Goal: Task Accomplishment & Management: Manage account settings

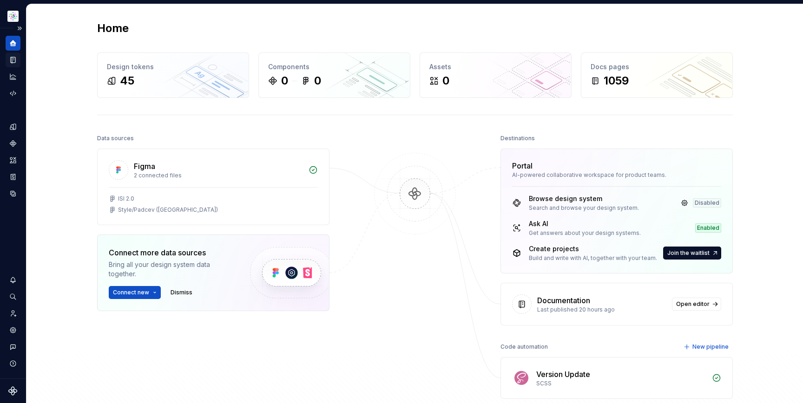
click at [15, 64] on div "Documentation" at bounding box center [13, 59] width 15 height 15
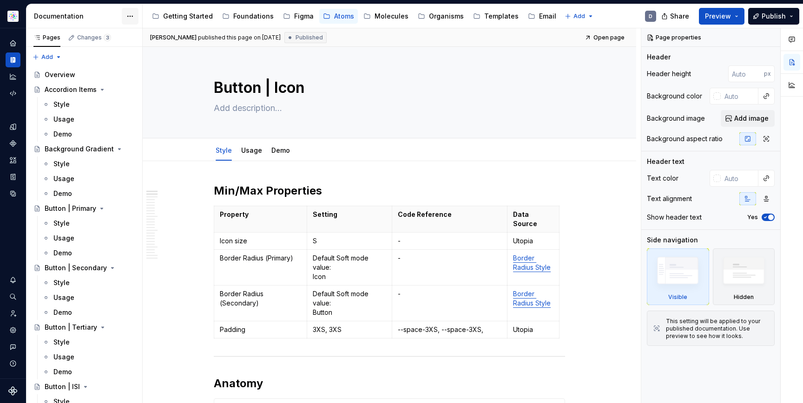
click at [131, 16] on html "Astellas Elements D Dataset Example brand (US) Documentation Accessibility guid…" at bounding box center [401, 201] width 803 height 403
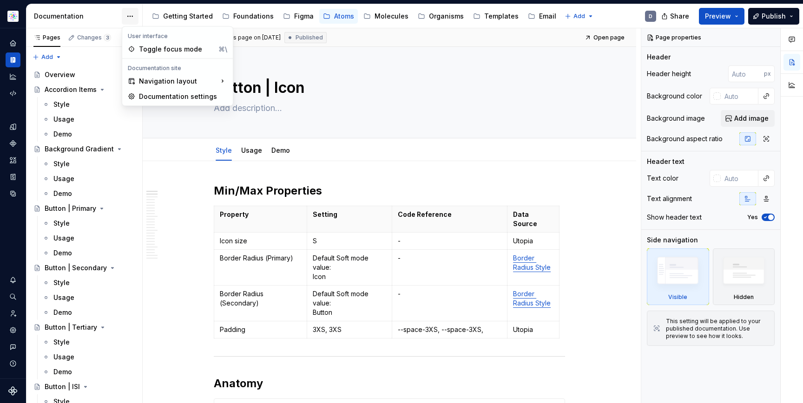
click at [131, 16] on html "Astellas Elements D Dataset Example brand (US) Documentation Accessibility guid…" at bounding box center [401, 201] width 803 height 403
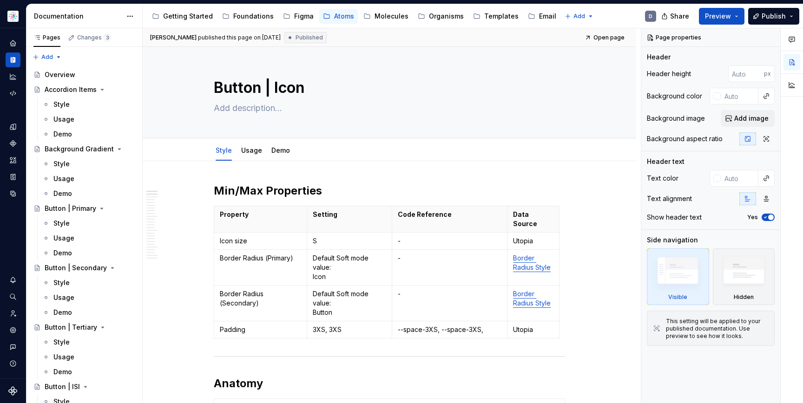
type textarea "*"
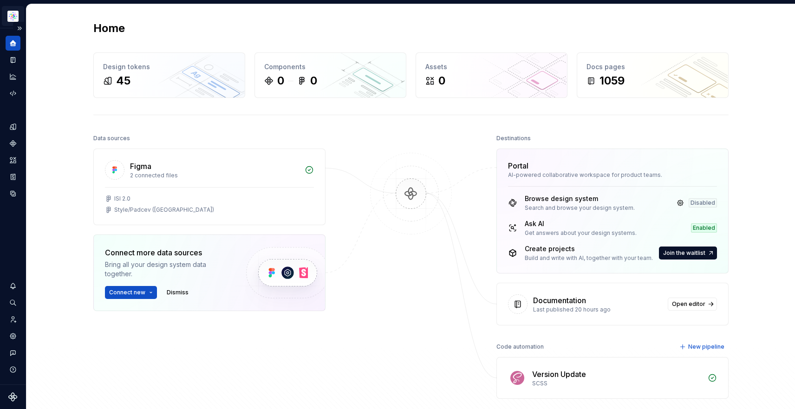
click at [8, 15] on html "Astellas Elements D Dataset Example brand (US) Home Design tokens 45 Components…" at bounding box center [397, 204] width 795 height 409
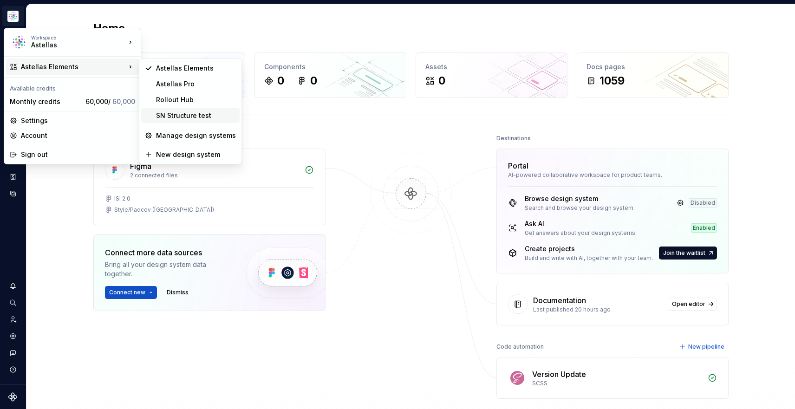
click at [199, 115] on div "SN Structure test" at bounding box center [196, 115] width 80 height 9
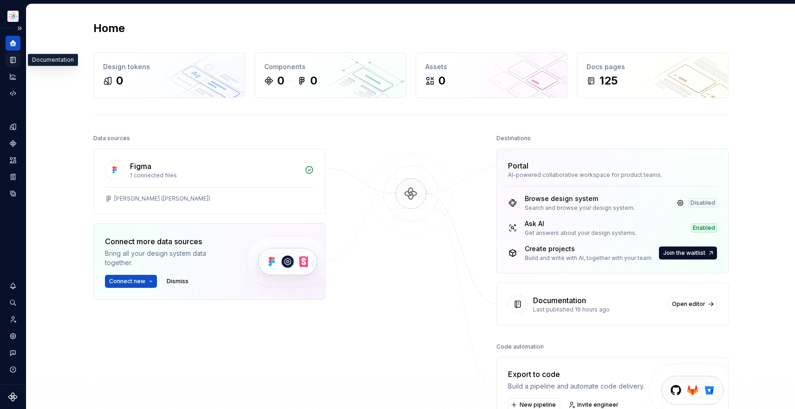
click at [15, 59] on icon "Documentation" at bounding box center [13, 60] width 8 height 8
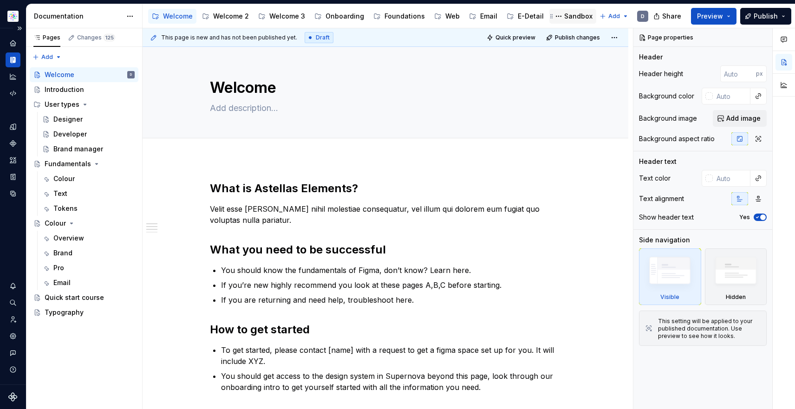
click at [564, 20] on div "Sandbox" at bounding box center [578, 16] width 28 height 9
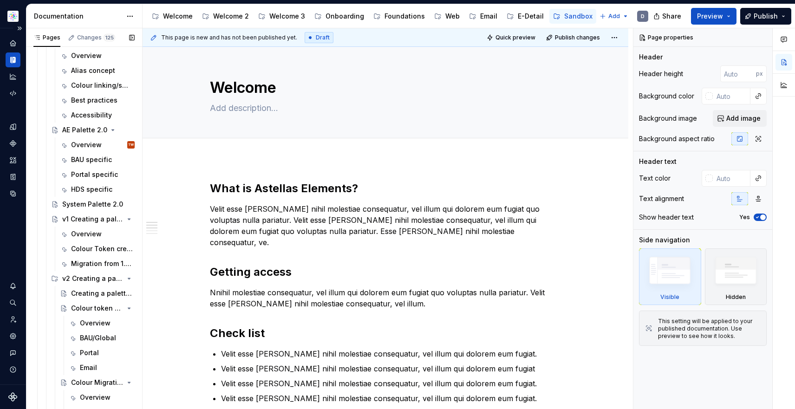
scroll to position [179, 0]
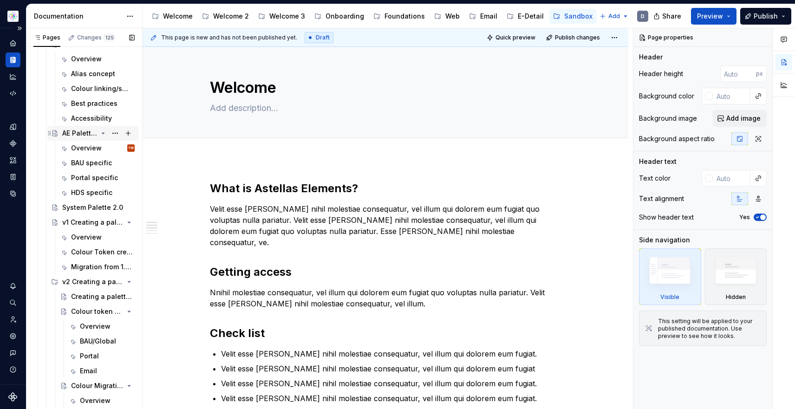
click at [77, 136] on div "AE Palette 2.0" at bounding box center [79, 133] width 35 height 9
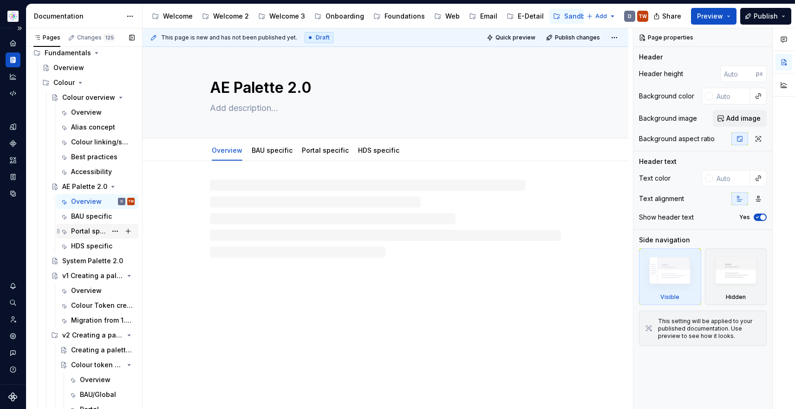
scroll to position [115, 0]
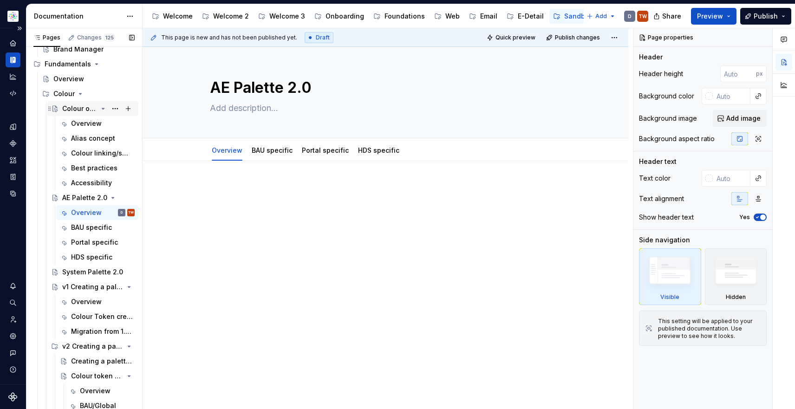
click at [80, 110] on div "Colour overview" at bounding box center [79, 108] width 35 height 9
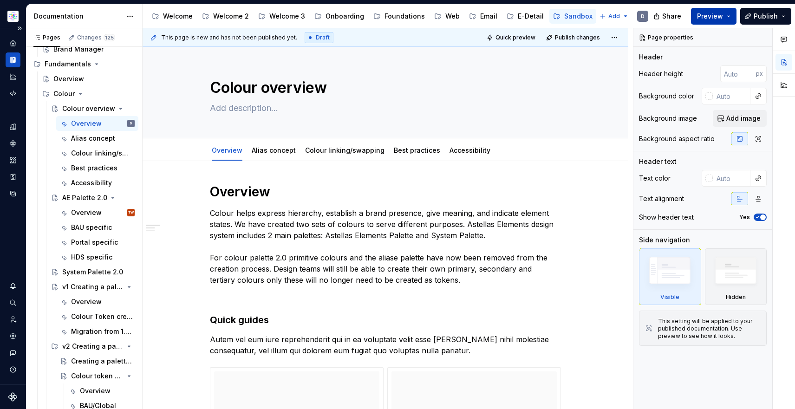
click at [730, 13] on button "Preview" at bounding box center [714, 16] width 46 height 17
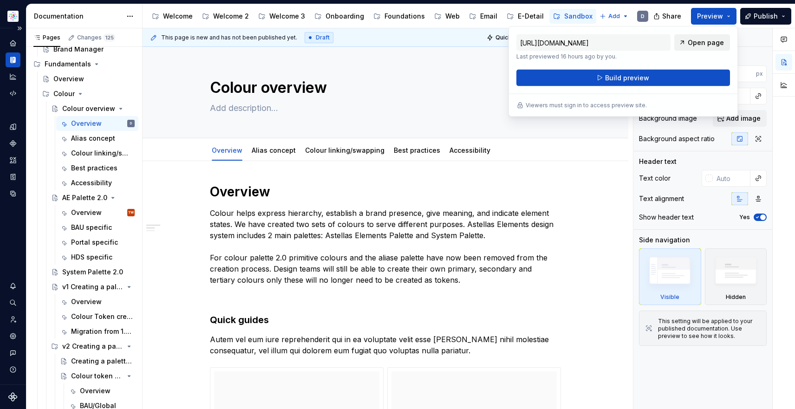
click at [702, 46] on span "Open page" at bounding box center [706, 42] width 36 height 9
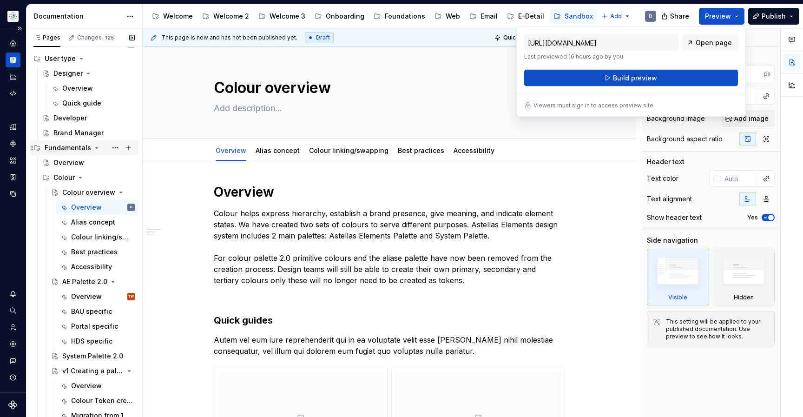
scroll to position [33, 0]
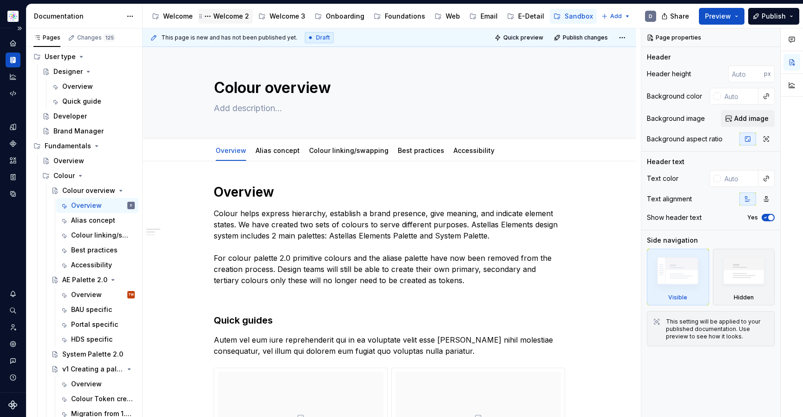
click at [224, 19] on div "Welcome 2" at bounding box center [231, 16] width 36 height 9
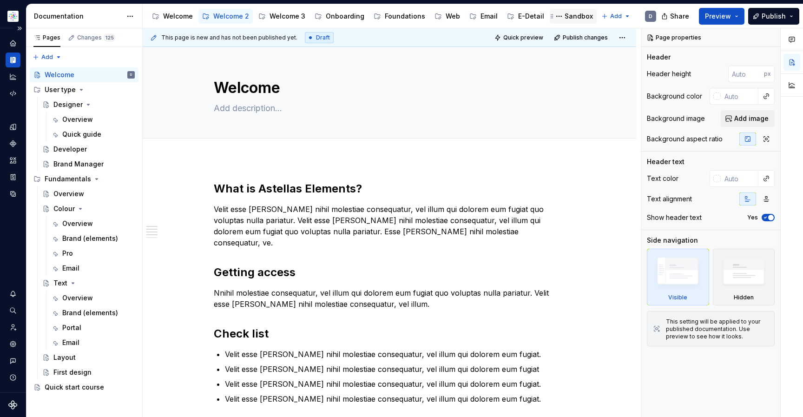
click at [568, 21] on div "Sandbox" at bounding box center [572, 16] width 39 height 11
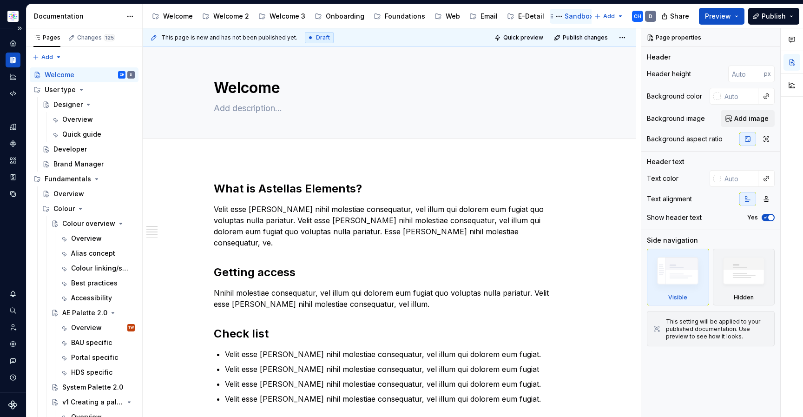
click at [565, 14] on div "Sandbox" at bounding box center [578, 16] width 28 height 9
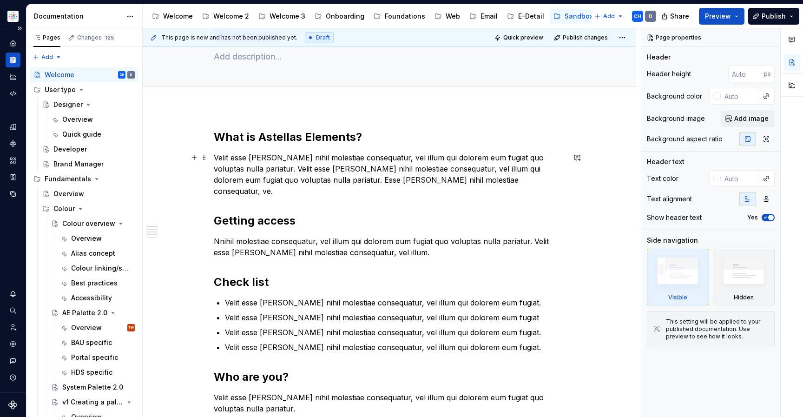
scroll to position [54, 0]
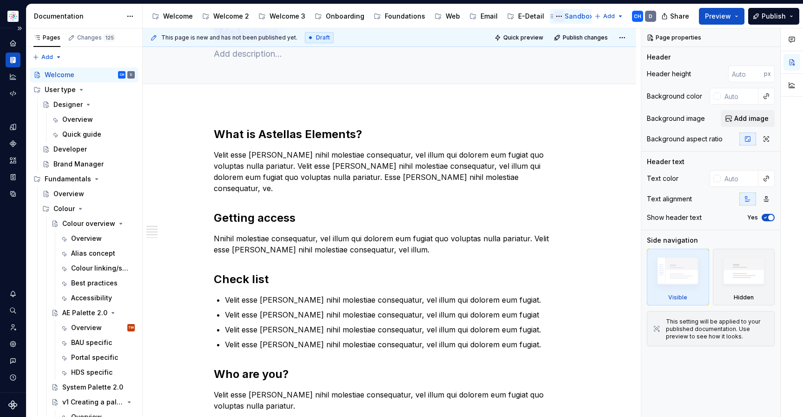
click at [553, 17] on button "Page tree" at bounding box center [558, 16] width 11 height 11
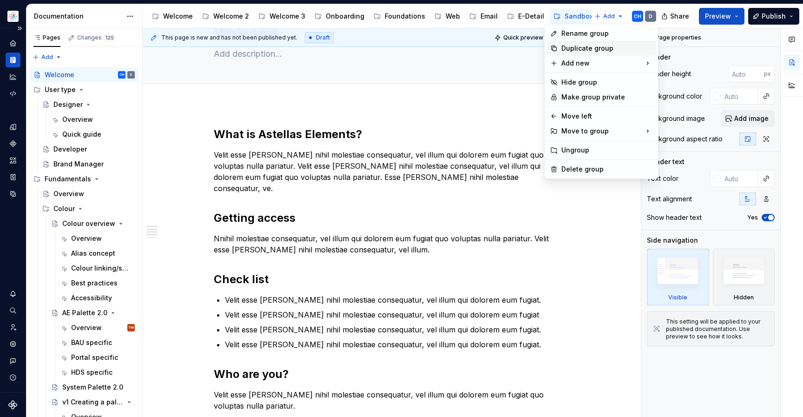
click at [569, 49] on div "Duplicate group" at bounding box center [606, 48] width 91 height 9
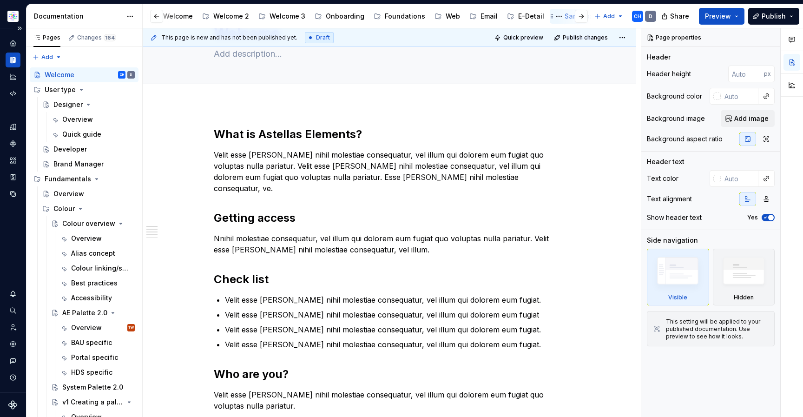
scroll to position [0, 42]
click at [511, 13] on button "Page tree" at bounding box center [516, 16] width 11 height 11
type textarea "*"
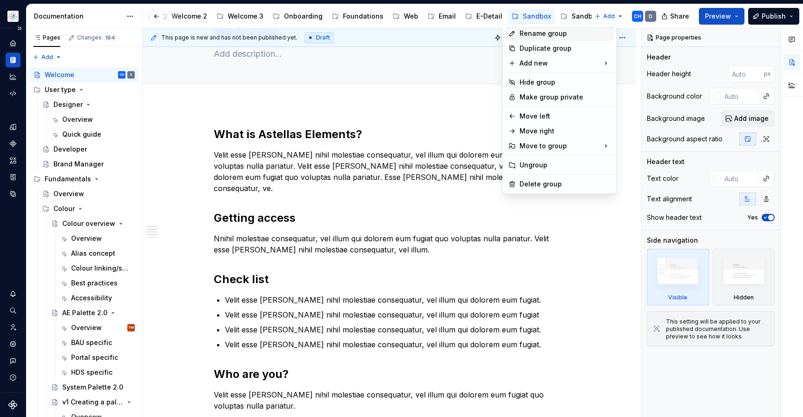
click at [543, 36] on div "Rename group" at bounding box center [564, 33] width 91 height 9
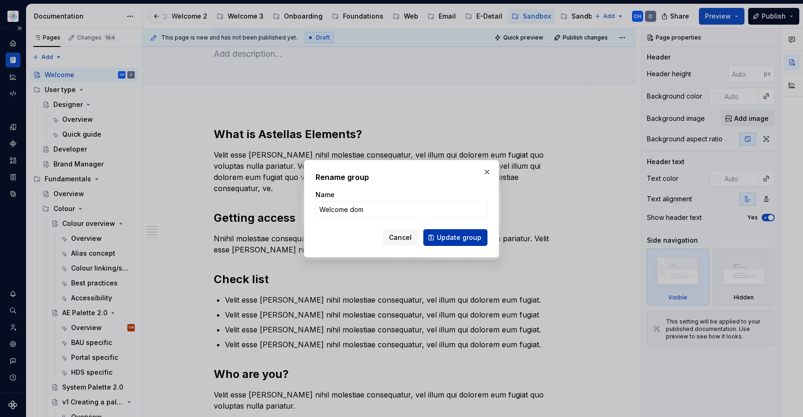
type input "Welcome dom"
click at [465, 236] on span "Update group" at bounding box center [459, 237] width 45 height 9
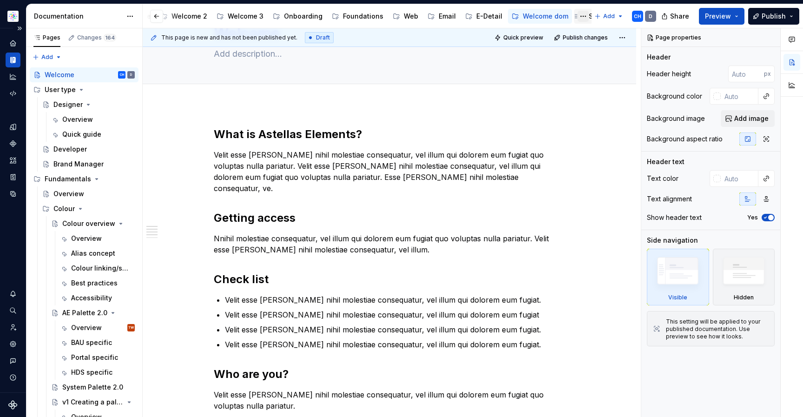
scroll to position [0, 59]
click at [560, 16] on button "Page tree" at bounding box center [565, 16] width 11 height 11
type textarea "*"
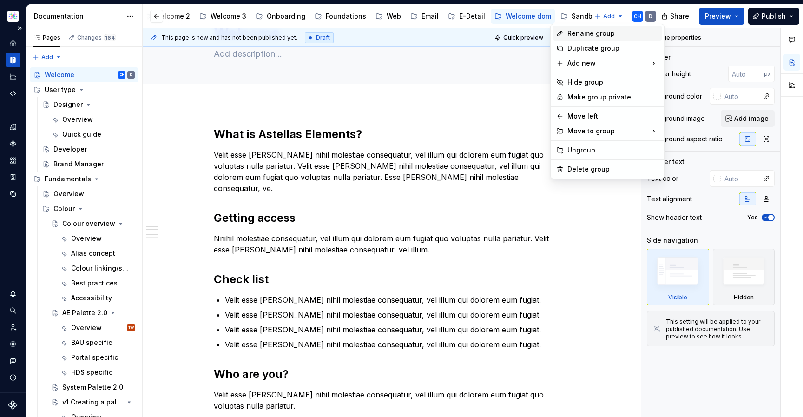
click at [596, 36] on div "Rename group" at bounding box center [612, 33] width 91 height 9
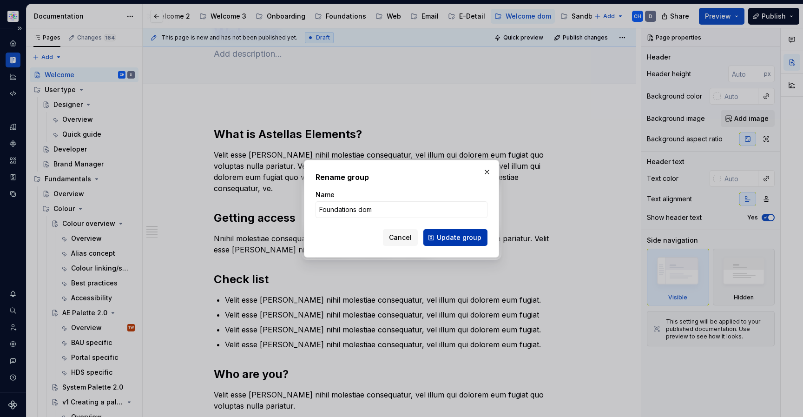
type input "Foundations dom"
click at [468, 236] on span "Update group" at bounding box center [459, 237] width 45 height 9
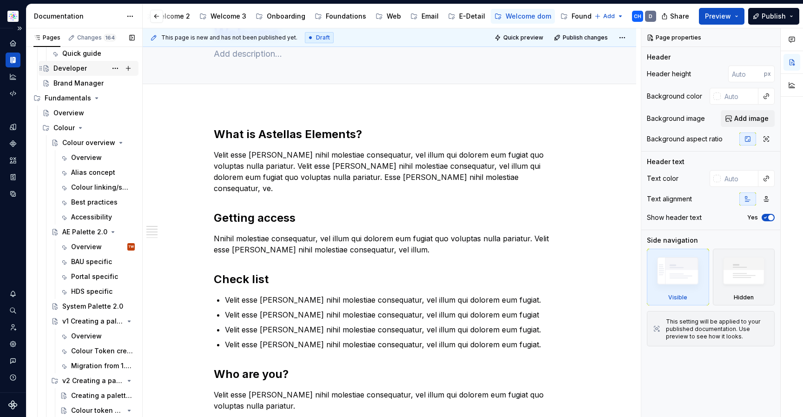
scroll to position [65, 0]
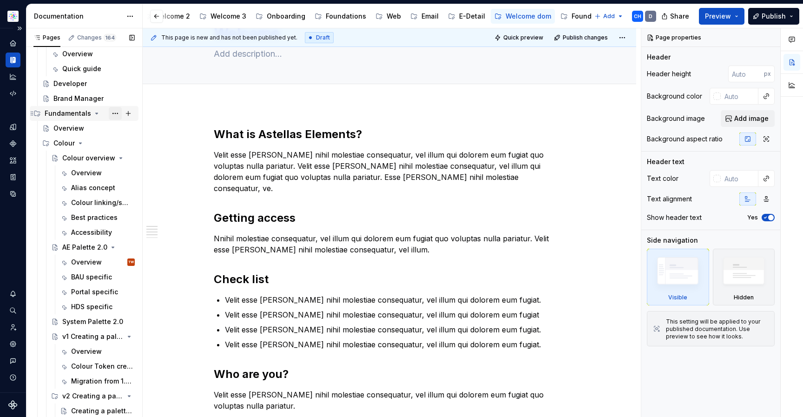
click at [119, 114] on button "Page tree" at bounding box center [115, 113] width 13 height 13
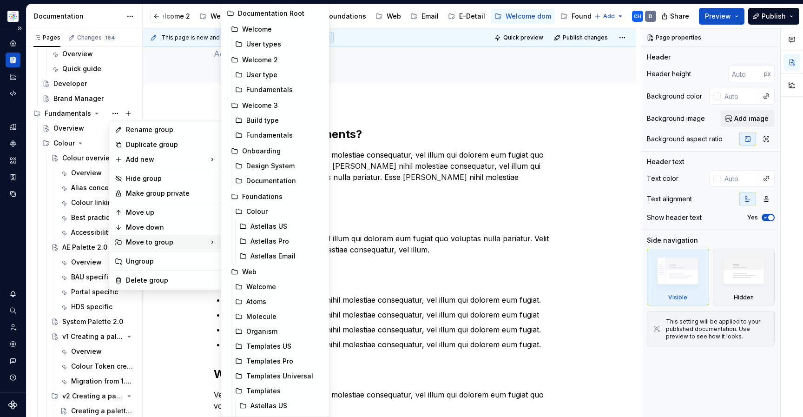
click at [562, 17] on html "SN Structure test D Dataset Astellas Elements Documentation Accessibility guide…" at bounding box center [401, 208] width 803 height 417
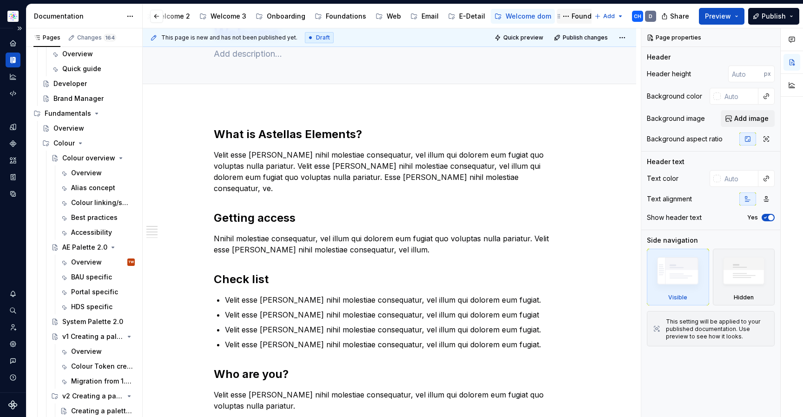
click at [573, 18] on div "Foundations dom" at bounding box center [599, 16] width 56 height 9
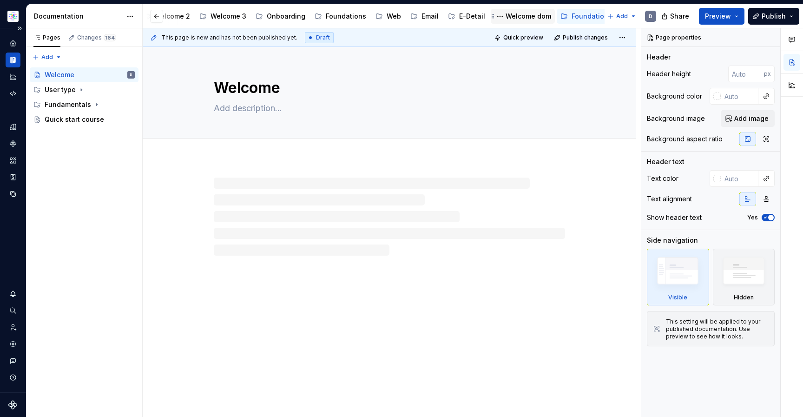
click at [522, 20] on div "Welcome dom" at bounding box center [528, 16] width 46 height 9
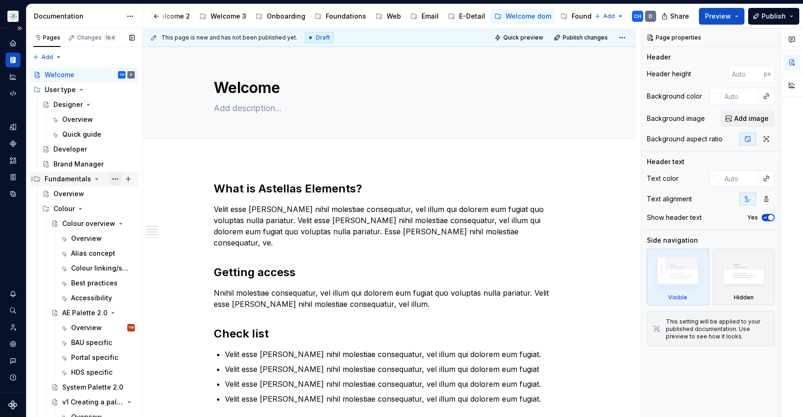
click at [117, 179] on button "Page tree" at bounding box center [115, 178] width 13 height 13
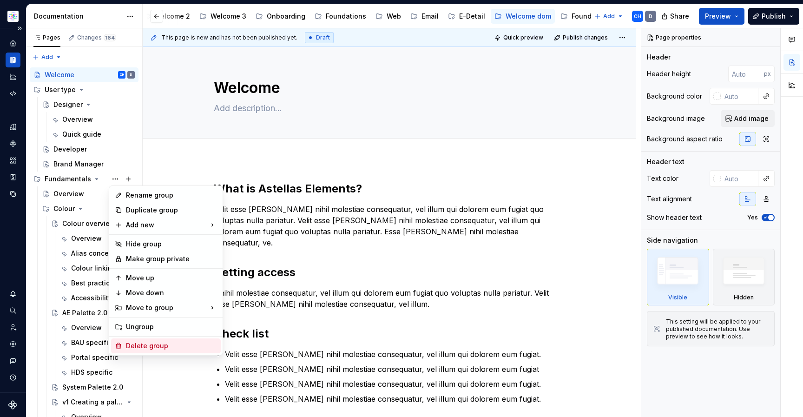
click at [143, 344] on div "Delete group" at bounding box center [171, 345] width 91 height 9
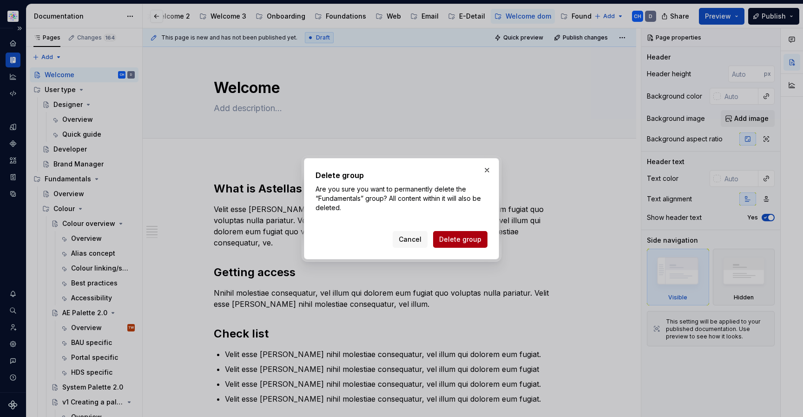
click at [455, 241] on span "Delete group" at bounding box center [460, 239] width 42 height 9
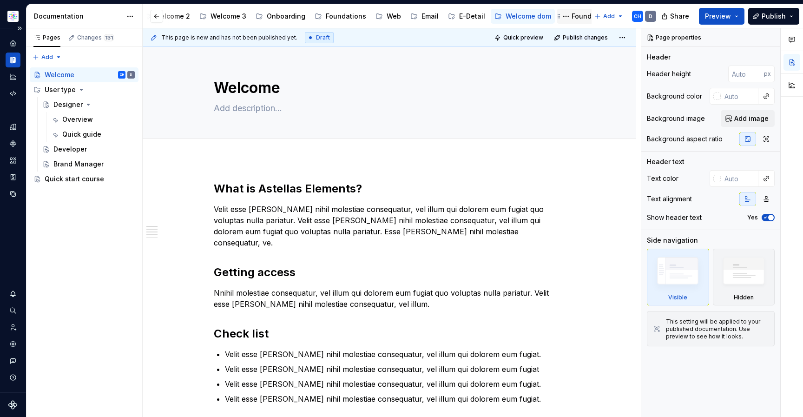
click at [571, 20] on div "Foundations dom" at bounding box center [599, 16] width 56 height 9
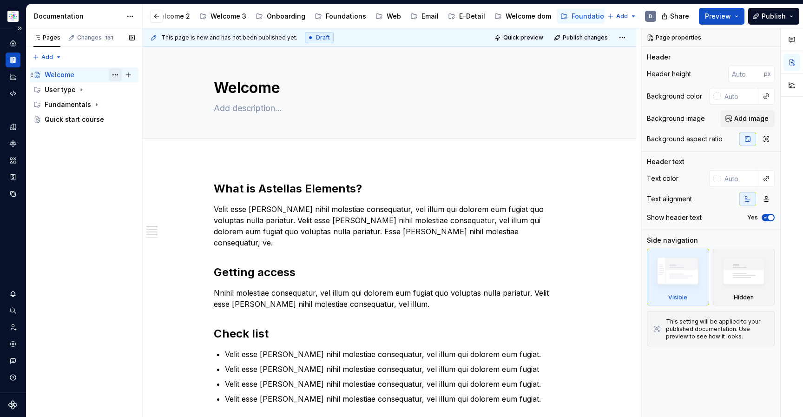
click at [118, 76] on button "Page tree" at bounding box center [115, 74] width 13 height 13
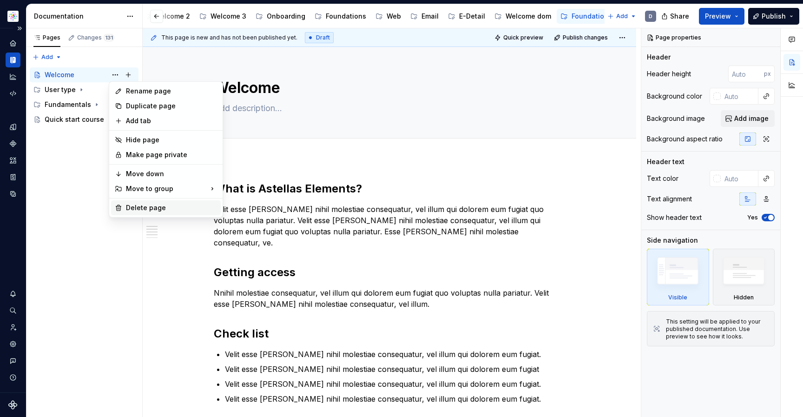
click at [151, 209] on div "Delete page" at bounding box center [171, 207] width 91 height 9
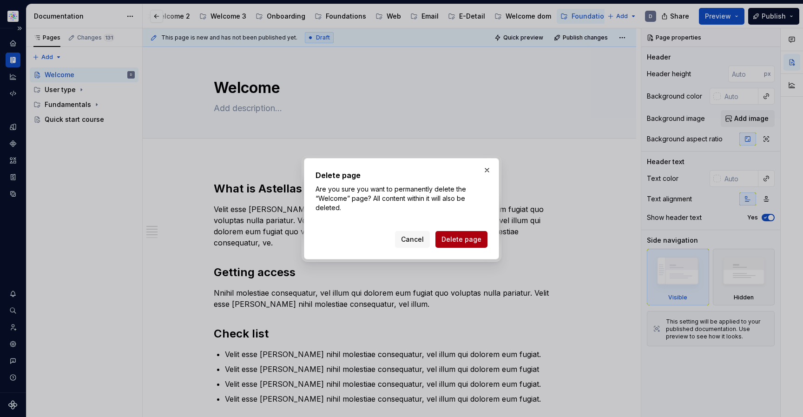
click at [445, 241] on span "Delete page" at bounding box center [461, 239] width 40 height 9
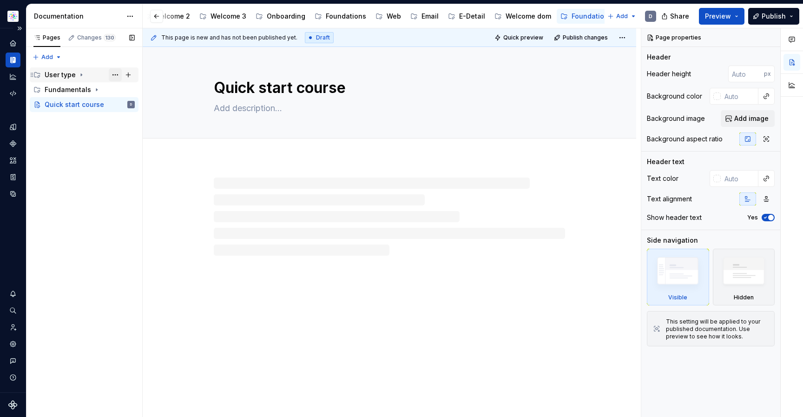
click at [115, 73] on button "Page tree" at bounding box center [115, 74] width 13 height 13
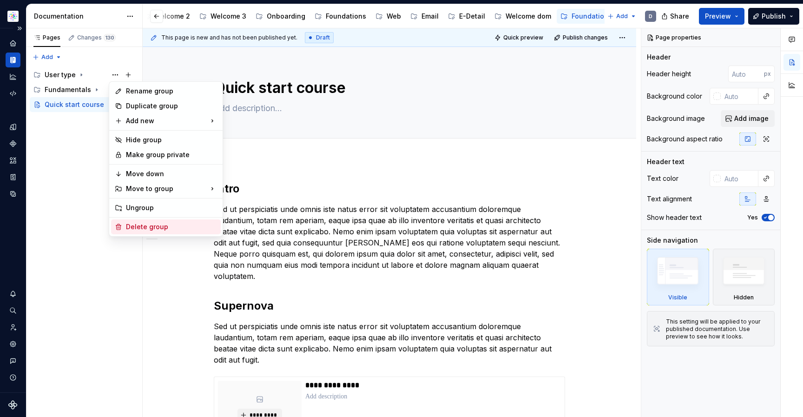
click at [180, 229] on div "Delete group" at bounding box center [171, 226] width 91 height 9
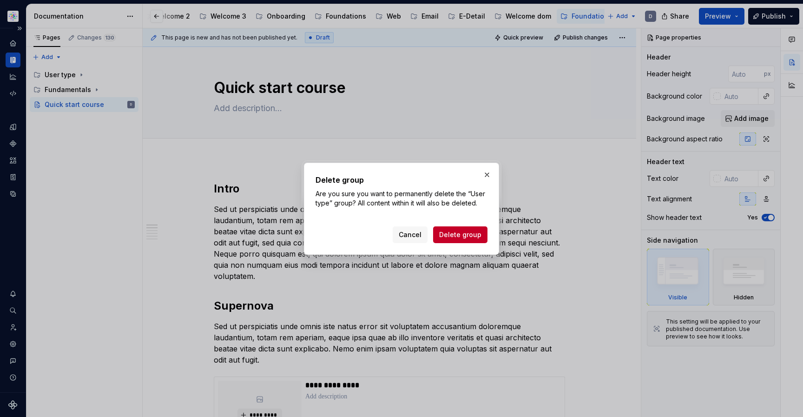
click at [453, 237] on span "Delete group" at bounding box center [460, 234] width 42 height 9
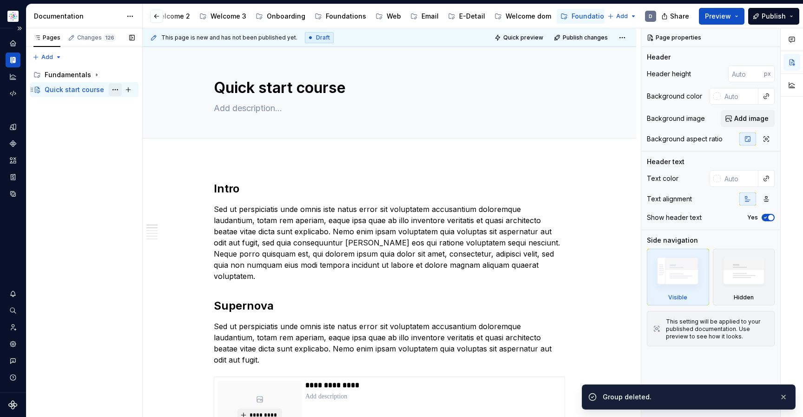
click at [114, 89] on button "Page tree" at bounding box center [115, 89] width 13 height 13
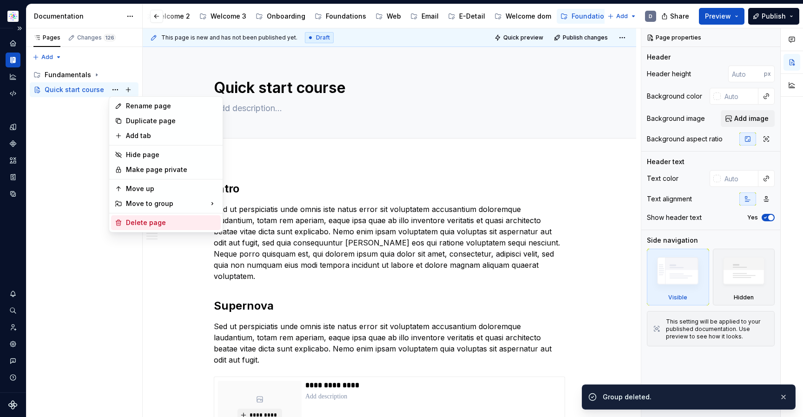
click at [180, 225] on div "Delete page" at bounding box center [171, 222] width 91 height 9
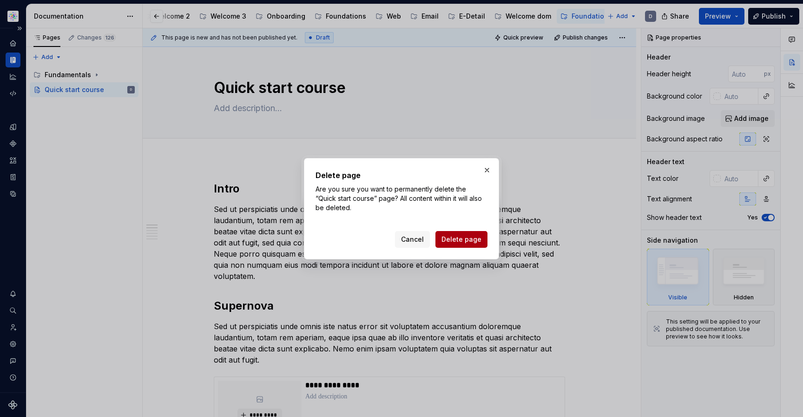
click at [450, 239] on span "Delete page" at bounding box center [461, 239] width 40 height 9
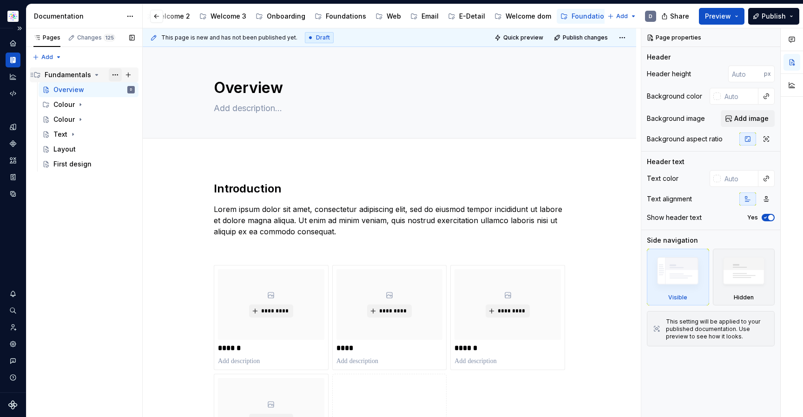
click at [114, 73] on button "Page tree" at bounding box center [115, 74] width 13 height 13
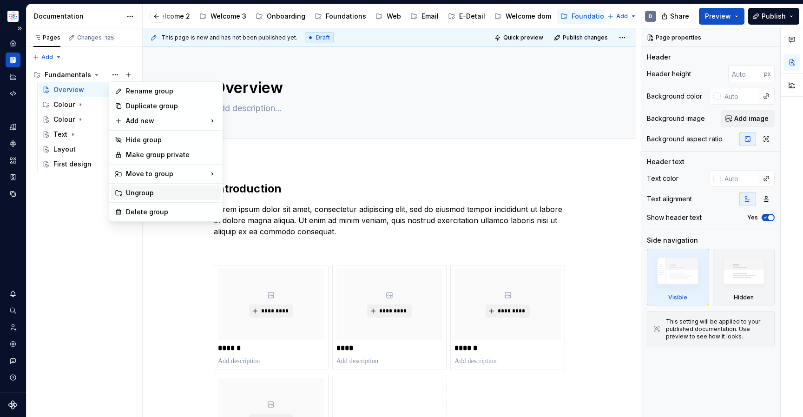
click at [147, 192] on div "Ungroup" at bounding box center [171, 192] width 91 height 9
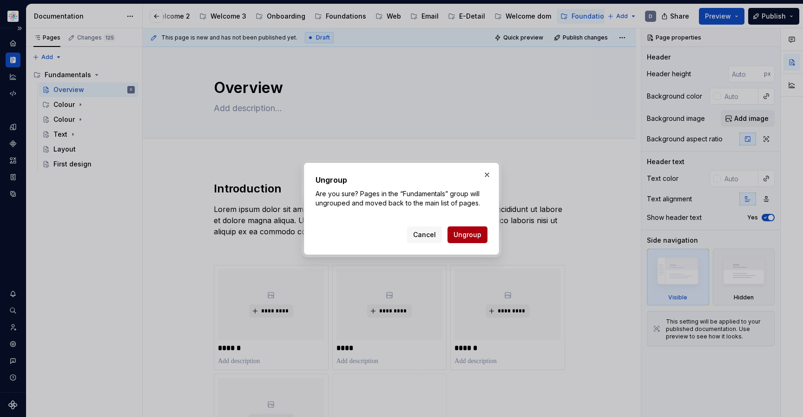
click at [475, 235] on span "Ungroup" at bounding box center [467, 234] width 28 height 9
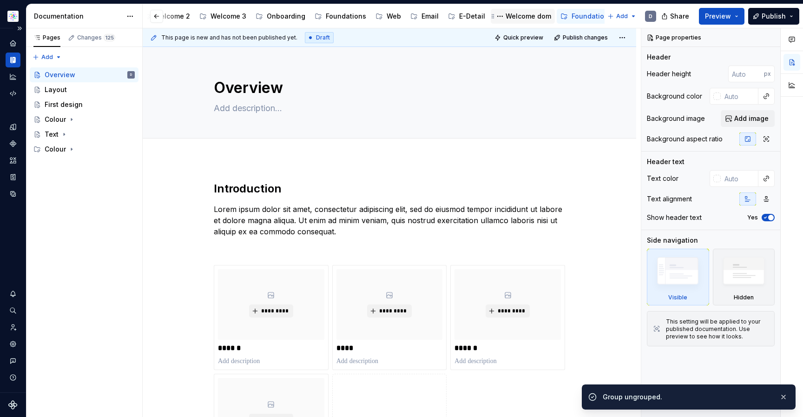
click at [506, 17] on div "Welcome dom" at bounding box center [528, 16] width 46 height 9
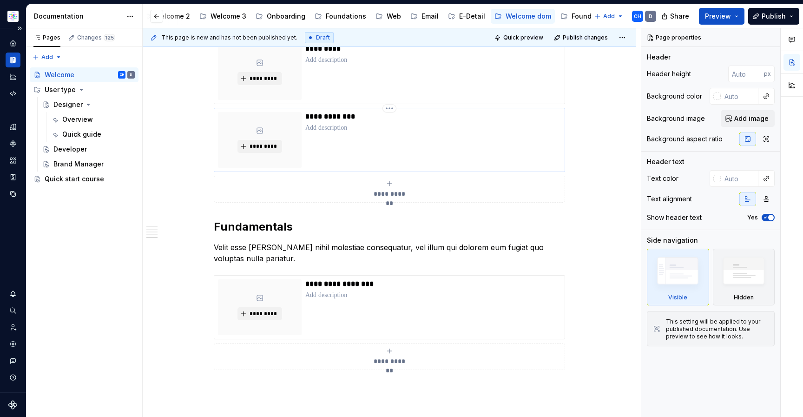
scroll to position [506, 0]
click at [581, 17] on div "Foundations dom" at bounding box center [599, 16] width 56 height 9
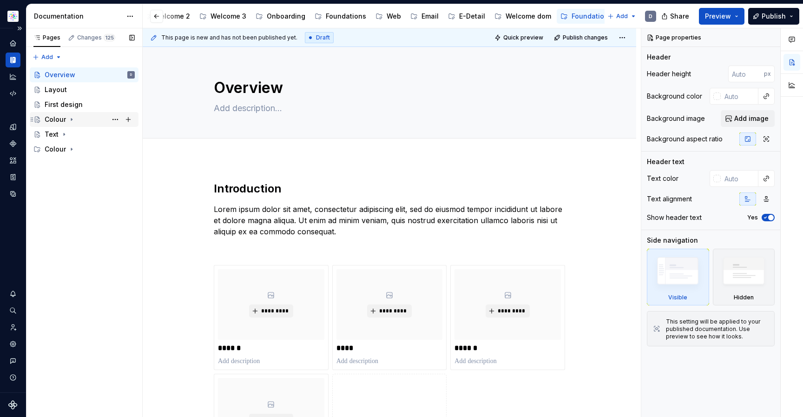
click at [69, 119] on icon "Page tree" at bounding box center [71, 119] width 7 height 7
click at [58, 120] on div "Colour" at bounding box center [55, 119] width 21 height 9
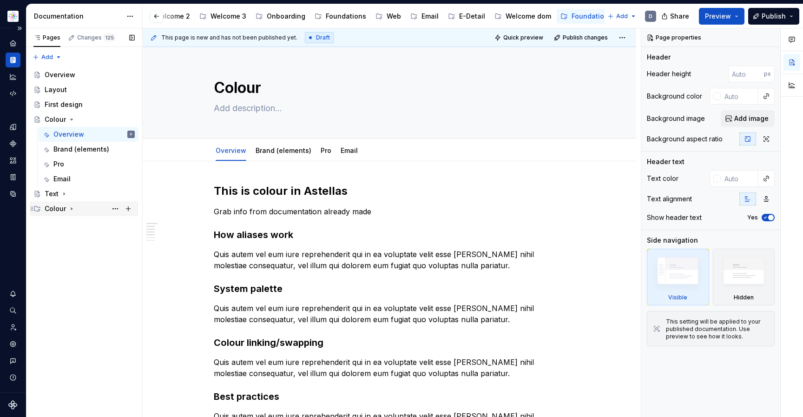
click at [73, 209] on icon "Page tree" at bounding box center [71, 208] width 7 height 7
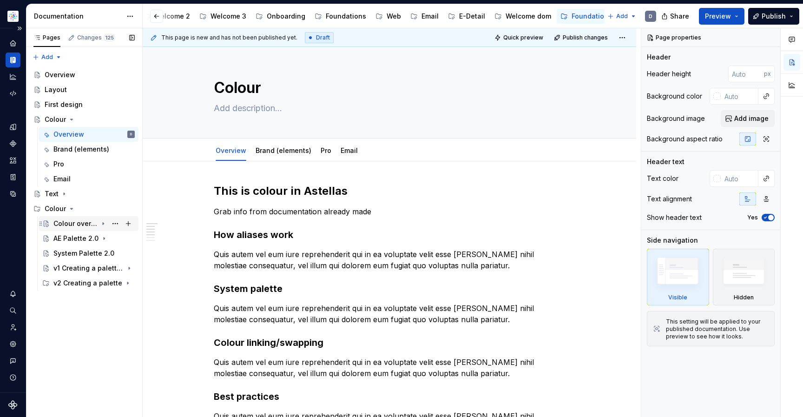
click at [75, 221] on div "Colour overview" at bounding box center [75, 223] width 44 height 9
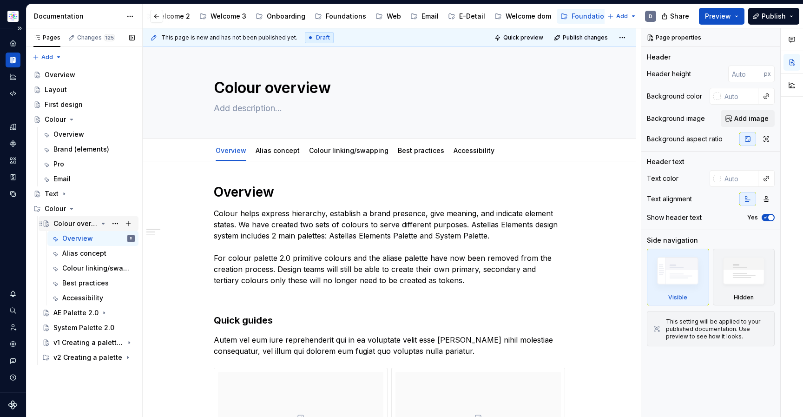
click at [75, 221] on div "Colour overview" at bounding box center [75, 223] width 44 height 9
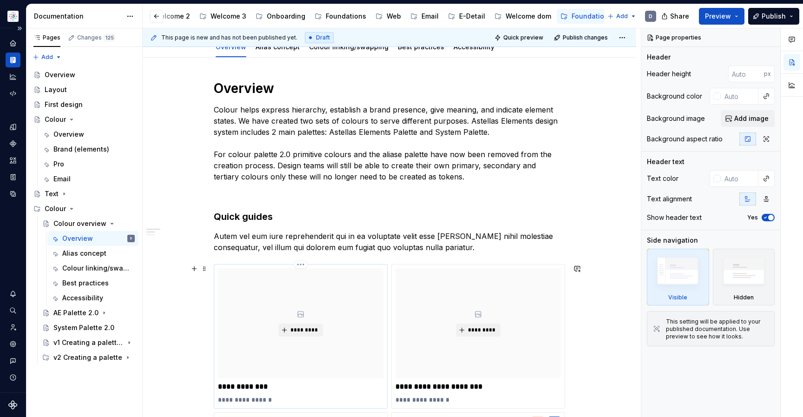
scroll to position [105, 0]
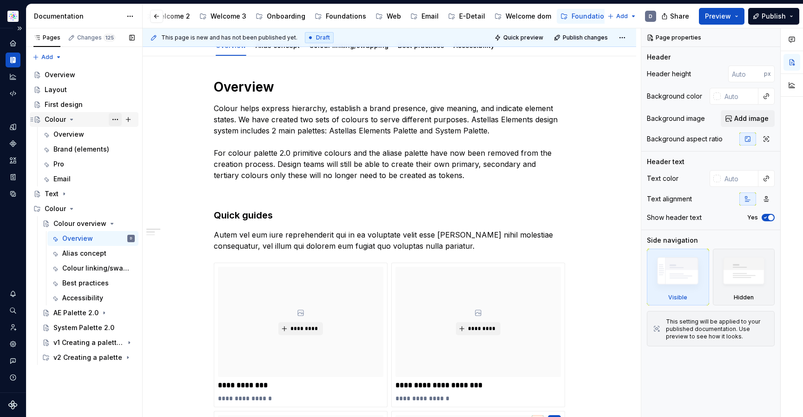
click at [116, 120] on button "Page tree" at bounding box center [115, 119] width 13 height 13
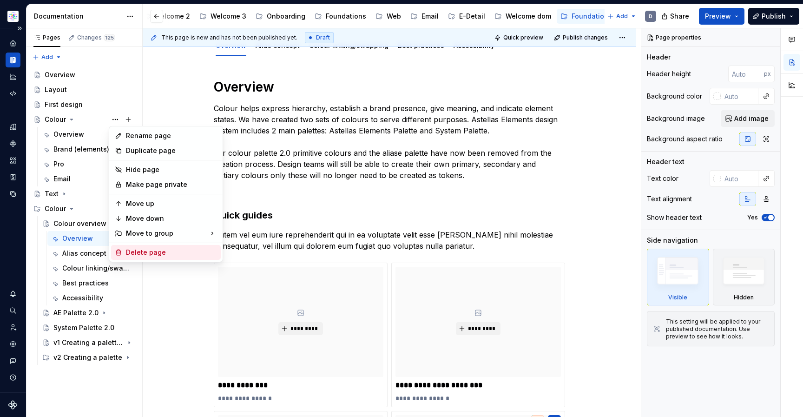
click at [144, 251] on div "Delete page" at bounding box center [171, 252] width 91 height 9
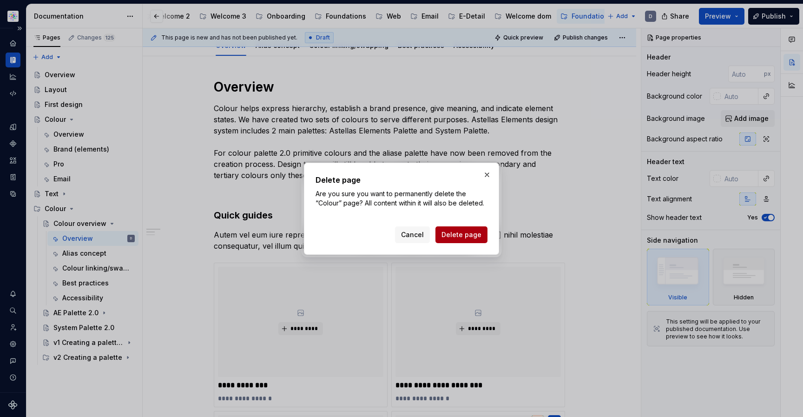
click at [456, 235] on span "Delete page" at bounding box center [461, 234] width 40 height 9
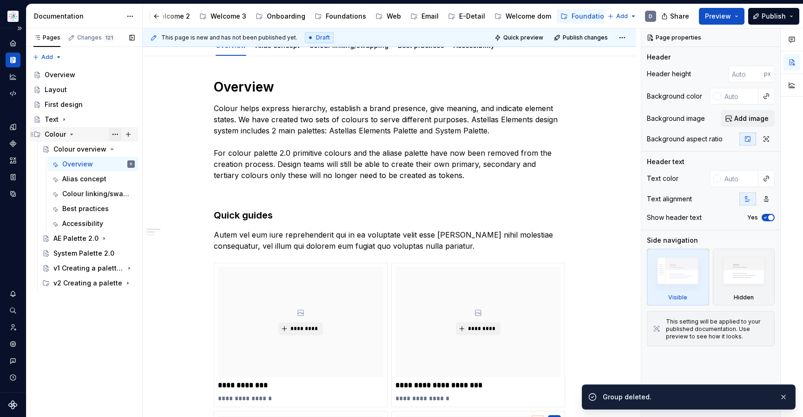
click at [116, 136] on button "Page tree" at bounding box center [115, 134] width 13 height 13
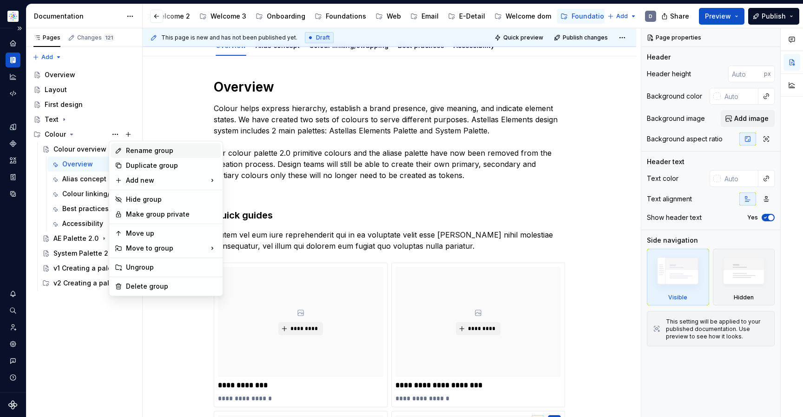
click at [146, 153] on div "Rename group" at bounding box center [171, 150] width 91 height 9
type textarea "*"
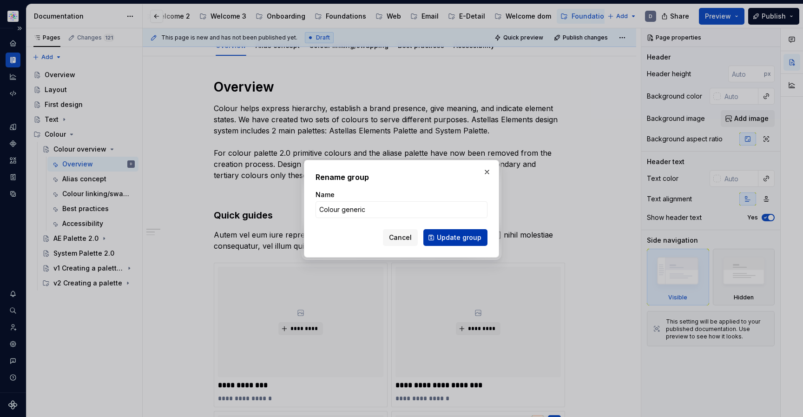
type input "Colour generic"
click at [467, 238] on span "Update group" at bounding box center [459, 237] width 45 height 9
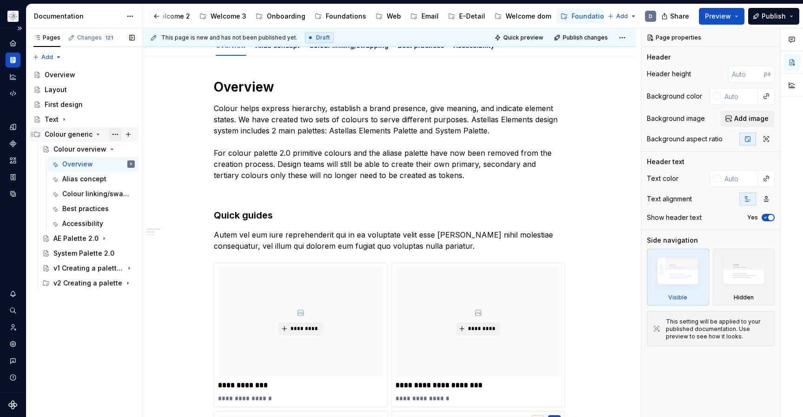
click at [116, 135] on button "Page tree" at bounding box center [115, 134] width 13 height 13
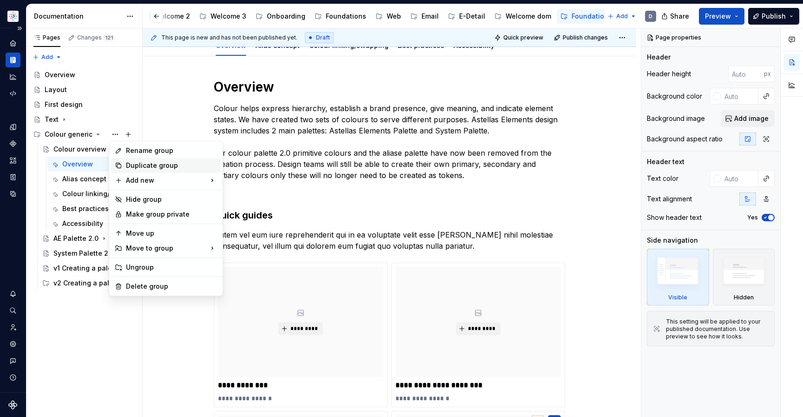
click at [176, 164] on div "Duplicate group" at bounding box center [171, 165] width 91 height 9
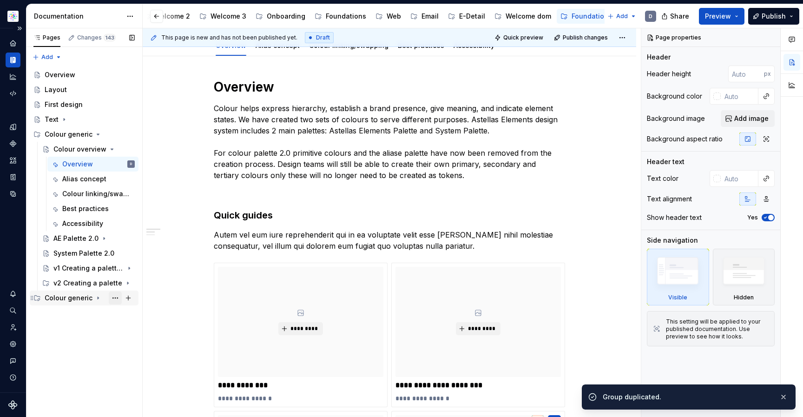
click at [111, 297] on button "Page tree" at bounding box center [115, 297] width 13 height 13
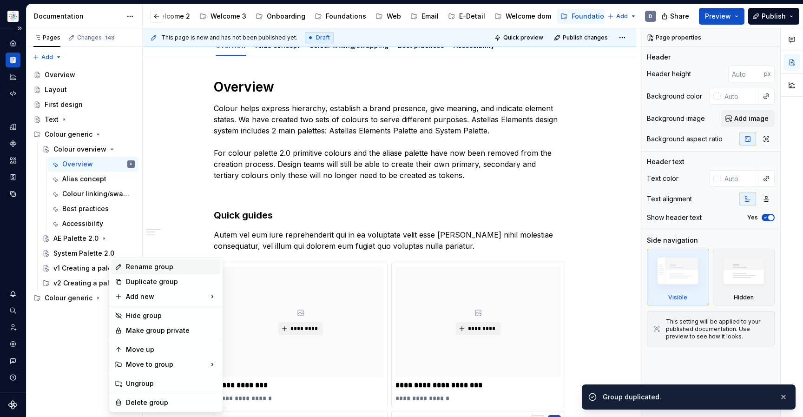
click at [156, 269] on div "Rename group" at bounding box center [171, 266] width 91 height 9
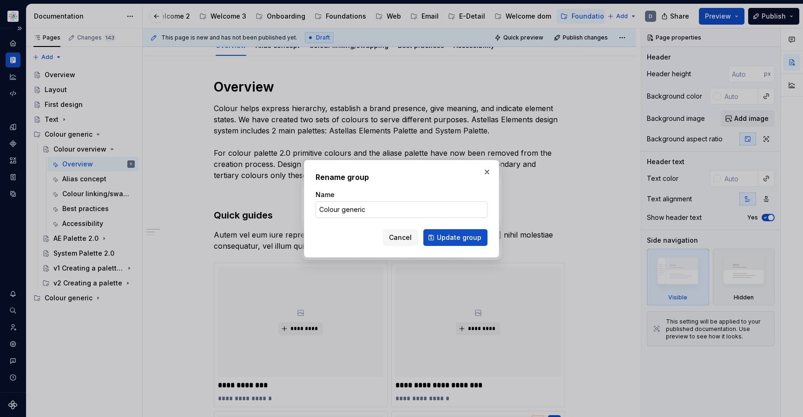
click at [352, 209] on input "Colour generic" at bounding box center [401, 209] width 172 height 17
type textarea "*"
type input "Colour persona"
click at [446, 235] on span "Update group" at bounding box center [459, 237] width 45 height 9
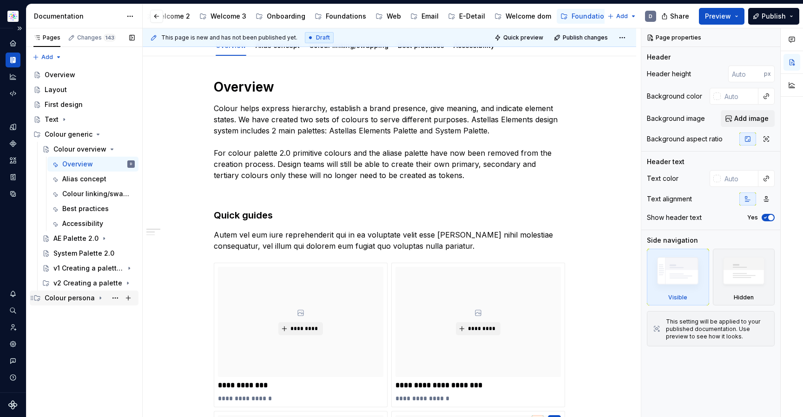
click at [98, 299] on icon "Page tree" at bounding box center [100, 297] width 7 height 7
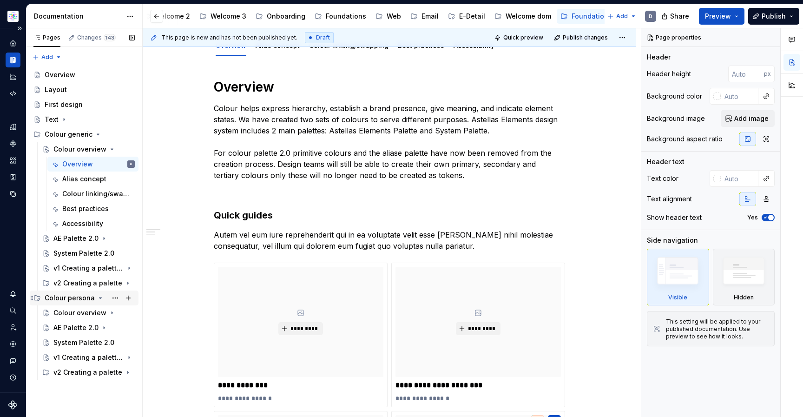
click at [74, 293] on div "Colour persona" at bounding box center [70, 297] width 50 height 9
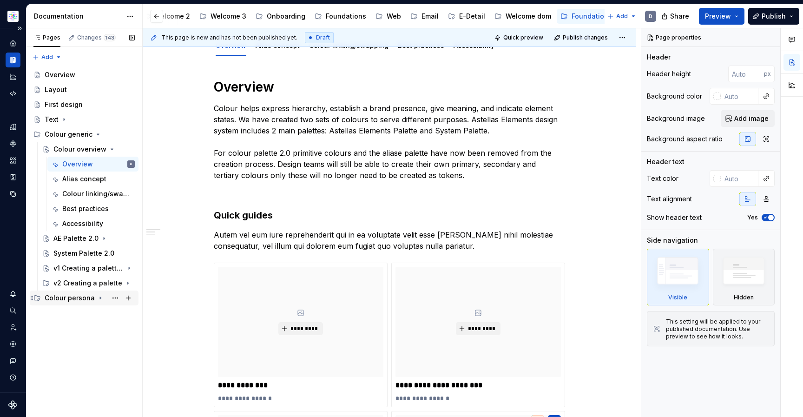
click at [92, 298] on div "Colour persona" at bounding box center [90, 297] width 90 height 13
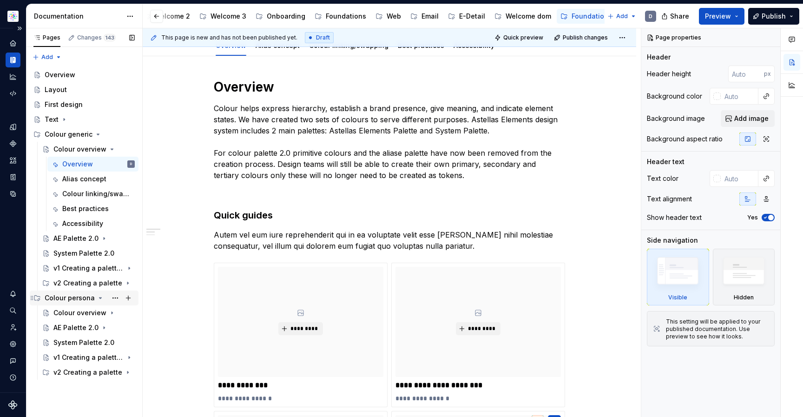
click at [59, 299] on div "Colour persona" at bounding box center [70, 297] width 50 height 9
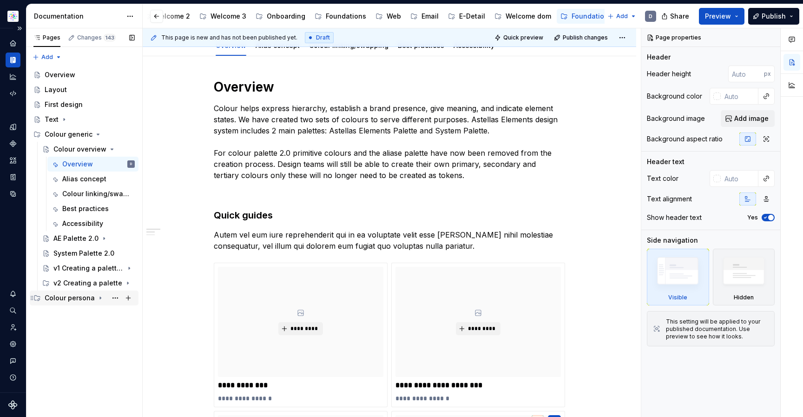
click at [78, 302] on div "Colour persona" at bounding box center [90, 297] width 90 height 13
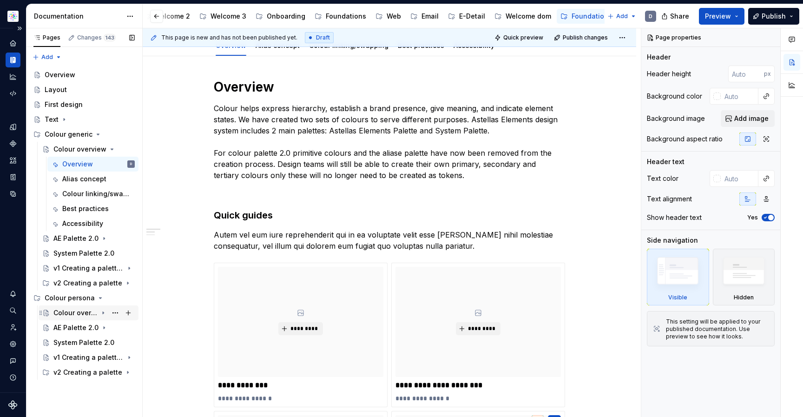
click at [73, 316] on div "Colour overview" at bounding box center [75, 312] width 44 height 9
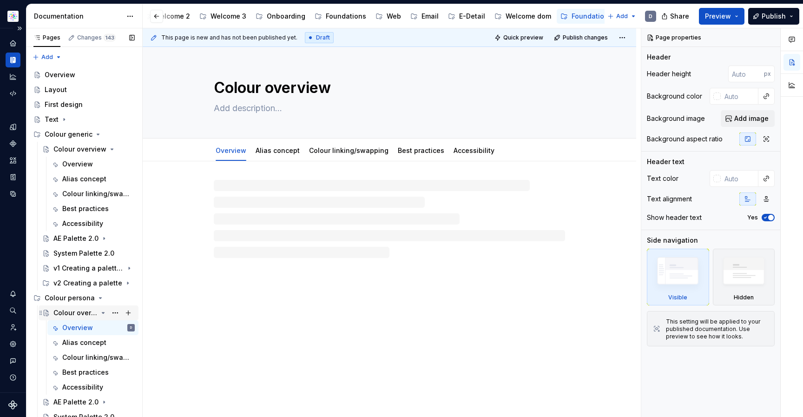
click at [73, 316] on div "Colour overview" at bounding box center [75, 312] width 44 height 9
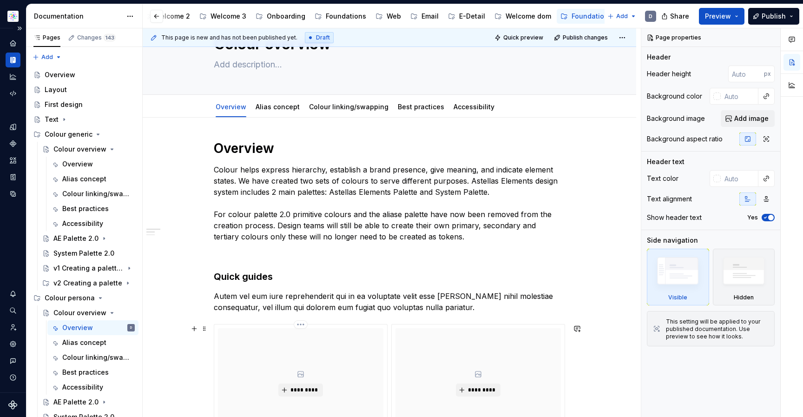
scroll to position [1, 0]
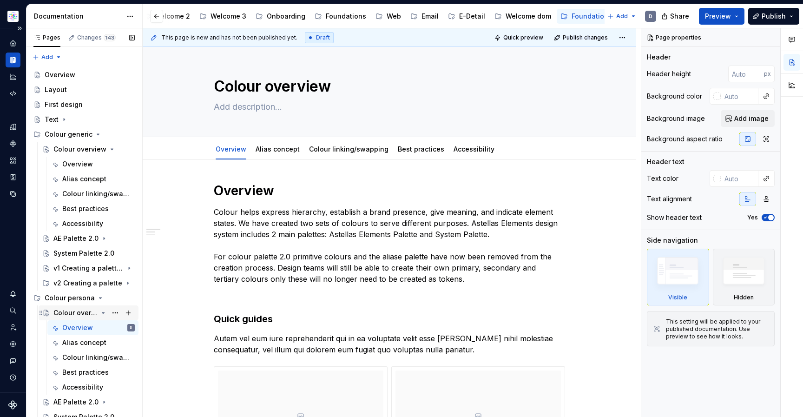
click at [75, 313] on div "Colour overview" at bounding box center [75, 312] width 44 height 9
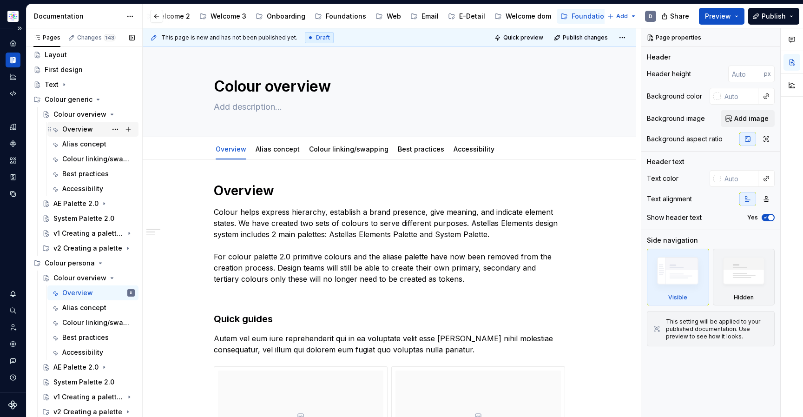
scroll to position [0, 0]
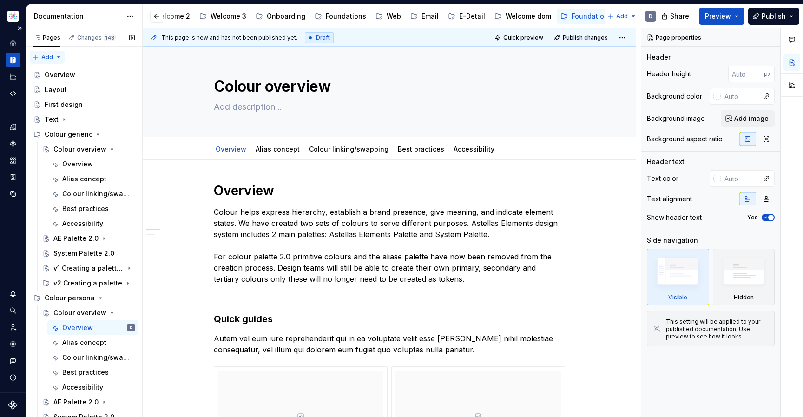
type textarea "*"
click at [59, 57] on div "Pages Changes 143 Add Accessibility guide for tree Page tree. Navigate the tree…" at bounding box center [84, 224] width 116 height 392
click at [78, 88] on div "New group" at bounding box center [77, 89] width 60 height 9
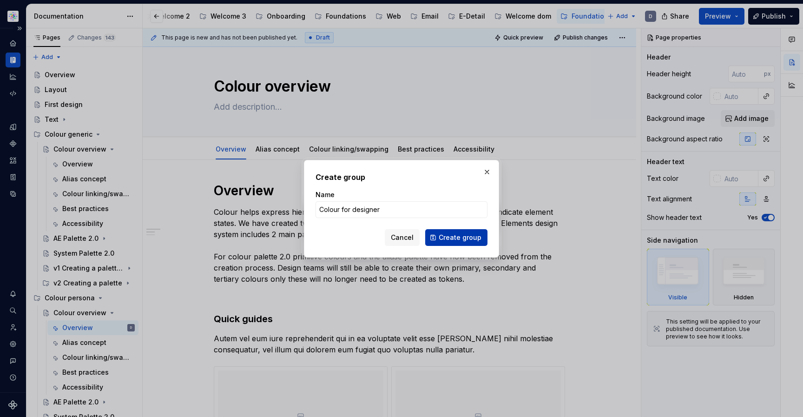
type input "Colour for designer"
click at [458, 235] on span "Create group" at bounding box center [459, 237] width 43 height 9
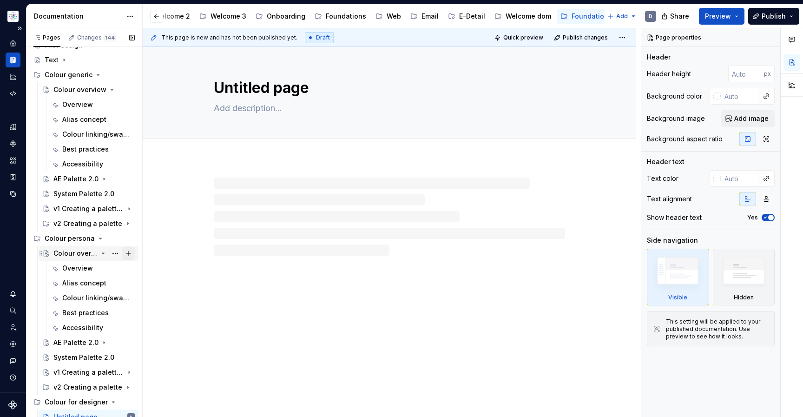
scroll to position [65, 0]
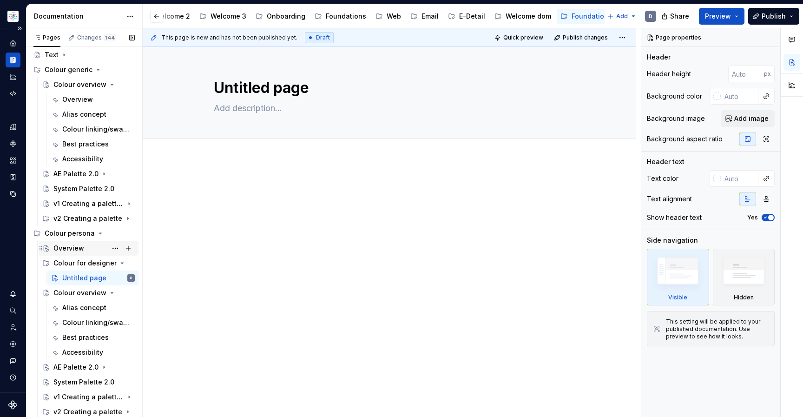
click at [78, 249] on div "Overview" at bounding box center [68, 247] width 31 height 9
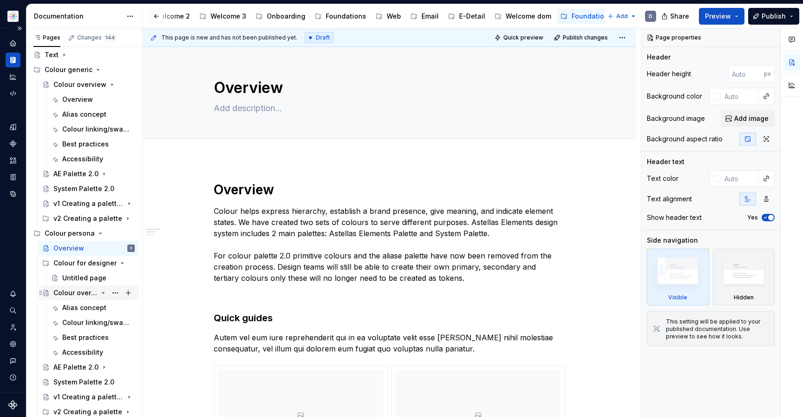
click at [79, 294] on div "Colour overview" at bounding box center [75, 292] width 44 height 9
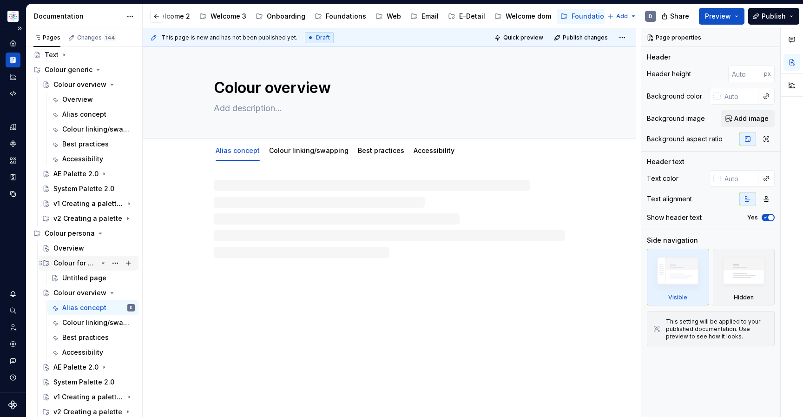
click at [91, 262] on div "Colour for designer" at bounding box center [75, 262] width 44 height 9
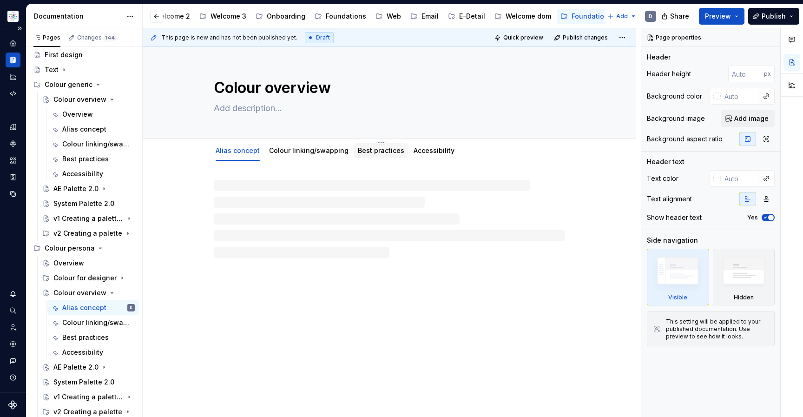
scroll to position [50, 0]
click at [78, 274] on div "Colour for designer" at bounding box center [75, 277] width 44 height 9
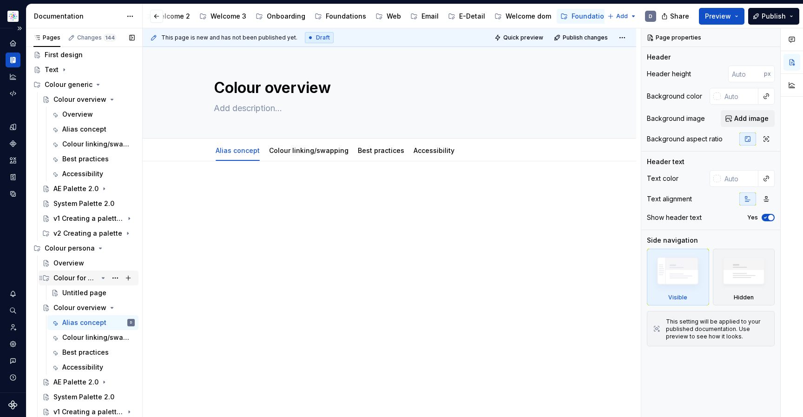
scroll to position [65, 0]
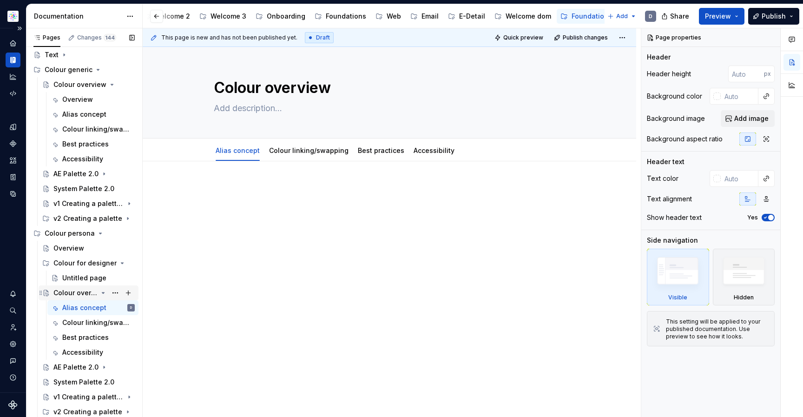
click at [72, 294] on div "Colour overview" at bounding box center [75, 292] width 44 height 9
click at [116, 291] on button "Page tree" at bounding box center [115, 292] width 13 height 13
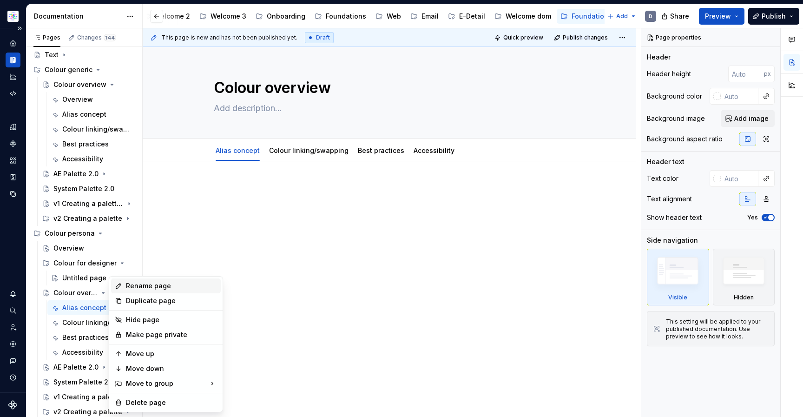
click at [136, 285] on div "Rename page" at bounding box center [171, 285] width 91 height 9
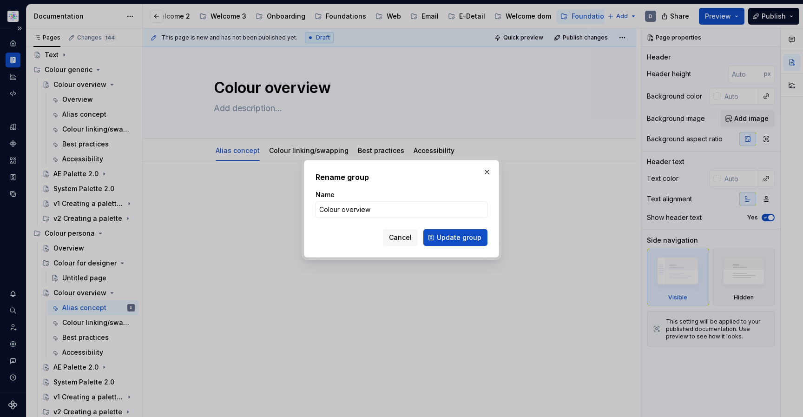
drag, startPoint x: 397, startPoint y: 240, endPoint x: 334, endPoint y: 253, distance: 64.1
click at [397, 240] on span "Cancel" at bounding box center [400, 237] width 23 height 9
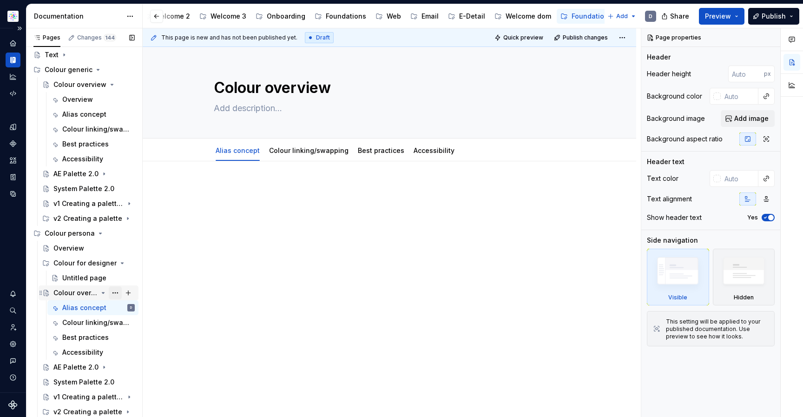
click at [114, 291] on button "Page tree" at bounding box center [115, 292] width 13 height 13
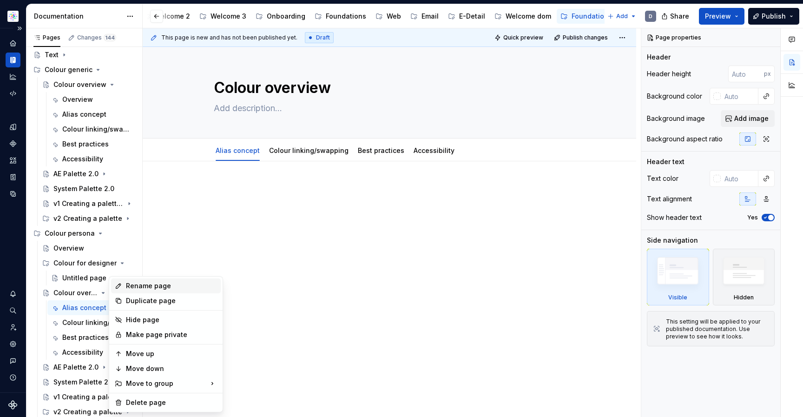
click at [146, 284] on div "Rename page" at bounding box center [171, 285] width 91 height 9
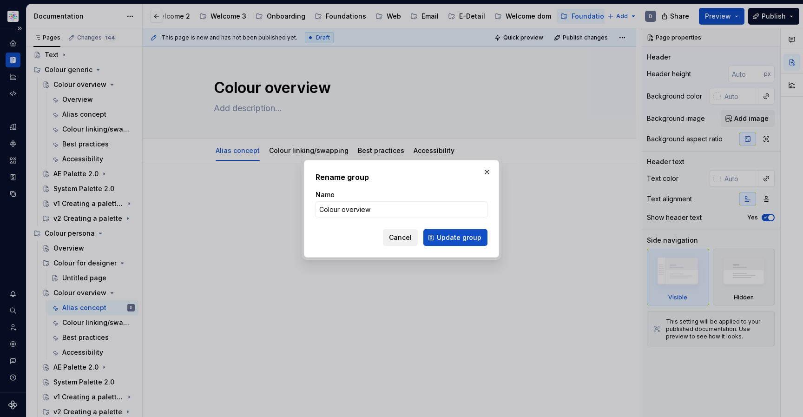
click at [410, 237] on span "Cancel" at bounding box center [400, 237] width 23 height 9
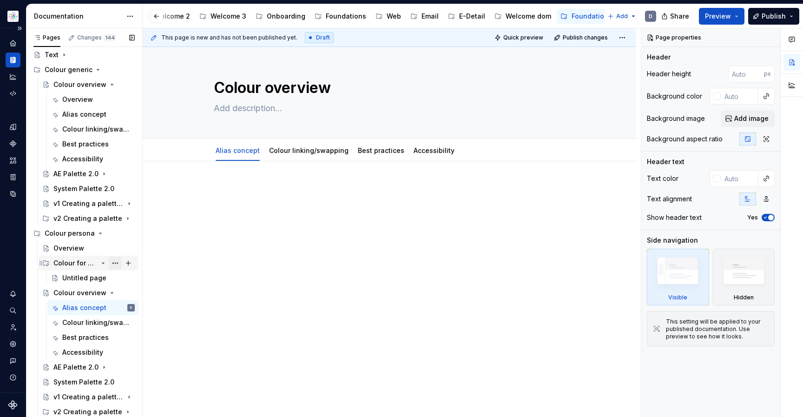
click at [113, 265] on button "Page tree" at bounding box center [115, 262] width 13 height 13
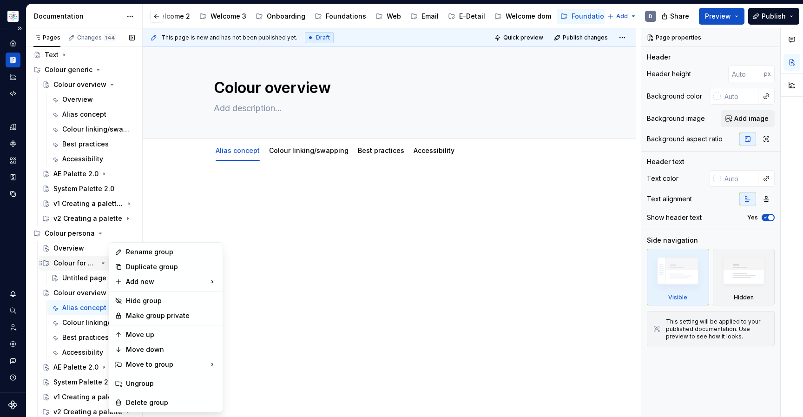
type textarea "*"
click at [157, 254] on div "Rename group" at bounding box center [171, 251] width 91 height 9
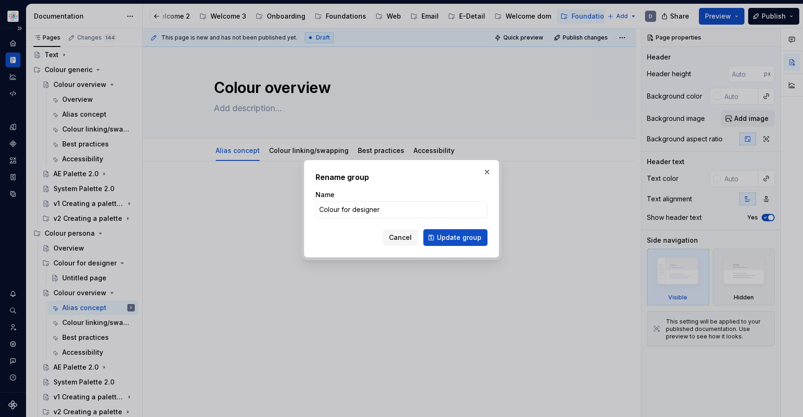
type input "Colour for designers"
click button "Update group" at bounding box center [455, 237] width 64 height 17
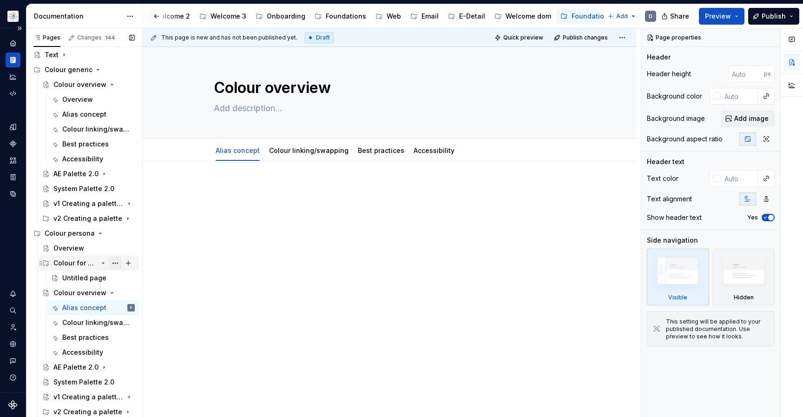
click at [119, 264] on button "Page tree" at bounding box center [115, 262] width 13 height 13
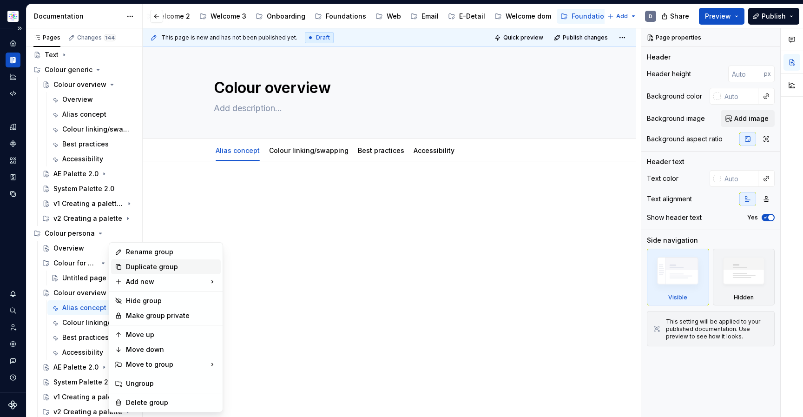
click at [170, 269] on div "Duplicate group" at bounding box center [171, 266] width 91 height 9
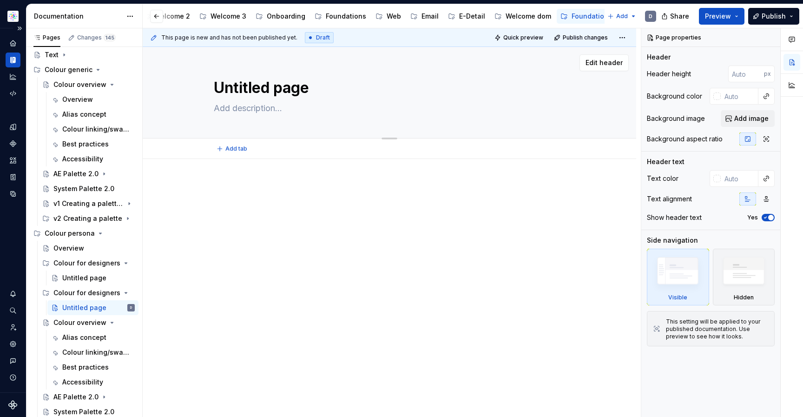
click at [295, 91] on textarea "Untitled page" at bounding box center [387, 88] width 351 height 22
type textarea "*"
type textarea "T"
type textarea "*"
type textarea "Te"
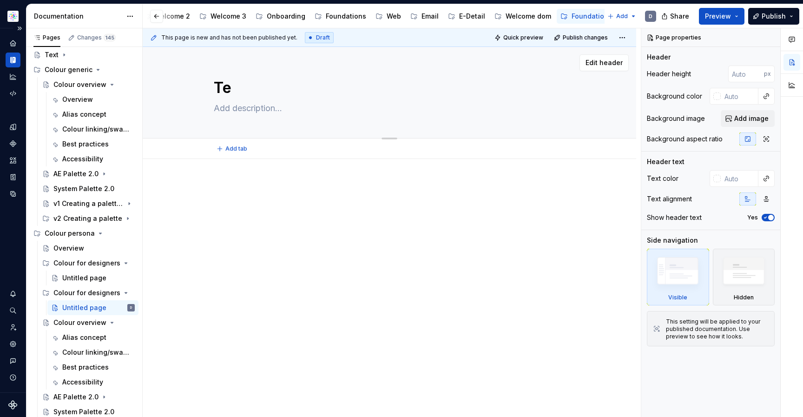
type textarea "*"
type textarea "Tec"
type textarea "*"
type textarea "Tech"
type textarea "*"
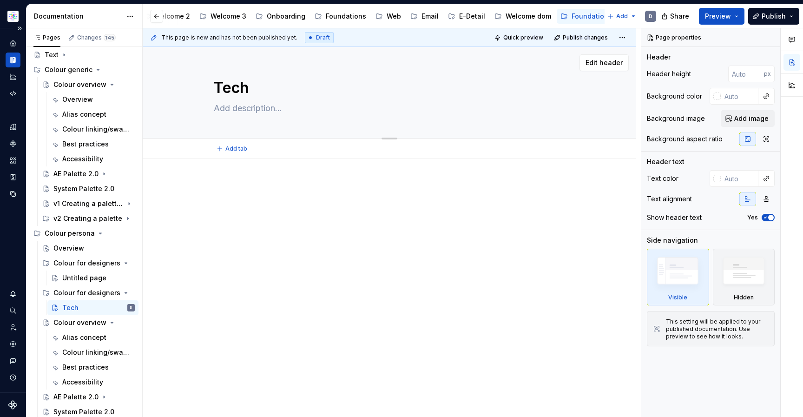
type textarea "Techn"
type textarea "*"
type textarea "Techni"
type textarea "*"
type textarea "Technic"
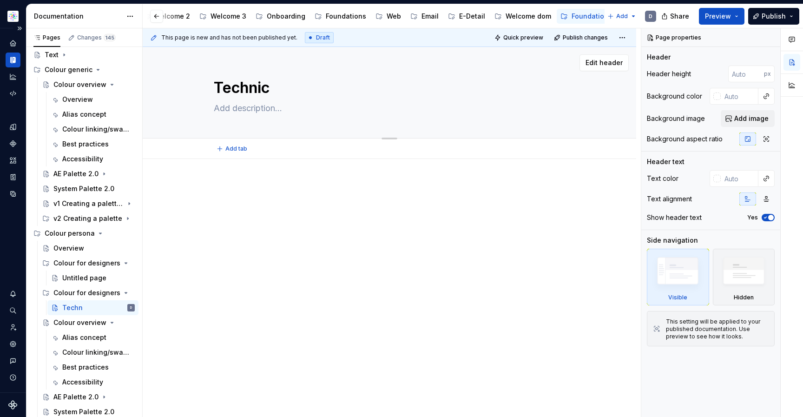
type textarea "*"
type textarea "Technica"
type textarea "*"
type textarea "Technical"
type textarea "*"
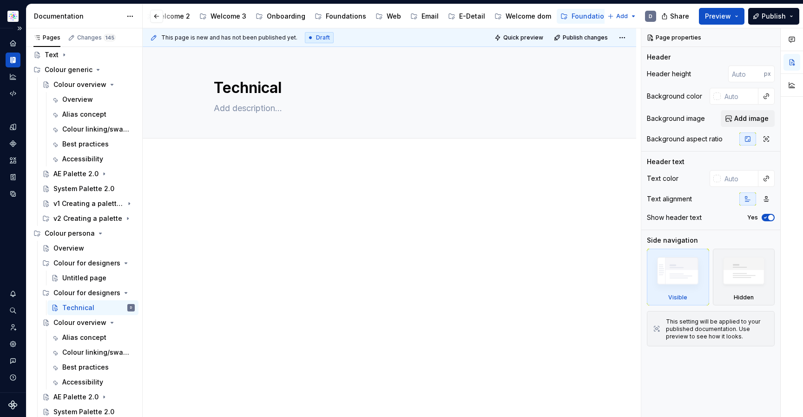
type textarea "Technical"
click at [229, 324] on div at bounding box center [389, 256] width 493 height 194
click at [112, 291] on button "Page tree" at bounding box center [115, 292] width 13 height 13
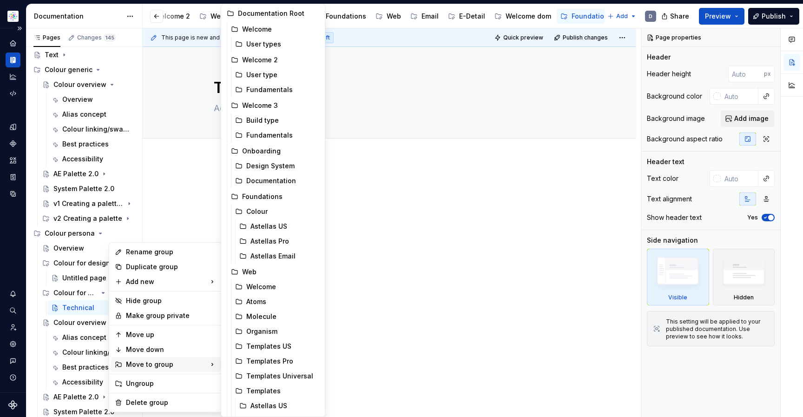
type textarea "*"
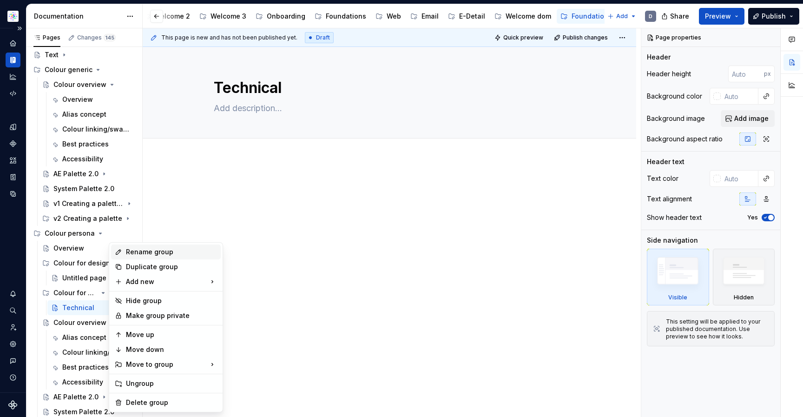
click at [170, 250] on div "Rename group" at bounding box center [171, 251] width 91 height 9
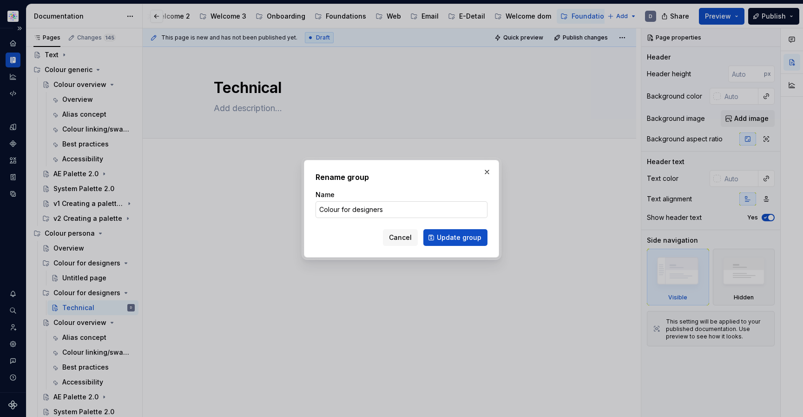
click at [370, 209] on input "Colour for designers" at bounding box center [401, 209] width 172 height 17
type input "Colour for devs"
click at [451, 240] on span "Update group" at bounding box center [459, 237] width 45 height 9
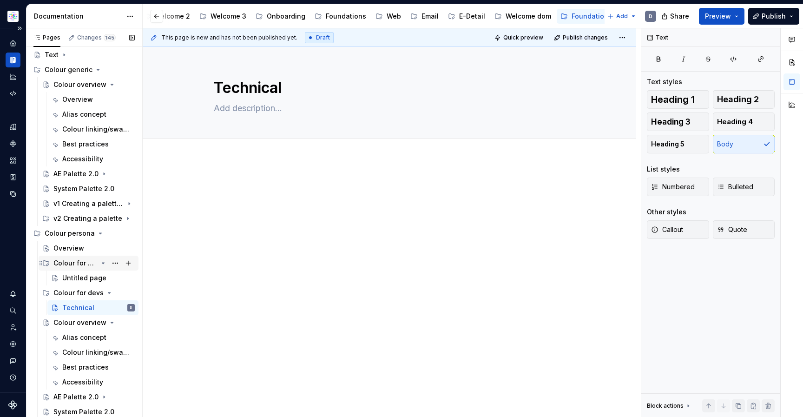
click at [69, 263] on div "Colour for designers" at bounding box center [75, 262] width 44 height 9
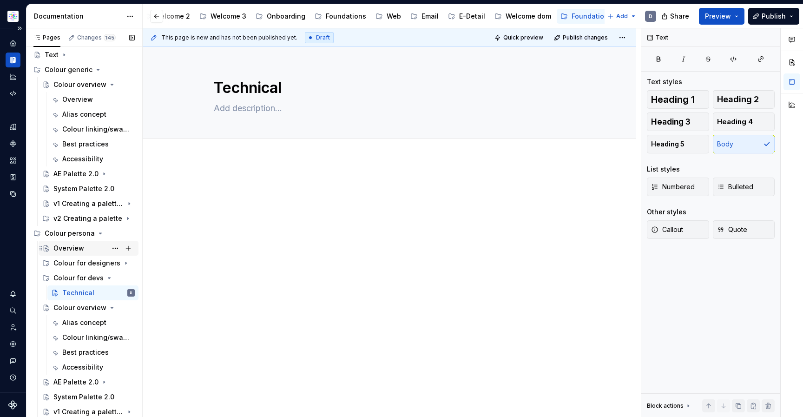
scroll to position [65, 0]
click at [65, 247] on div "Overview" at bounding box center [68, 246] width 31 height 9
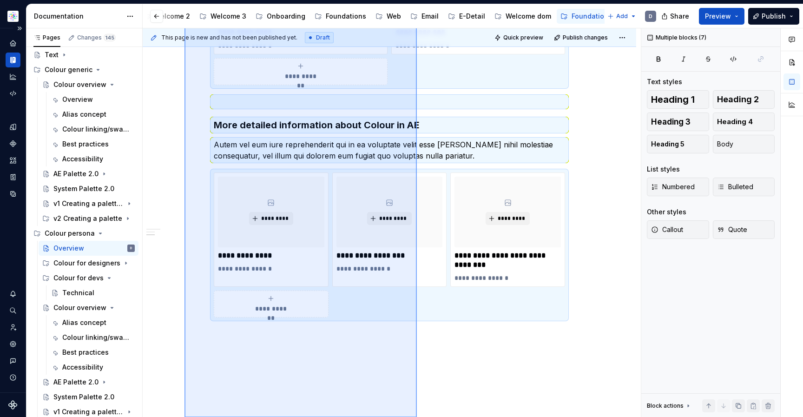
scroll to position [640, 0]
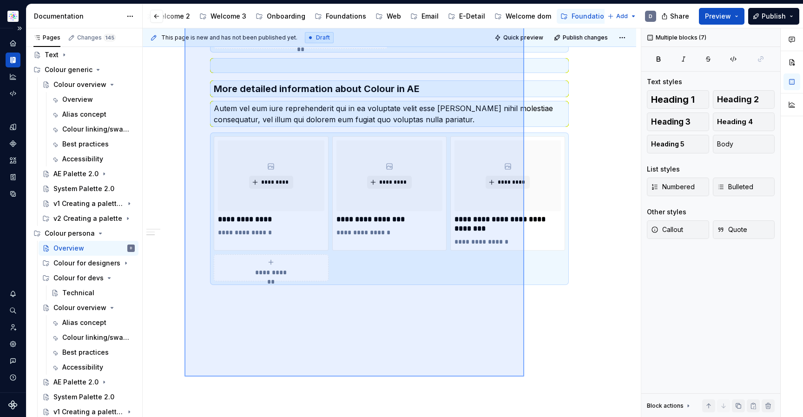
drag, startPoint x: 184, startPoint y: 227, endPoint x: 524, endPoint y: 375, distance: 370.4
click at [524, 375] on div "**********" at bounding box center [392, 222] width 498 height 389
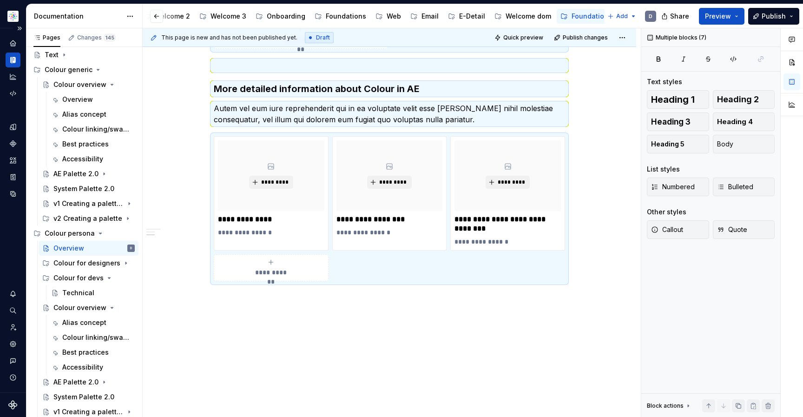
scroll to position [19, 0]
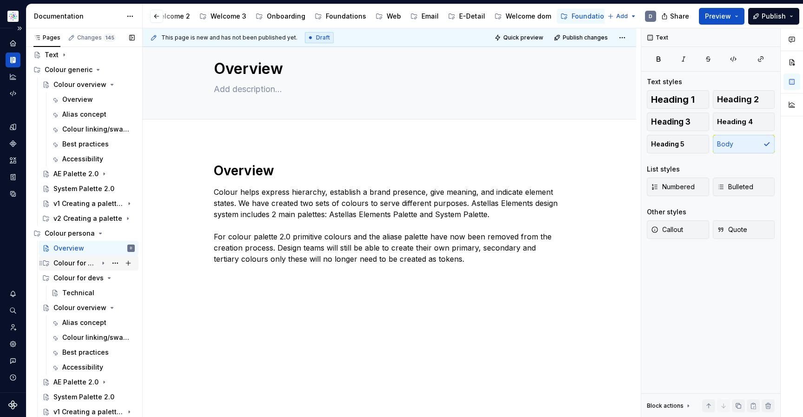
click at [78, 267] on div "Colour for designers" at bounding box center [75, 262] width 44 height 9
click at [80, 274] on div "Untitled page" at bounding box center [84, 277] width 44 height 9
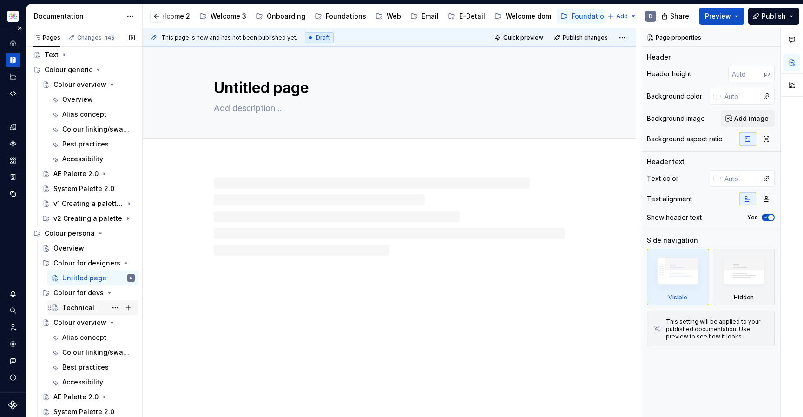
click at [79, 310] on div "Technical" at bounding box center [78, 307] width 32 height 9
click at [84, 278] on div "Untitled page" at bounding box center [84, 277] width 44 height 9
click at [272, 87] on textarea "Untitled page" at bounding box center [387, 88] width 351 height 22
type textarea "*"
type textarea "O"
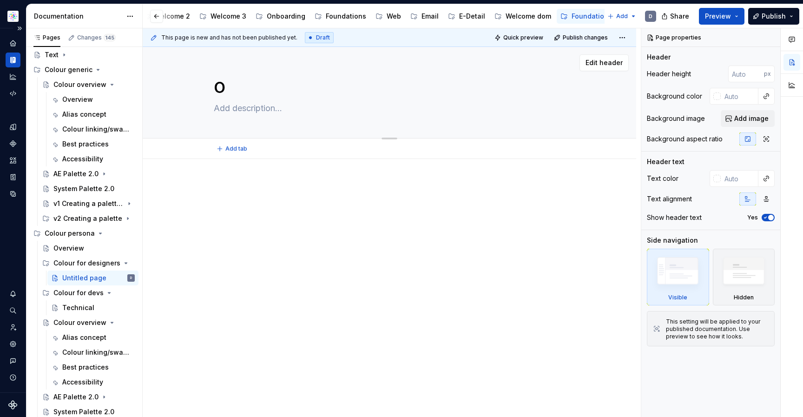
type textarea "*"
type textarea "Ov"
type textarea "*"
type textarea "Ove"
type textarea "*"
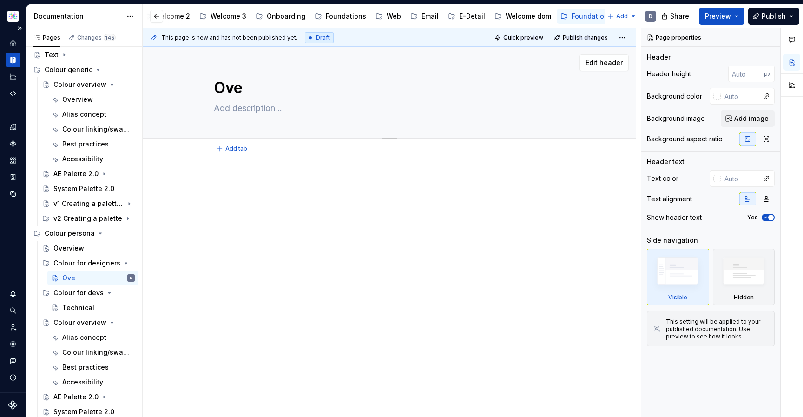
type textarea "Over"
type textarea "*"
type textarea "Overv"
type textarea "*"
type textarea "Overvi"
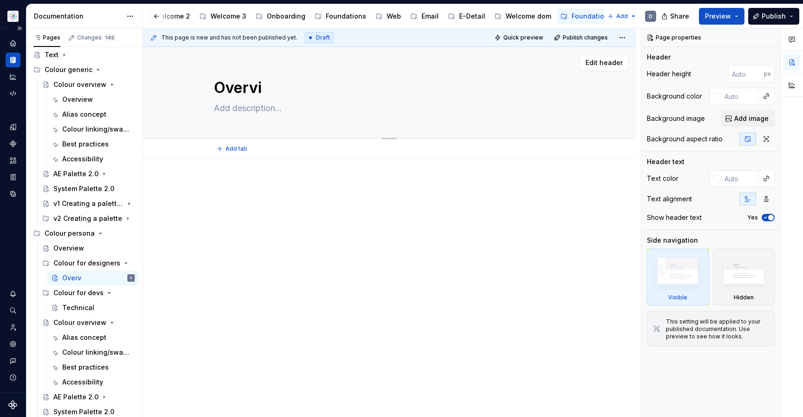
type textarea "*"
type textarea "Overvie"
type textarea "*"
type textarea "Overview"
type textarea "*"
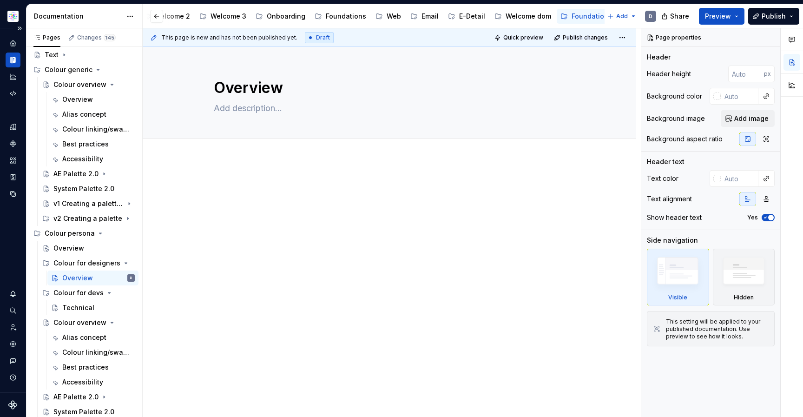
type textarea "Overview"
drag, startPoint x: 296, startPoint y: 195, endPoint x: 241, endPoint y: 167, distance: 61.3
click at [293, 192] on div at bounding box center [389, 198] width 351 height 35
click at [241, 150] on span "Add tab" at bounding box center [236, 148] width 22 height 7
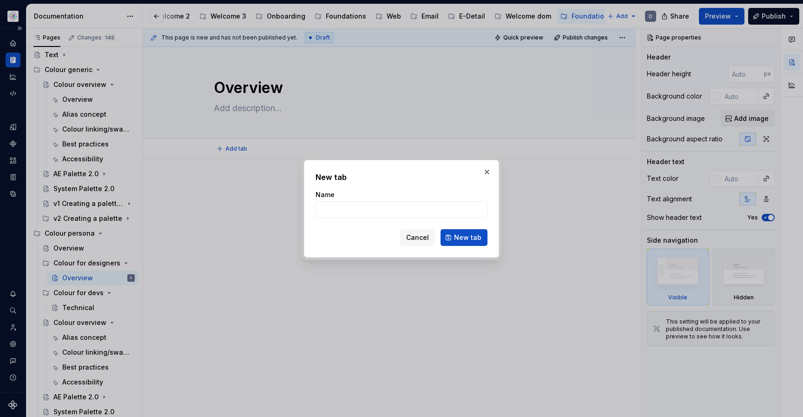
type textarea "*"
type input "Overview"
click button "New tab" at bounding box center [463, 237] width 47 height 17
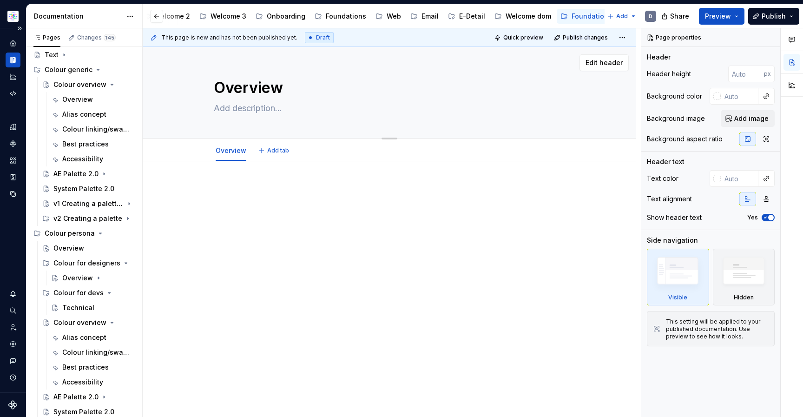
click at [258, 91] on textarea "Overview" at bounding box center [387, 88] width 351 height 22
type textarea "*"
type textarea "C"
type textarea "*"
type textarea "Co"
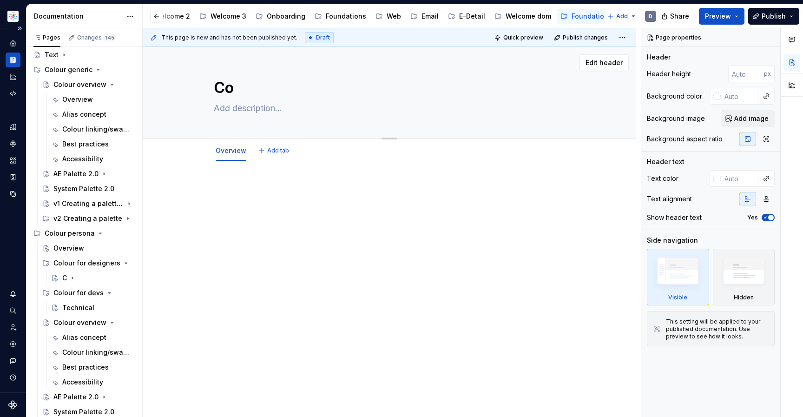
type textarea "*"
type textarea "Col"
type textarea "*"
type textarea "Colo"
type textarea "*"
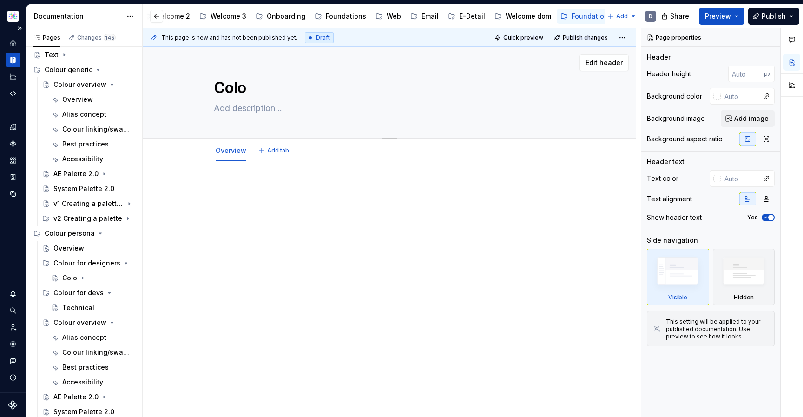
type textarea "Colou"
type textarea "*"
type textarea "Colour"
type textarea "*"
type textarea "Colour"
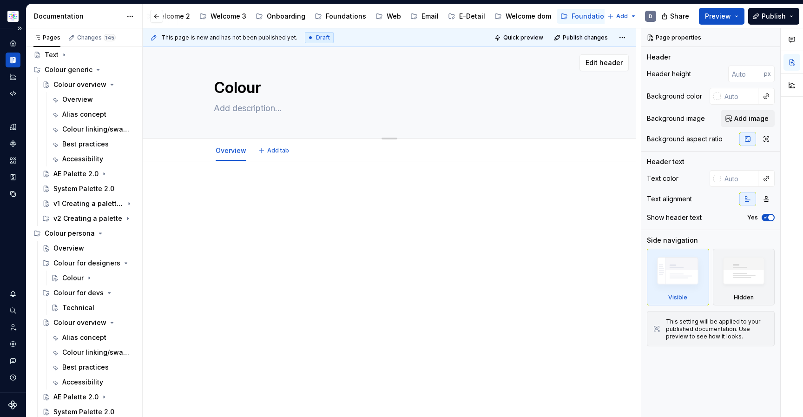
type textarea "*"
type textarea "Colour fo"
type textarea "*"
type textarea "Colour foi"
type textarea "*"
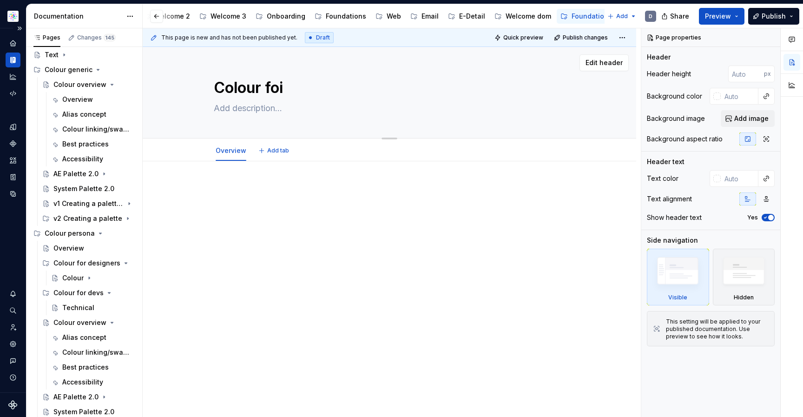
type textarea "Colour foir"
type textarea "*"
type textarea "Colour foir"
type textarea "*"
type textarea "Colour foir"
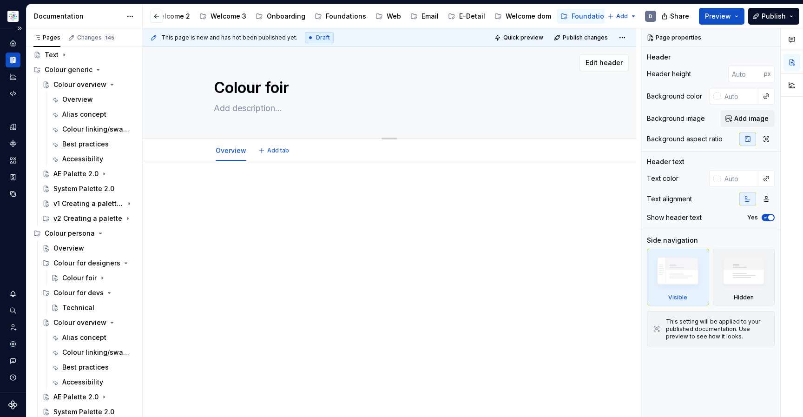
type textarea "*"
type textarea "Colour foi"
type textarea "*"
type textarea "Colour fo"
type textarea "*"
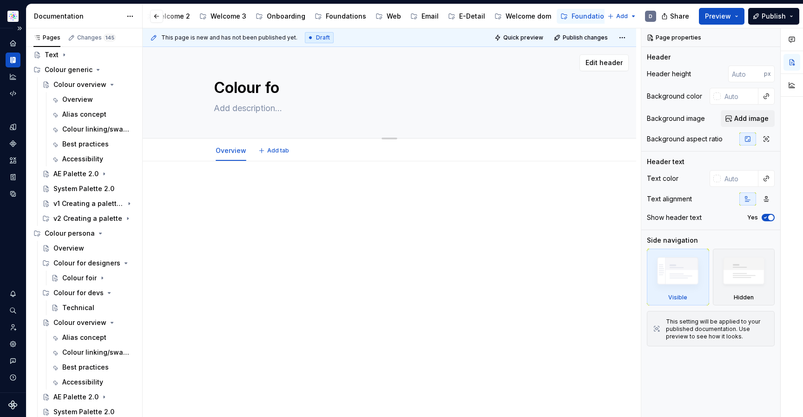
type textarea "Colour for"
type textarea "*"
type textarea "Colour for"
type textarea "*"
type textarea "Colour for d"
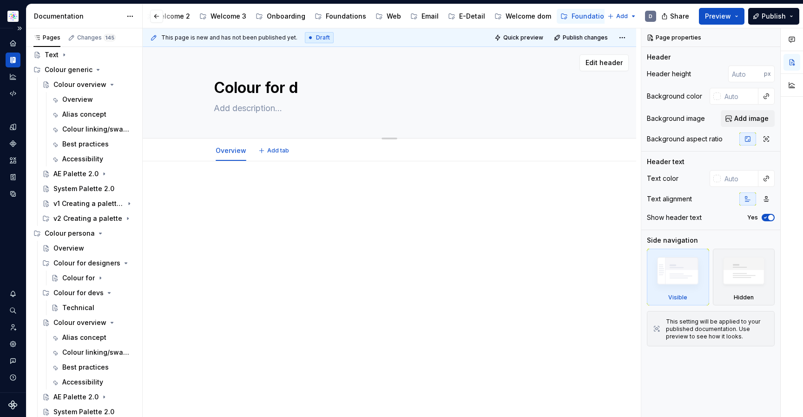
type textarea "*"
type textarea "Colour for de"
type textarea "*"
type textarea "Colour for desi"
type textarea "*"
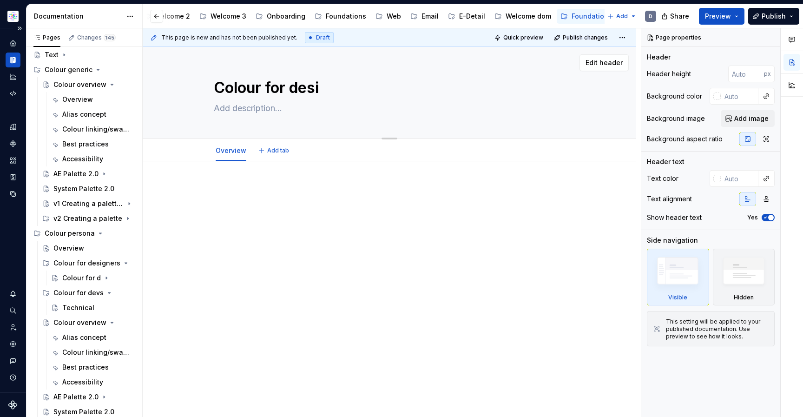
type textarea "Colour for desig"
type textarea "*"
type textarea "Colour for design"
type textarea "*"
type textarea "Colour for designe"
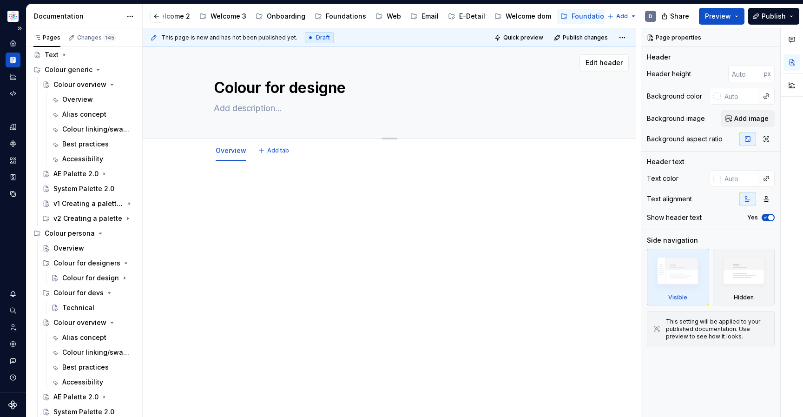
type textarea "*"
type textarea "Colour for designer"
type textarea "*"
type textarea "Colour for designers"
type textarea "*"
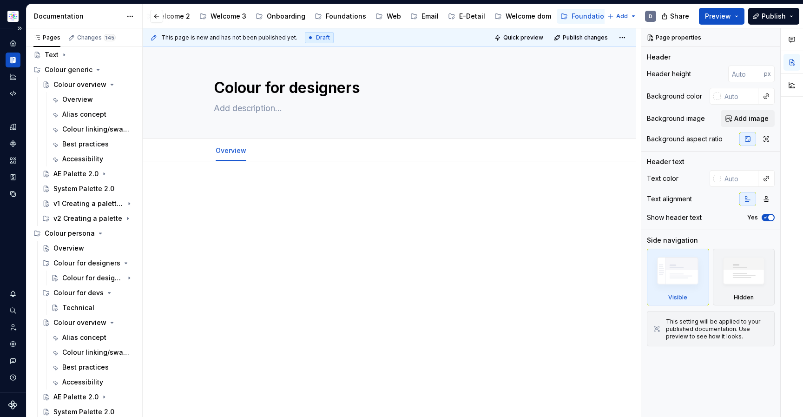
type textarea "Colour for designers"
click at [330, 213] on div at bounding box center [389, 200] width 351 height 35
click at [280, 153] on span "Add tab" at bounding box center [278, 150] width 22 height 7
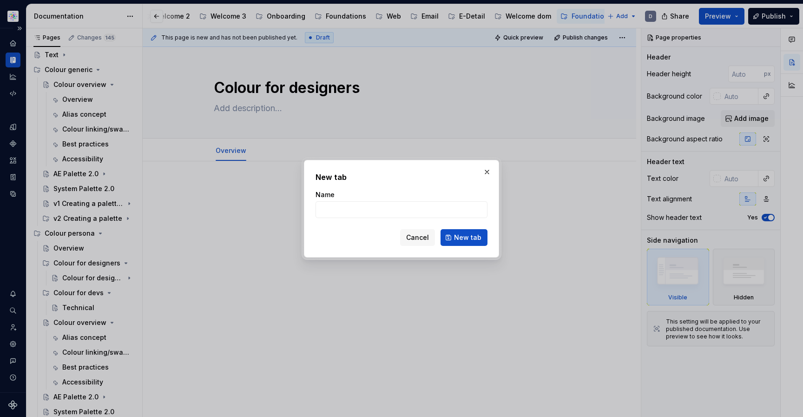
type textarea "*"
type input "A"
type textarea "*"
type input "[PERSON_NAME]"
type textarea "*"
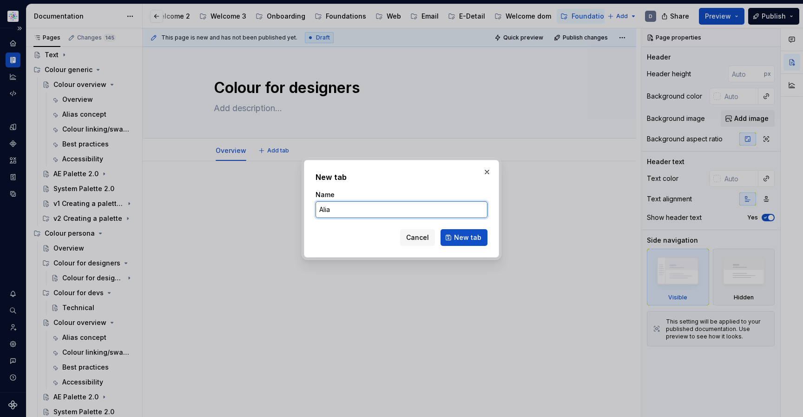
type input "Alias"
type textarea "*"
type input "Alias concept"
click at [461, 234] on span "New tab" at bounding box center [467, 237] width 27 height 9
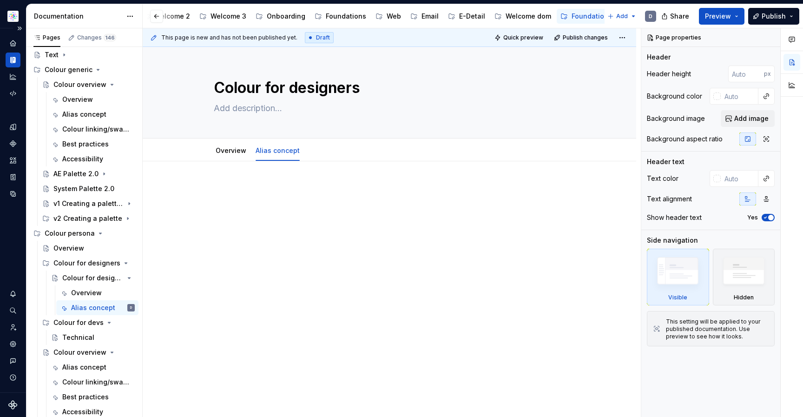
type textarea "*"
click at [318, 150] on button "Add tab" at bounding box center [328, 150] width 38 height 13
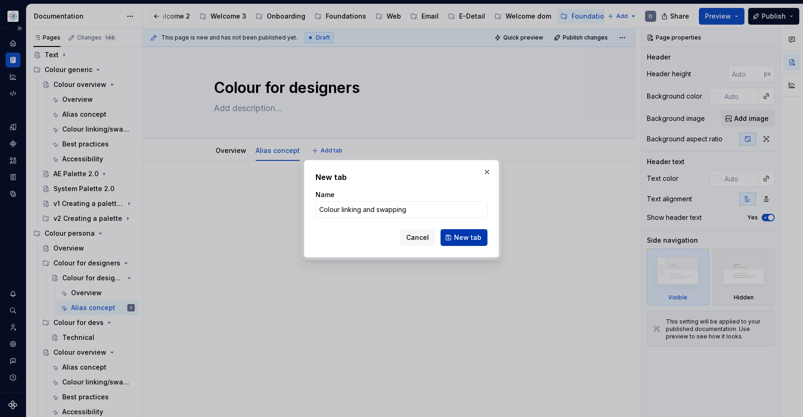
type input "Colour linking and swapping"
click at [462, 241] on span "New tab" at bounding box center [467, 237] width 27 height 9
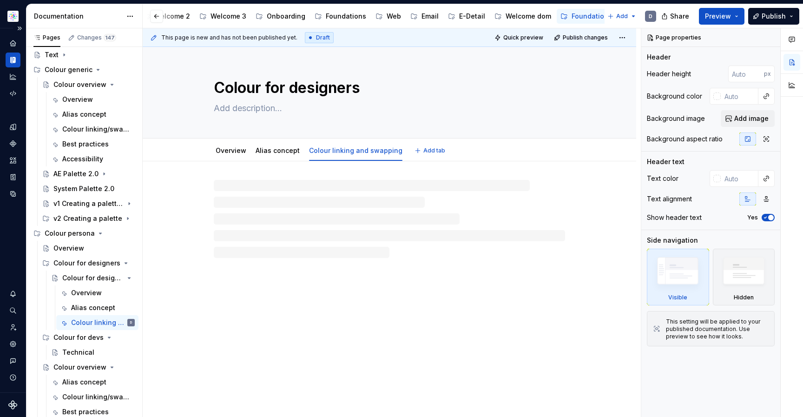
type textarea "*"
click at [425, 152] on span "Add tab" at bounding box center [434, 150] width 22 height 7
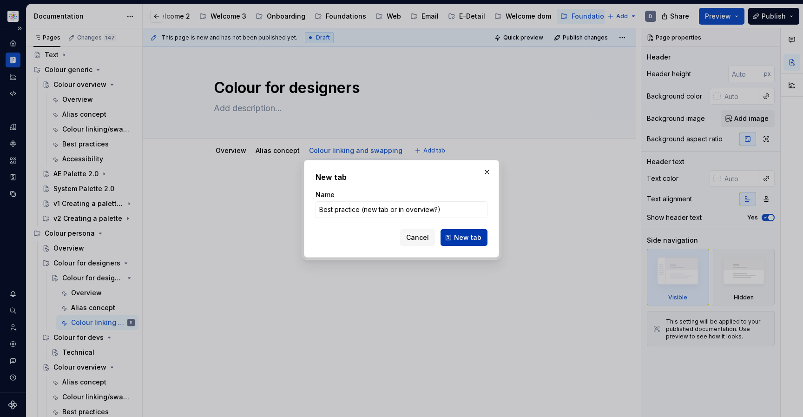
type input "Best practice (new tab or in overview?)"
click at [475, 234] on span "New tab" at bounding box center [467, 237] width 27 height 9
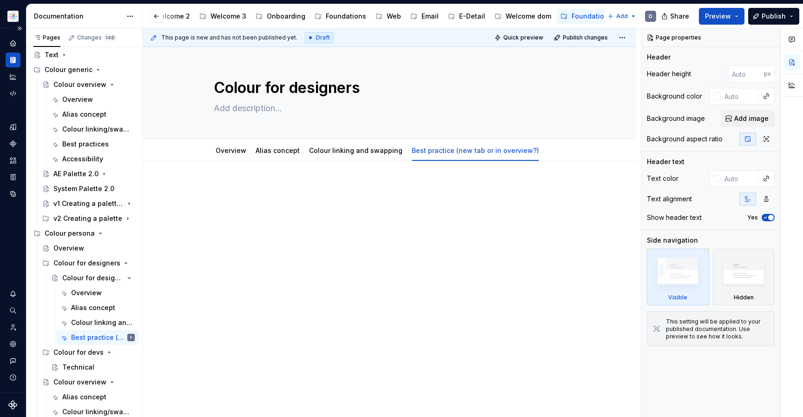
type textarea "*"
click at [550, 150] on span "Add tab" at bounding box center [555, 150] width 22 height 7
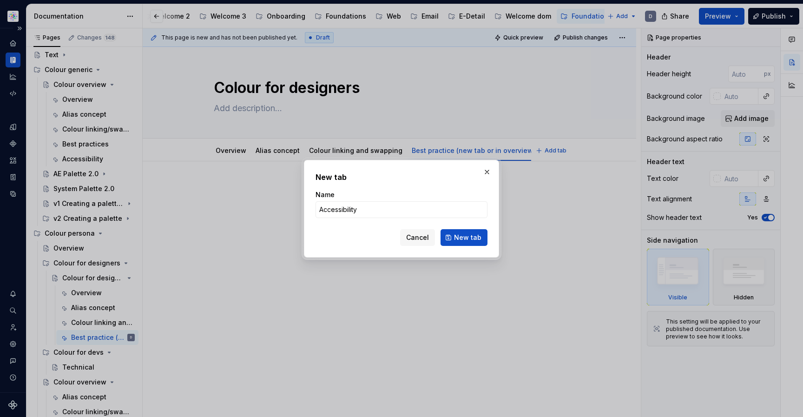
type input "Accessibility"
click at [479, 238] on span "New tab" at bounding box center [467, 237] width 27 height 9
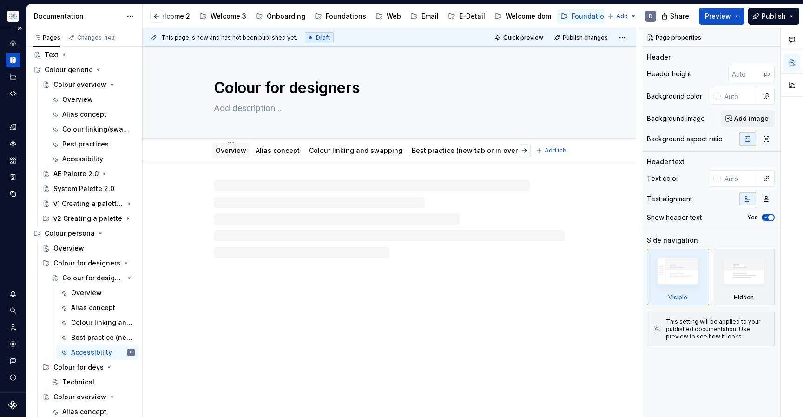
click at [229, 150] on link "Overview" at bounding box center [230, 150] width 31 height 8
click at [93, 248] on div "Overview" at bounding box center [93, 248] width 81 height 13
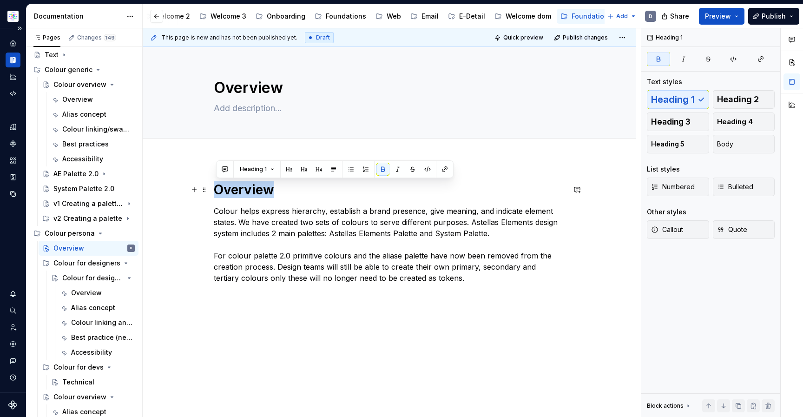
drag, startPoint x: 247, startPoint y: 183, endPoint x: 218, endPoint y: 183, distance: 29.3
click at [218, 183] on h1 "Overview" at bounding box center [389, 189] width 351 height 17
click at [88, 291] on div "Overview" at bounding box center [86, 292] width 31 height 9
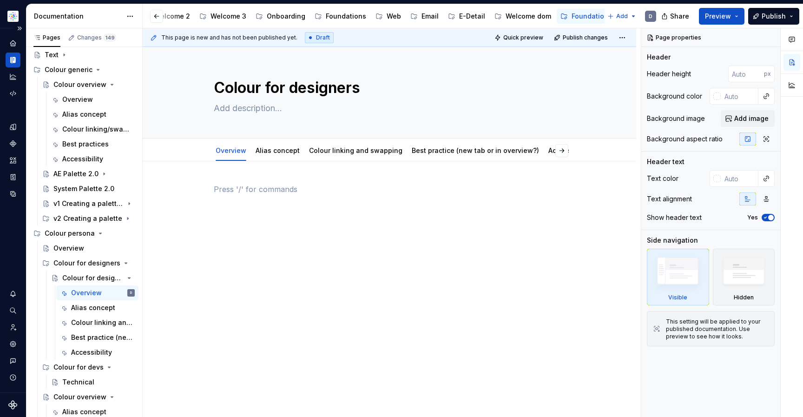
click at [291, 198] on div at bounding box center [389, 200] width 351 height 35
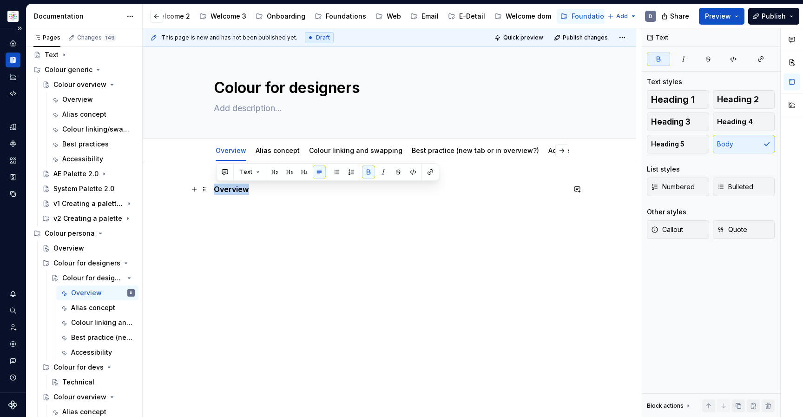
drag, startPoint x: 255, startPoint y: 186, endPoint x: 182, endPoint y: 187, distance: 72.5
click at [182, 187] on div "Overview" at bounding box center [389, 258] width 493 height 194
click at [738, 101] on span "Heading 2" at bounding box center [738, 99] width 42 height 9
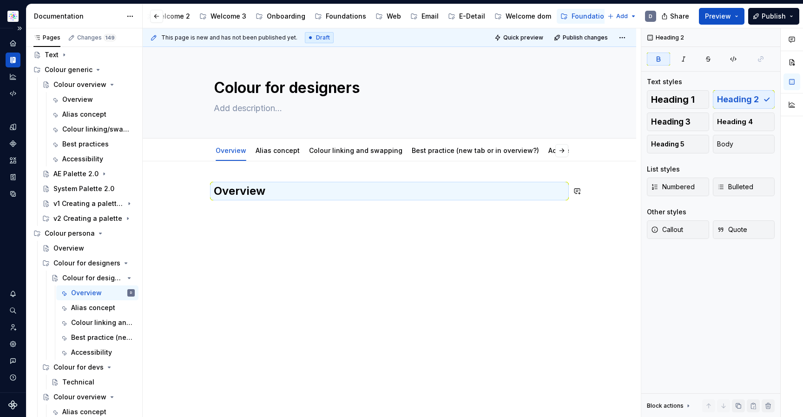
click at [298, 231] on div "Overview" at bounding box center [389, 258] width 493 height 194
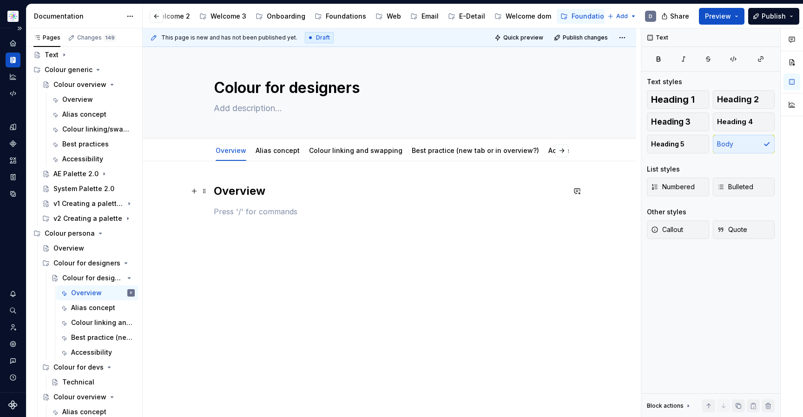
click at [288, 196] on h2 "Overview" at bounding box center [389, 190] width 351 height 15
click at [261, 210] on p at bounding box center [389, 211] width 351 height 11
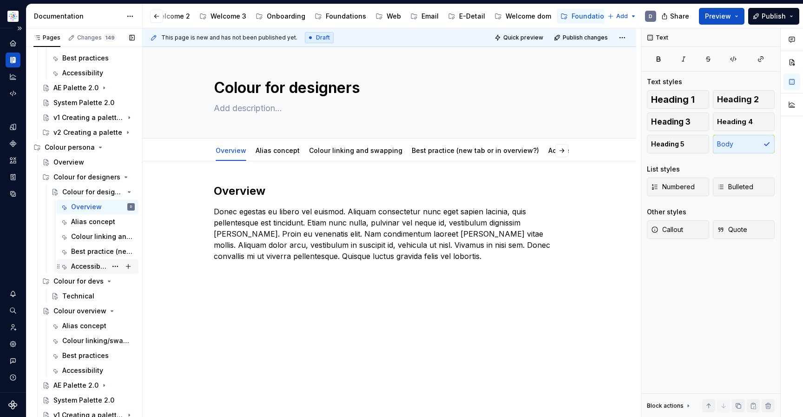
scroll to position [169, 0]
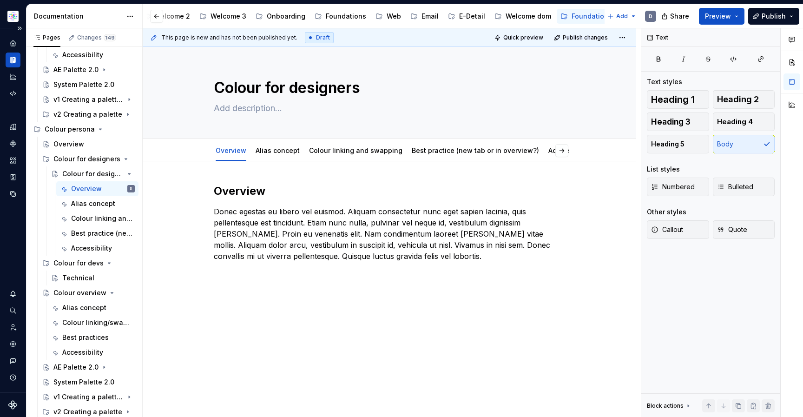
type textarea "*"
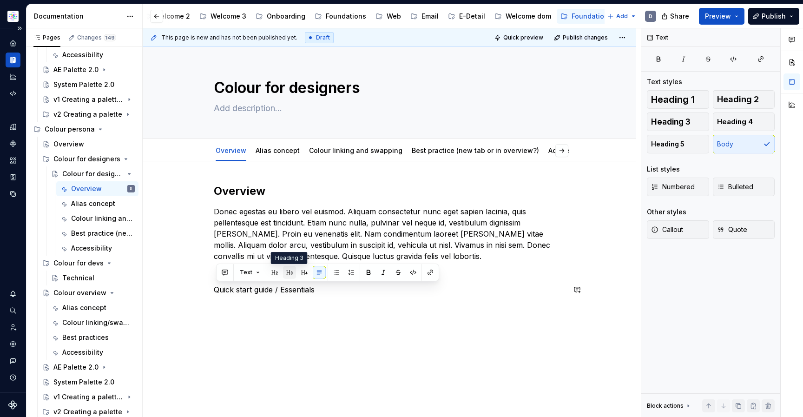
click at [290, 274] on button "button" at bounding box center [289, 272] width 13 height 13
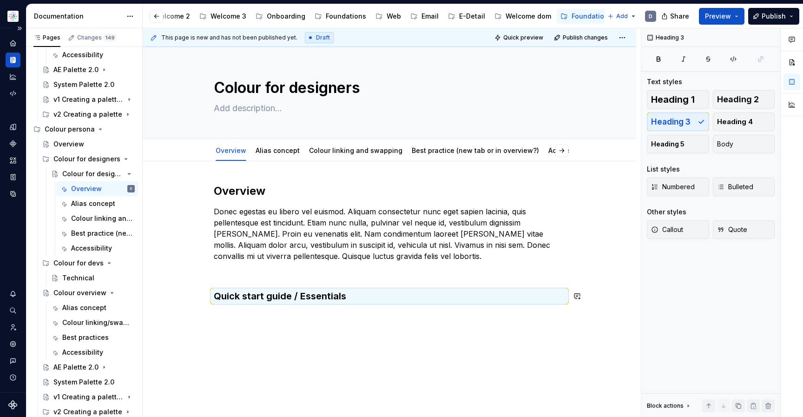
click at [327, 325] on div "Overview Donec egestas eu libero vel euismod. Aliquam consectetur nunc eget sap…" at bounding box center [389, 299] width 493 height 277
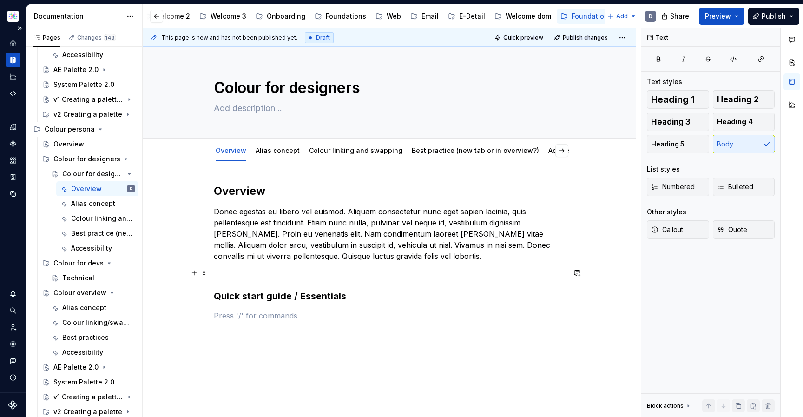
click at [282, 276] on p at bounding box center [389, 272] width 351 height 11
click at [250, 192] on strong "Overview" at bounding box center [240, 190] width 52 height 13
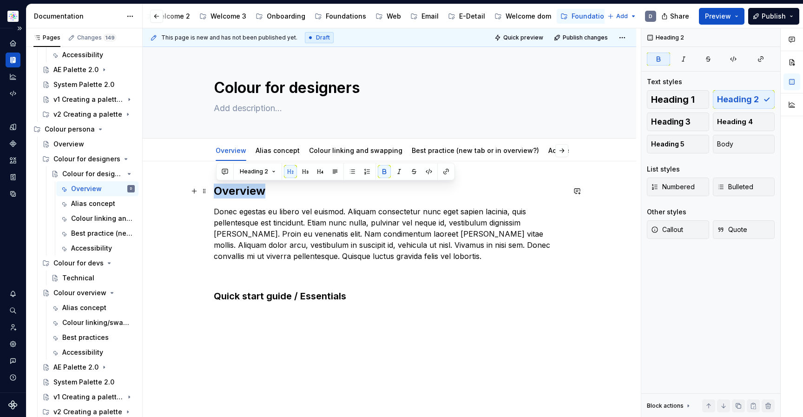
drag, startPoint x: 267, startPoint y: 191, endPoint x: 216, endPoint y: 191, distance: 50.2
click at [216, 191] on strong "Overview" at bounding box center [240, 190] width 52 height 13
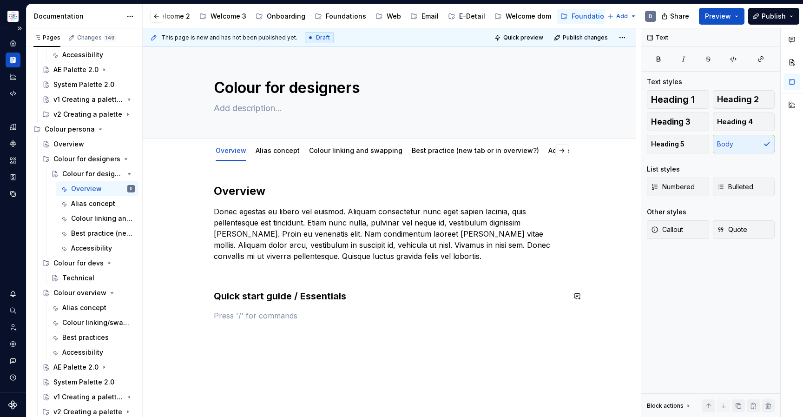
click at [297, 306] on div "Overview Donec egestas eu libero vel euismod. Aliquam consectetur nunc eget sap…" at bounding box center [389, 251] width 351 height 137
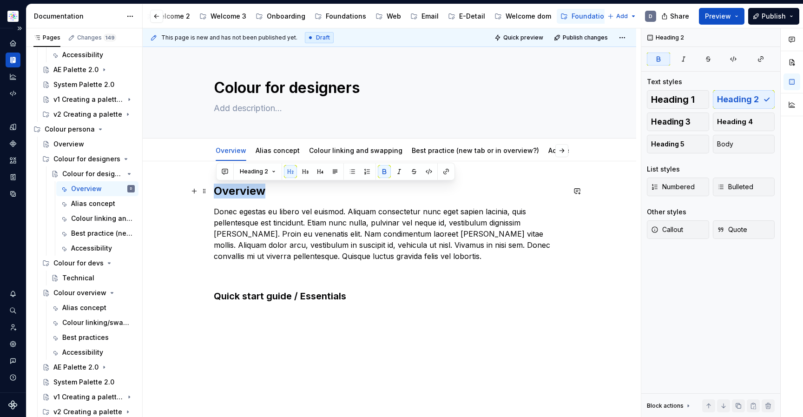
drag, startPoint x: 274, startPoint y: 191, endPoint x: 215, endPoint y: 192, distance: 59.9
click at [215, 192] on div "Overview Donec egestas eu libero vel euismod. Aliquam consectetur nunc eget sap…" at bounding box center [389, 309] width 493 height 296
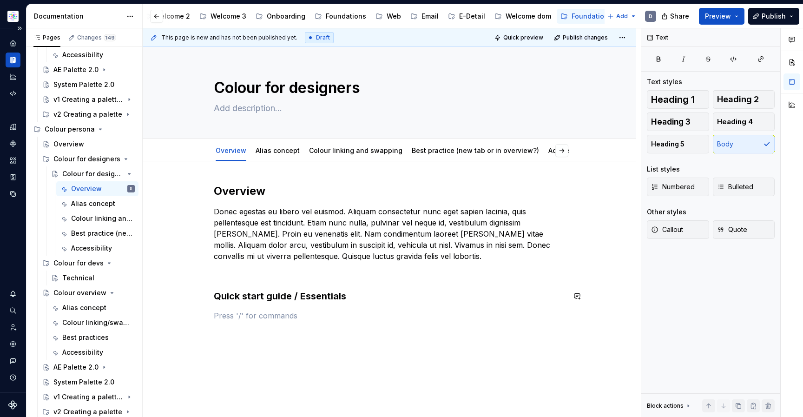
click at [341, 303] on div "Overview Donec egestas eu libero vel euismod. Aliquam consectetur nunc eget sap…" at bounding box center [389, 251] width 351 height 137
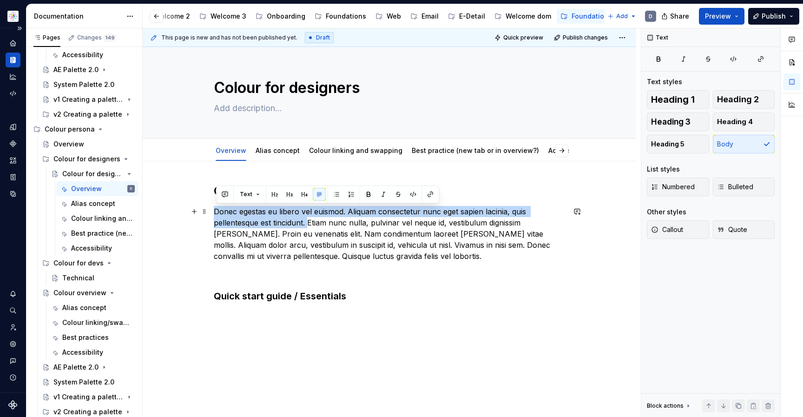
drag, startPoint x: 309, startPoint y: 222, endPoint x: 216, endPoint y: 209, distance: 94.3
click at [216, 209] on p "Donec egestas eu libero vel euismod. Aliquam consectetur nunc eget sapien lacin…" at bounding box center [389, 234] width 351 height 56
copy p "Donec egestas eu libero vel euismod. Aliquam consectetur nunc eget sapien lacin…"
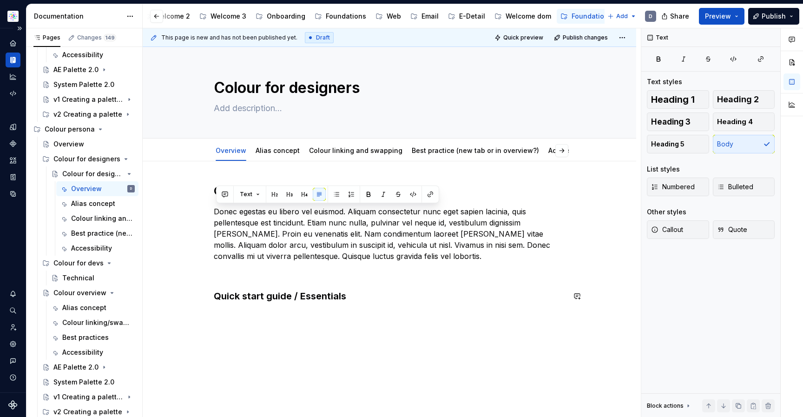
click at [266, 310] on p at bounding box center [389, 315] width 351 height 11
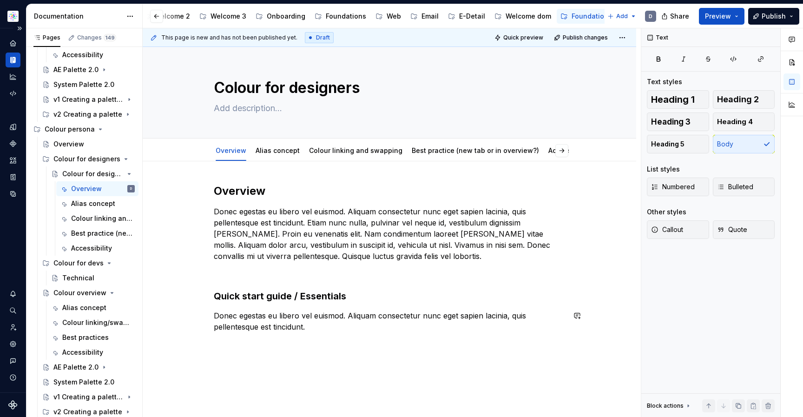
scroll to position [51, 0]
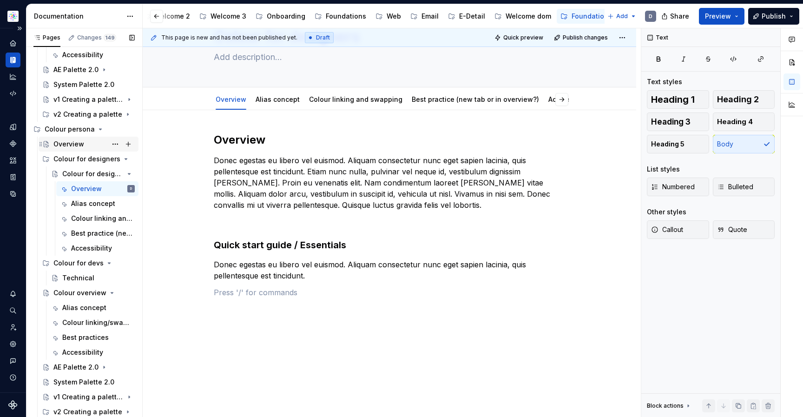
click at [74, 149] on div "Overview" at bounding box center [93, 143] width 81 height 13
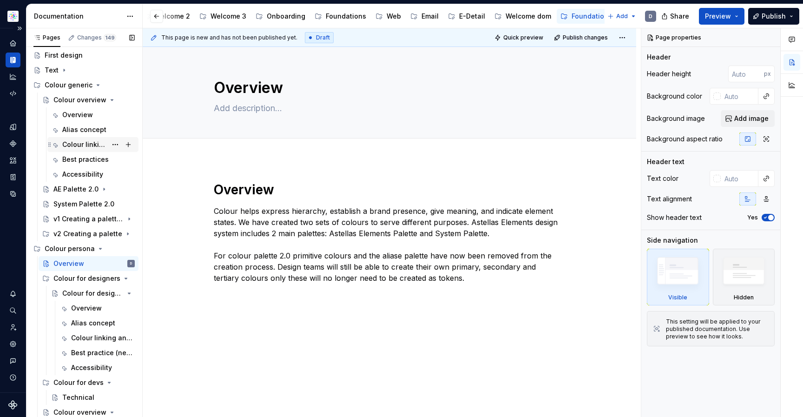
scroll to position [50, 0]
click at [70, 113] on div "Overview" at bounding box center [77, 114] width 31 height 9
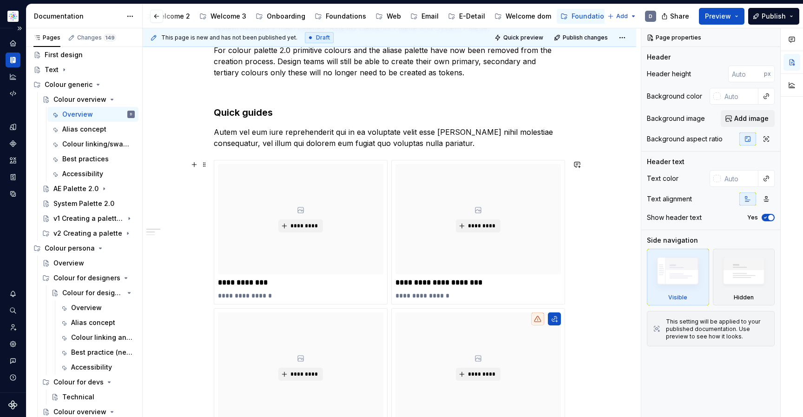
scroll to position [213, 0]
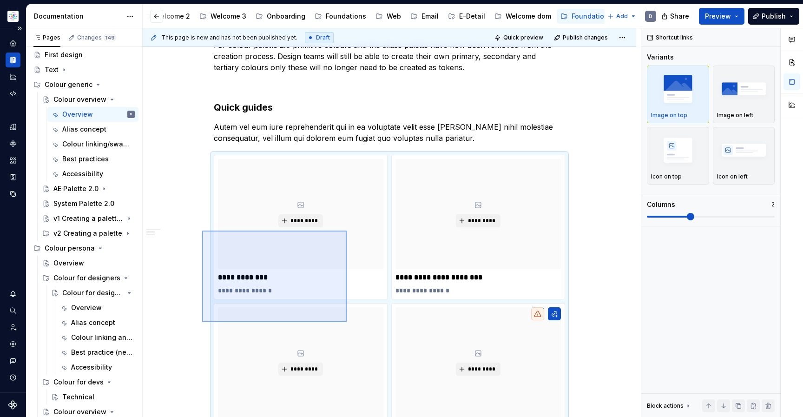
drag, startPoint x: 202, startPoint y: 230, endPoint x: 346, endPoint y: 322, distance: 171.0
click at [346, 322] on div "**********" at bounding box center [392, 222] width 498 height 389
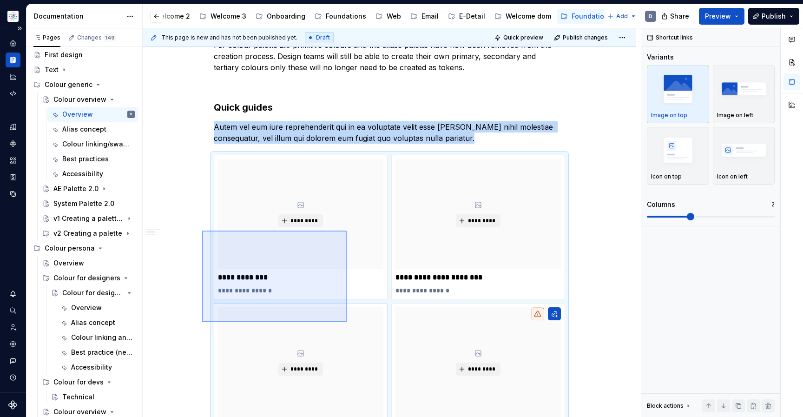
scroll to position [274, 0]
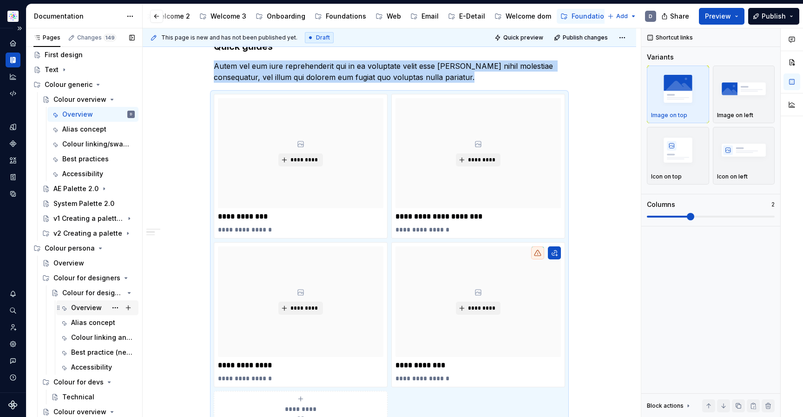
click at [74, 307] on div "Overview" at bounding box center [86, 307] width 31 height 9
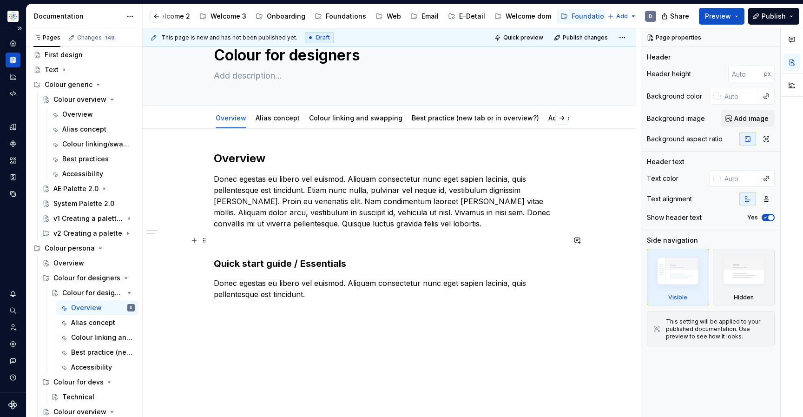
scroll to position [56, 0]
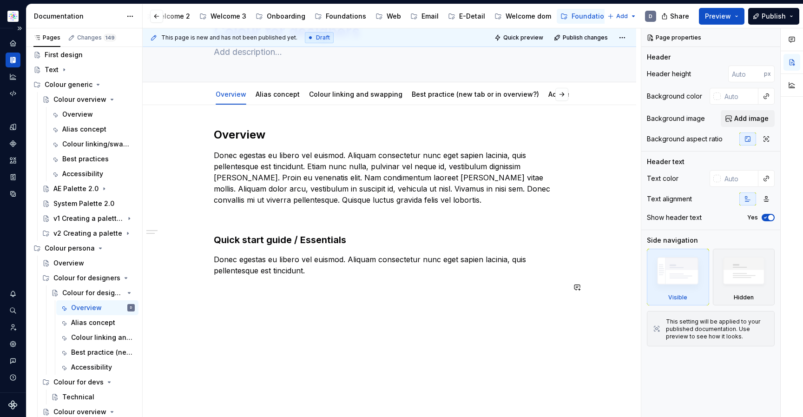
type textarea "*"
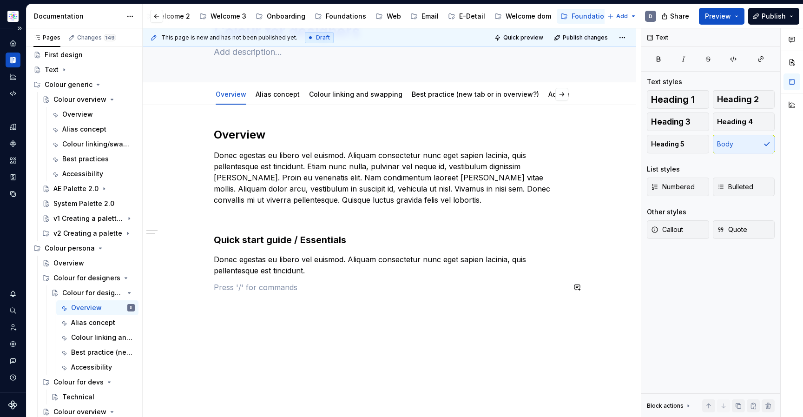
click at [260, 296] on div "Overview Donec egestas eu libero vel euismod. Aliquam consectetur nunc eget sap…" at bounding box center [389, 215] width 351 height 176
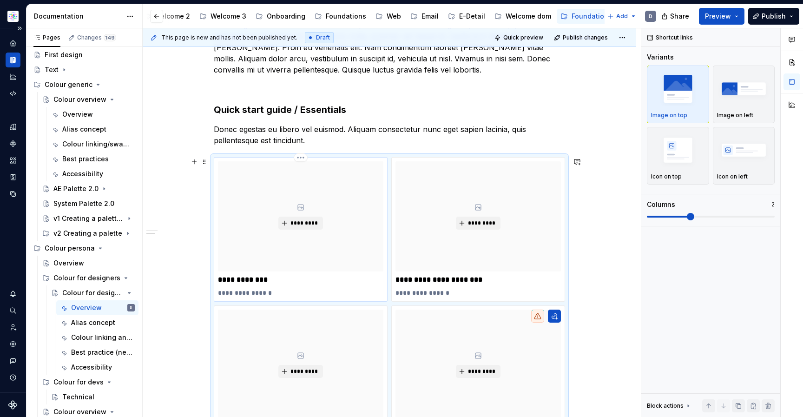
scroll to position [190, 0]
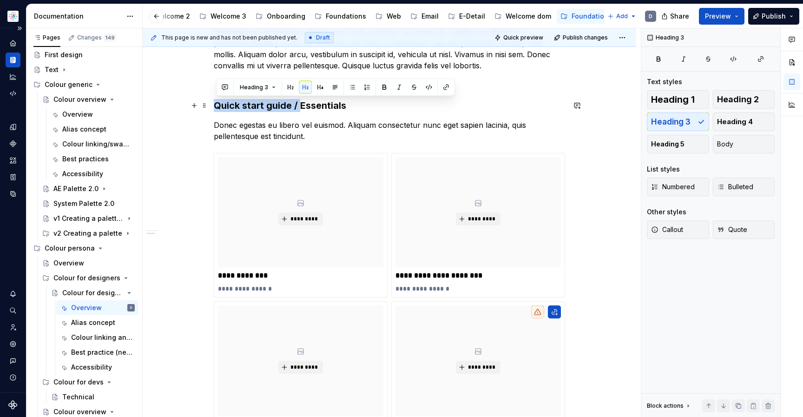
drag, startPoint x: 301, startPoint y: 103, endPoint x: 217, endPoint y: 103, distance: 84.5
click at [217, 103] on h3 "Quick start guide / Essentials" at bounding box center [389, 105] width 351 height 13
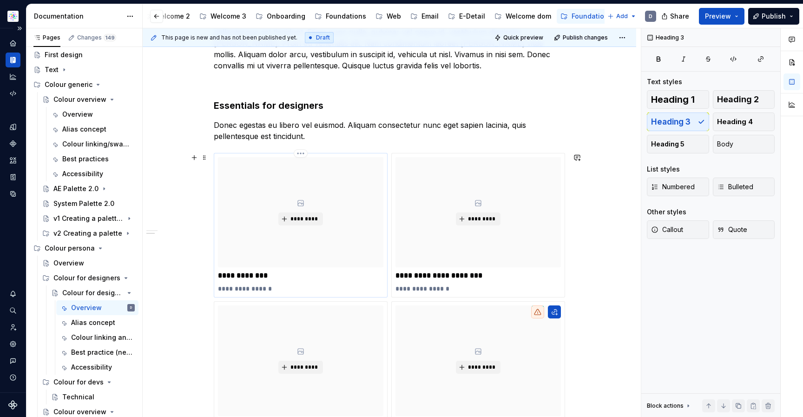
click at [251, 275] on p "**********" at bounding box center [300, 275] width 165 height 9
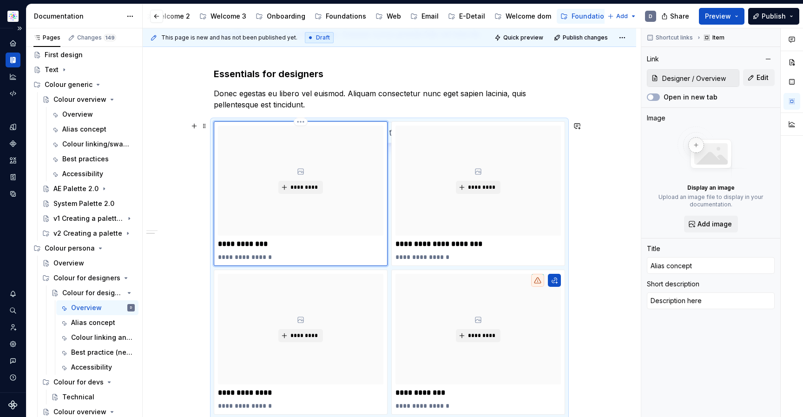
scroll to position [242, 0]
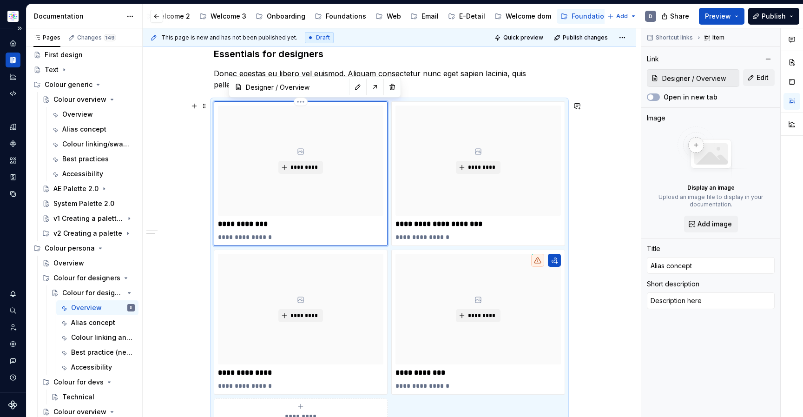
click at [275, 227] on p "**********" at bounding box center [300, 223] width 165 height 9
type textarea "*"
type input "C"
type textarea "*"
type input "Cr"
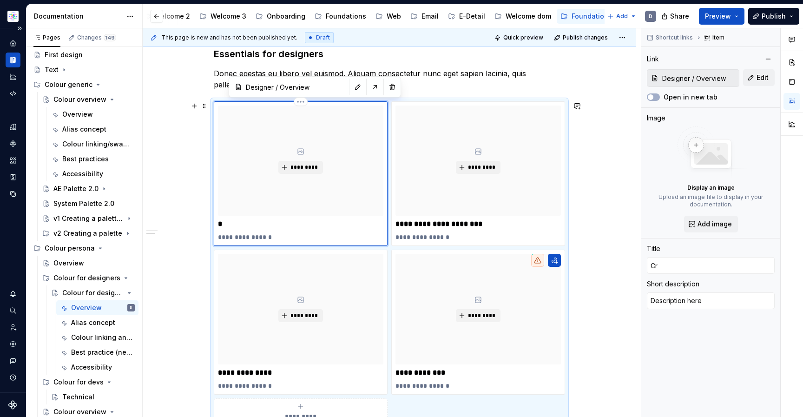
type textarea "*"
type input "Cre"
type textarea "*"
type input "Crea"
type textarea "*"
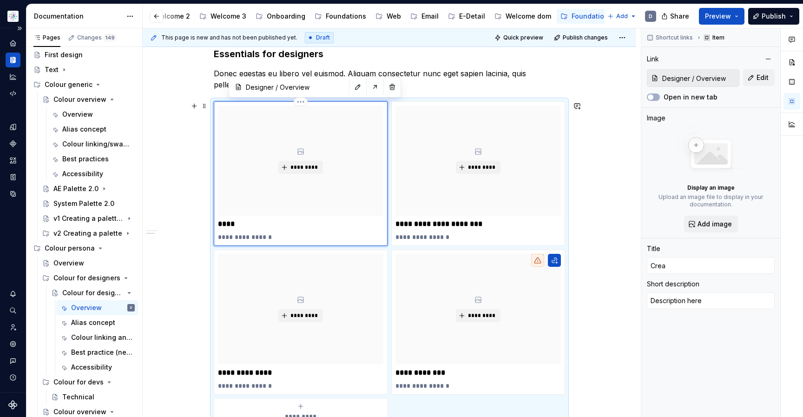
type input "Creat"
type textarea "*"
type input "Creati"
type textarea "*"
type input "Creatin"
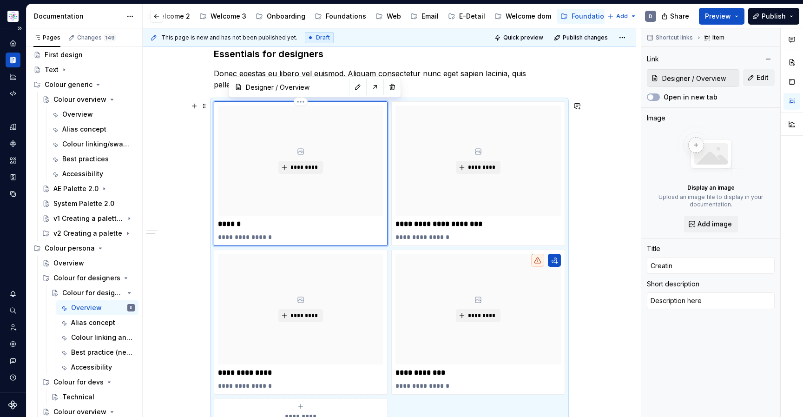
type textarea "*"
type input "Creating"
type textarea "*"
type input "Creating"
type textarea "*"
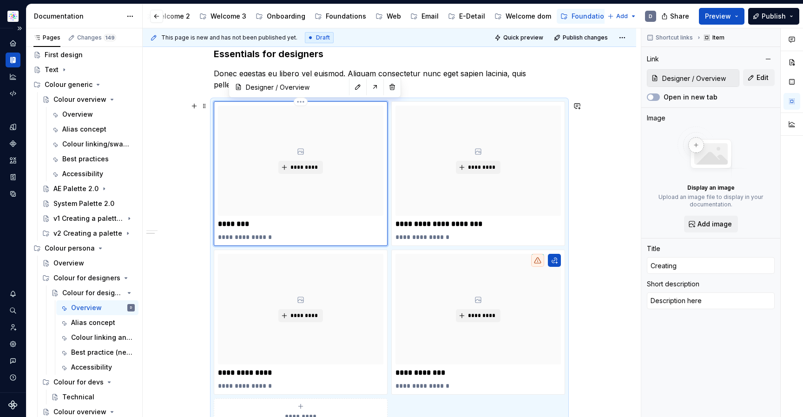
type input "Creating a"
type textarea "*"
type input "Creating a"
type textarea "*"
type input "Creating a b"
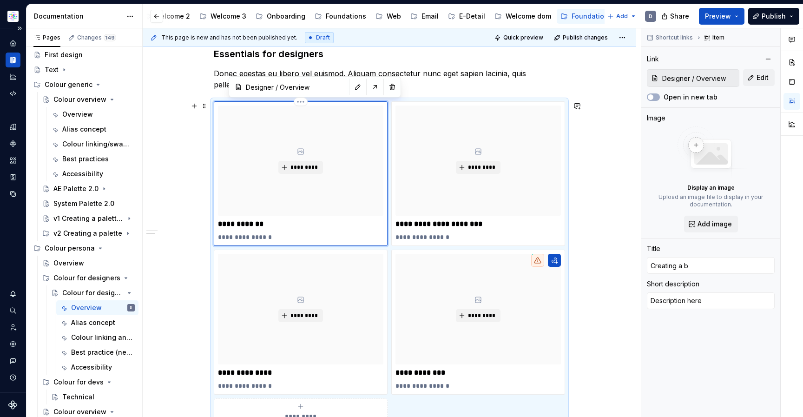
type textarea "*"
type input "Creating a br"
type textarea "*"
type input "Creating a bra"
type textarea "*"
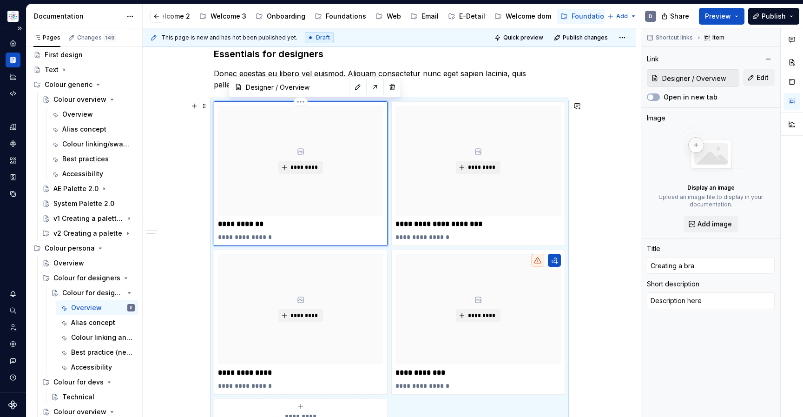
type input "Creating a bran"
type textarea "*"
type input "Creating a brand"
type textarea "*"
type input "Creating a brand"
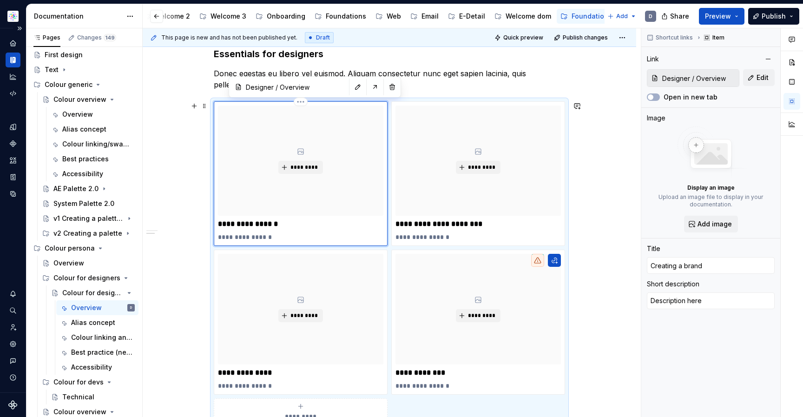
type textarea "*"
type input "Creating a brand c"
type textarea "*"
type input "Creating a brand co"
type textarea "*"
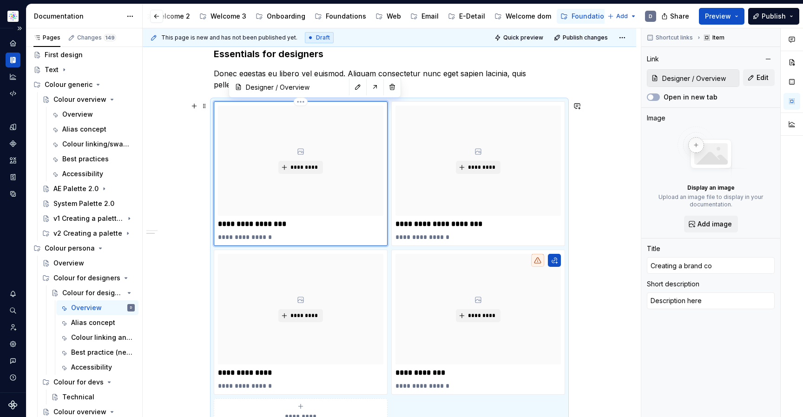
type input "Creating a brand col"
type textarea "*"
type input "Creating a brand colo"
type textarea "*"
type input "Creating a brand colou"
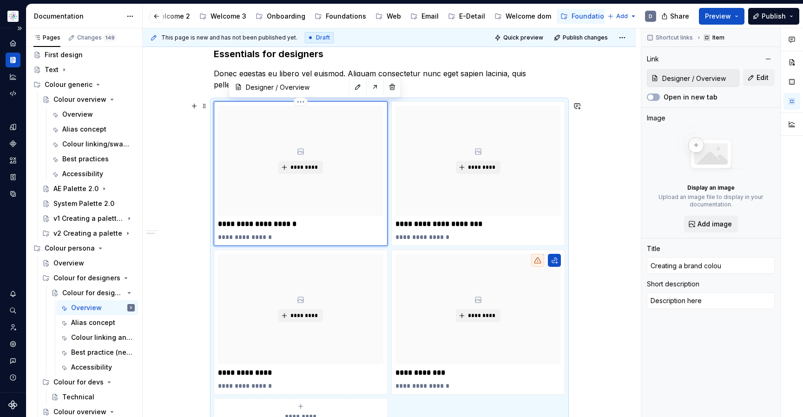
type textarea "*"
type input "Creating a brand colour"
type textarea "*"
type input "Creating a brand colour"
type textarea "*"
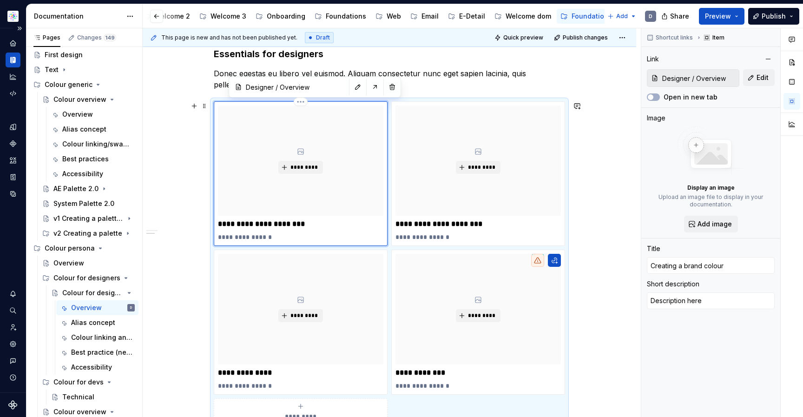
type input "Creating a brand colour p"
type textarea "*"
type input "Creating a brand colour pa"
type textarea "*"
type input "Creating a brand colour pal"
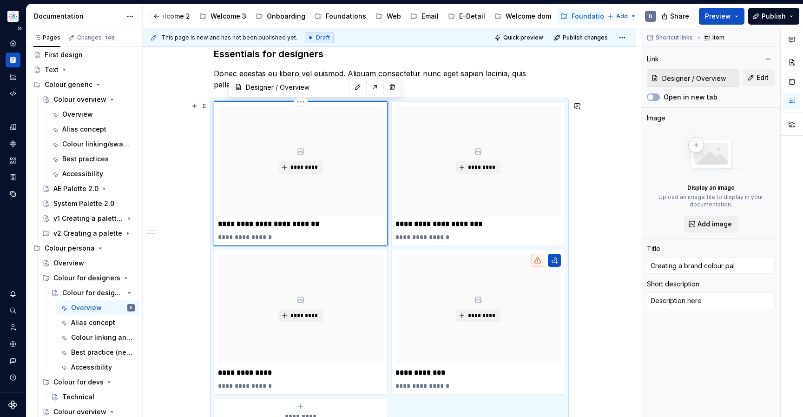
type textarea "*"
type input "Creating a brand colour pale"
type textarea "*"
type input "Creating a brand colour palet"
type textarea "*"
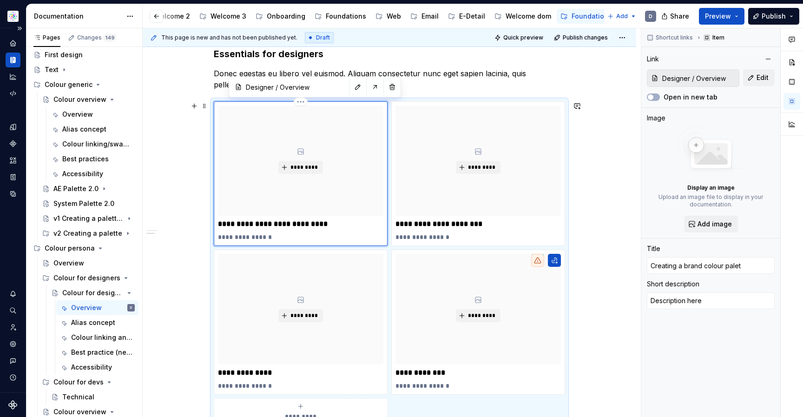
type input "Creating a brand colour palett"
type textarea "*"
type input "Creating a brand colour palette"
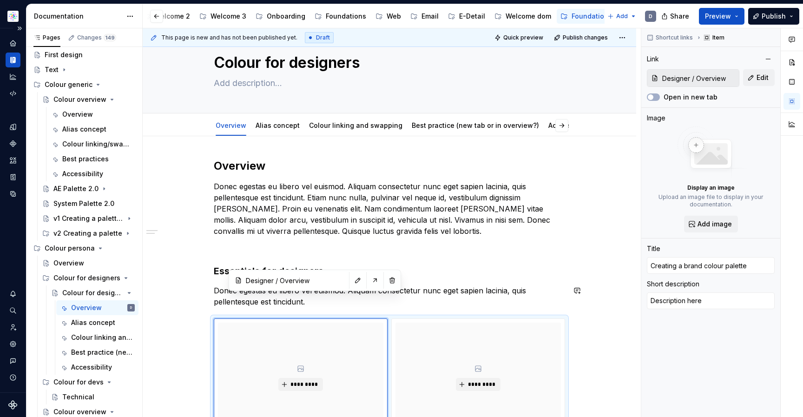
scroll to position [21, 0]
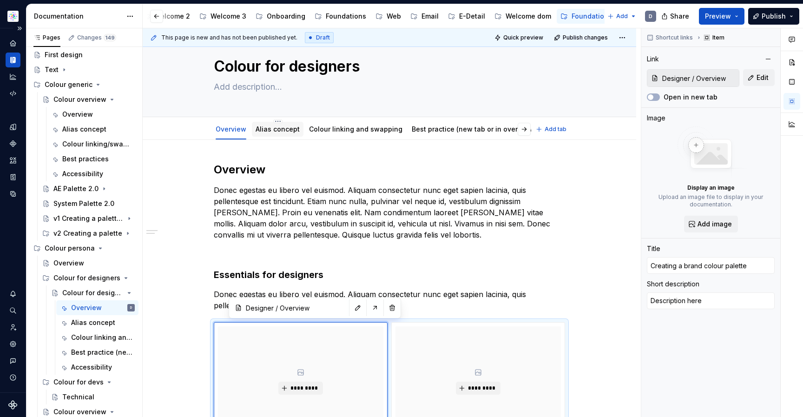
click at [274, 128] on link "Alias concept" at bounding box center [277, 129] width 44 height 8
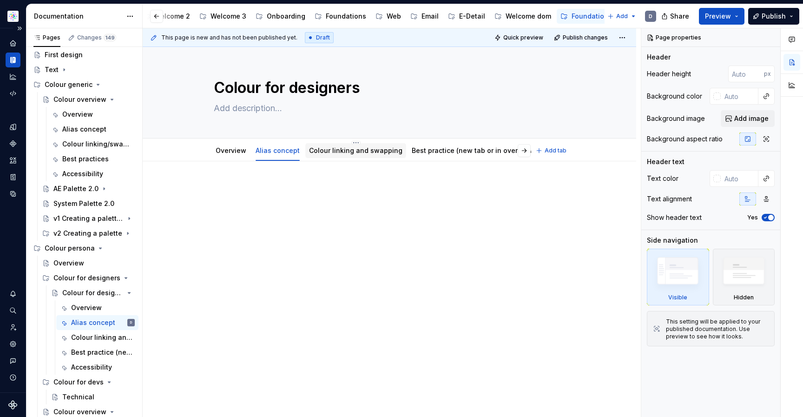
click at [338, 147] on link "Colour linking and swapping" at bounding box center [355, 150] width 93 height 8
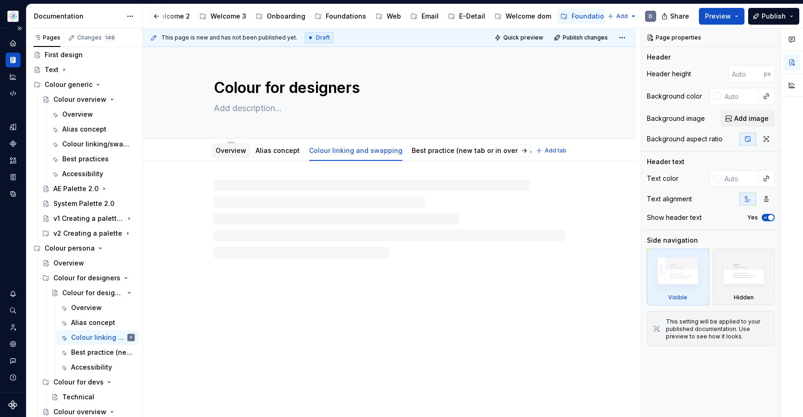
click at [225, 148] on link "Overview" at bounding box center [230, 150] width 31 height 8
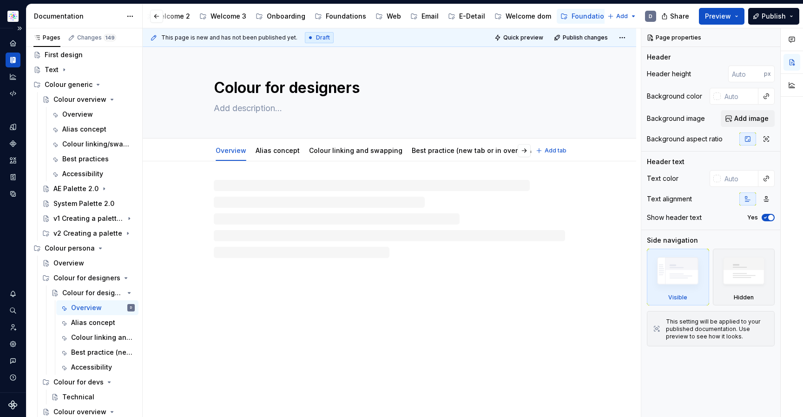
click at [296, 150] on link "Alias concept" at bounding box center [277, 150] width 44 height 8
click at [242, 145] on div "Overview" at bounding box center [230, 150] width 31 height 11
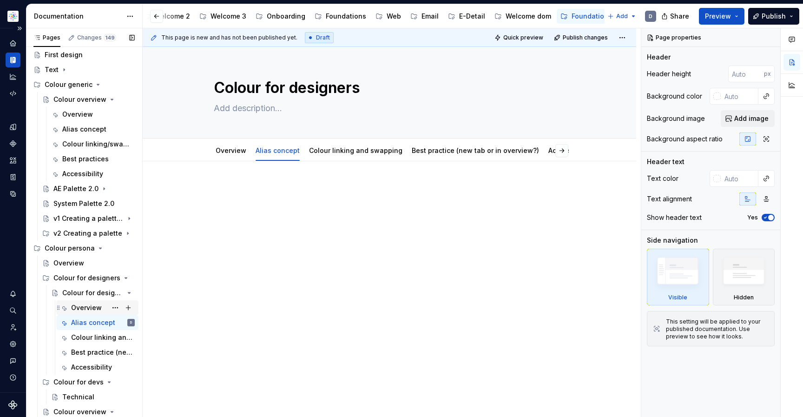
click at [85, 307] on div "Overview" at bounding box center [86, 307] width 31 height 9
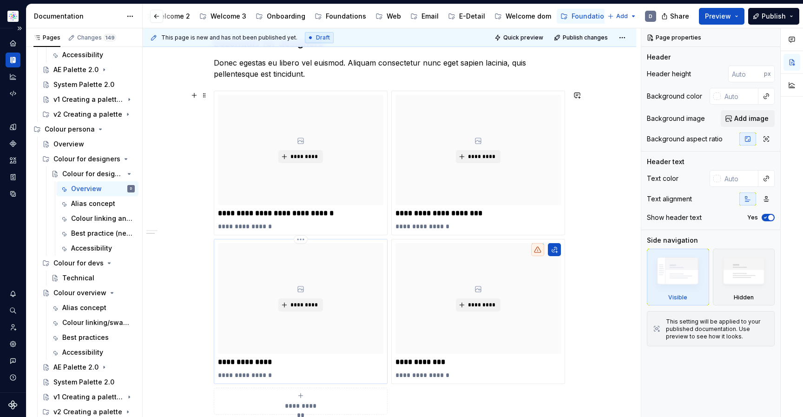
scroll to position [274, 0]
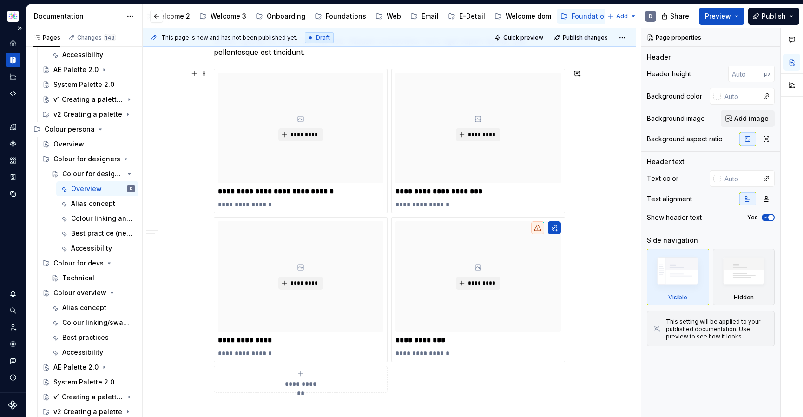
type textarea "*"
click at [620, 237] on div "**********" at bounding box center [389, 208] width 493 height 642
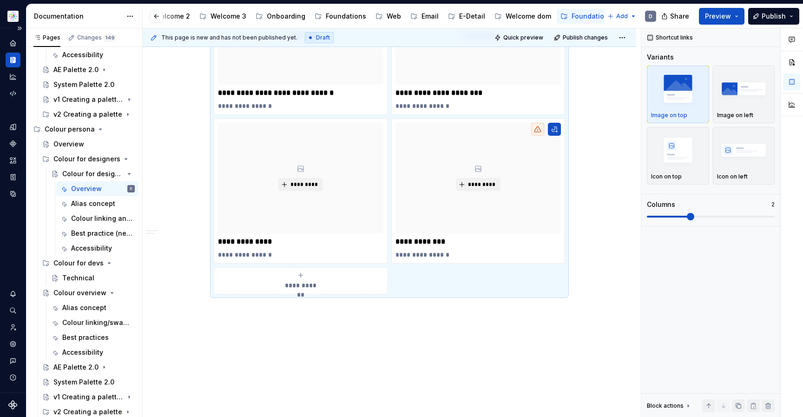
scroll to position [386, 0]
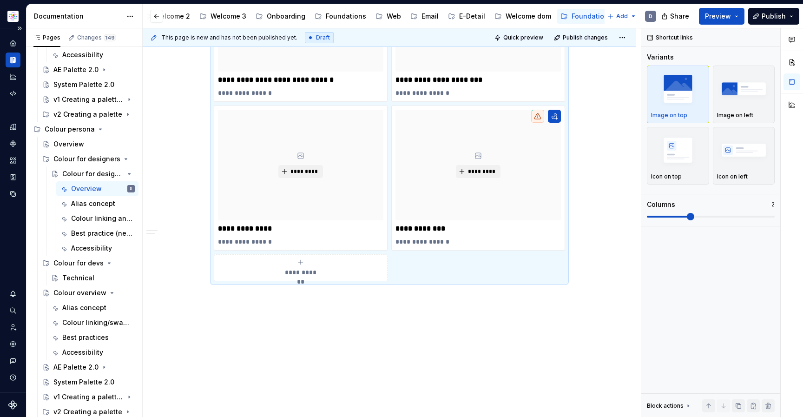
click at [550, 307] on div "**********" at bounding box center [389, 96] width 493 height 642
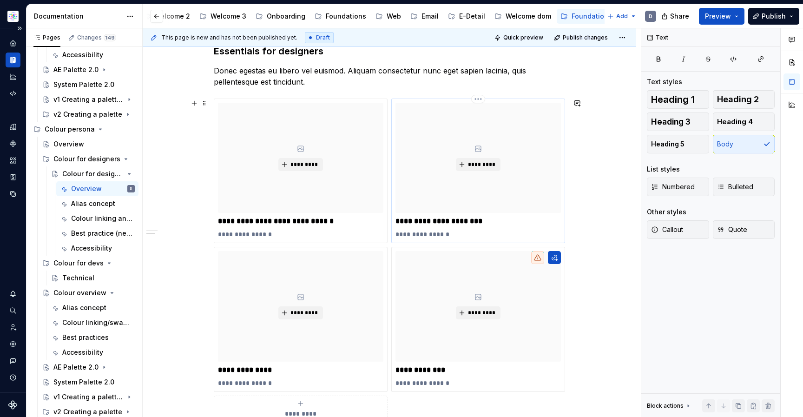
scroll to position [209, 0]
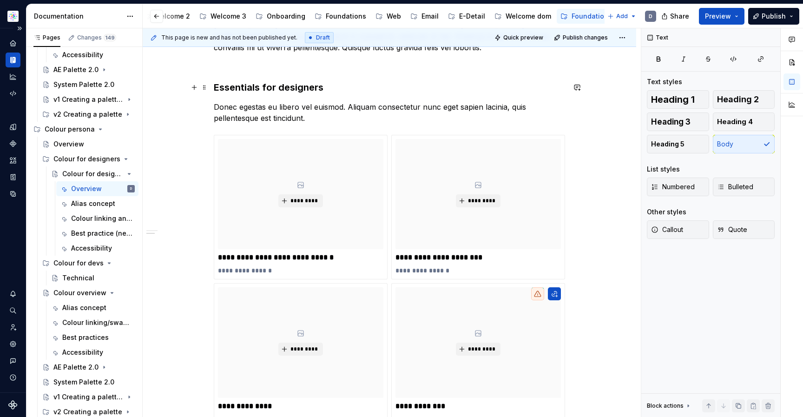
click at [338, 85] on h3 "Essentials for designers" at bounding box center [389, 87] width 351 height 13
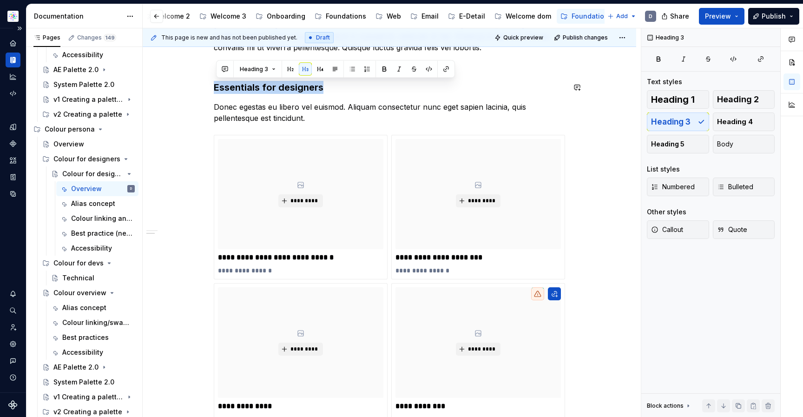
copy h3 "Essentials for designers"
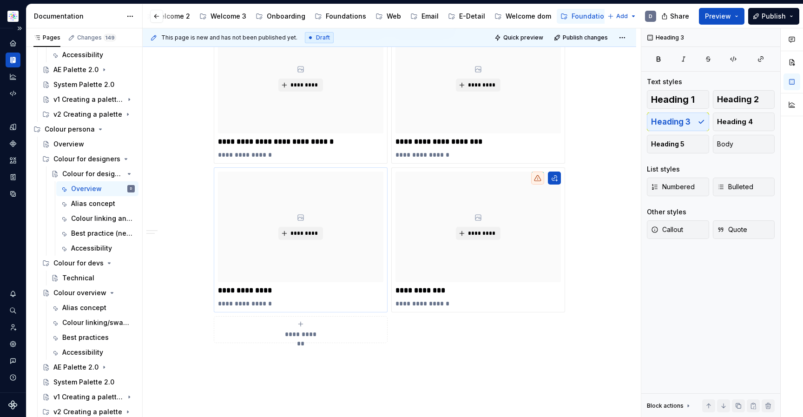
scroll to position [408, 0]
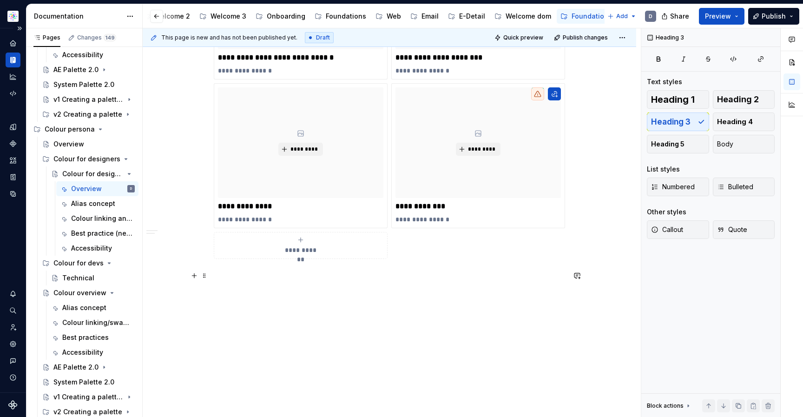
click at [266, 280] on p at bounding box center [389, 275] width 351 height 11
paste div
click at [312, 279] on p "Essentials for designers" at bounding box center [389, 275] width 351 height 11
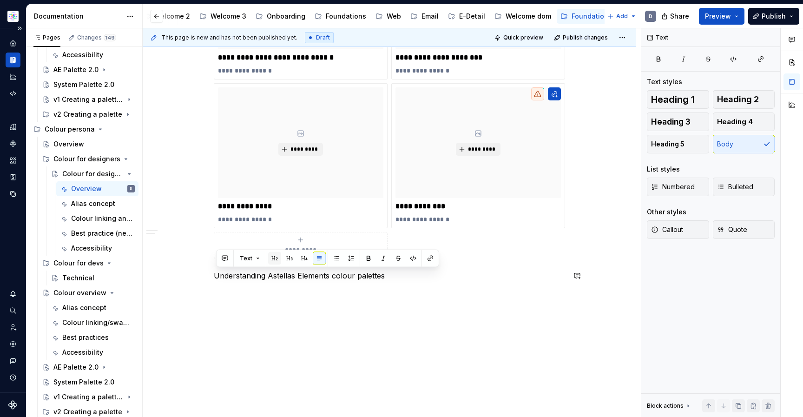
click at [274, 260] on button "button" at bounding box center [274, 258] width 13 height 13
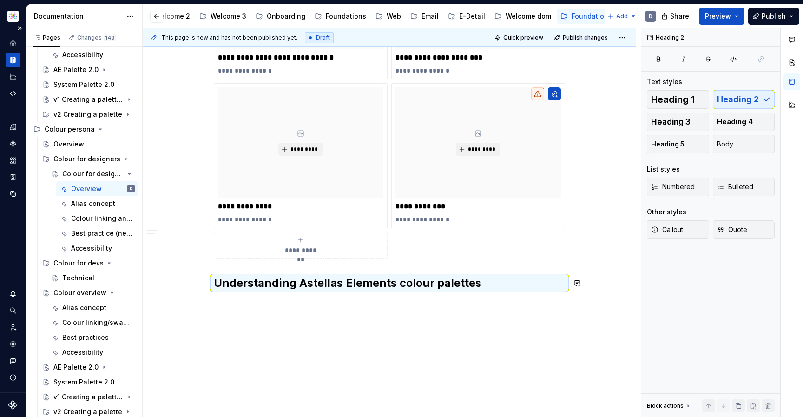
click at [420, 297] on div "**********" at bounding box center [389, 38] width 351 height 526
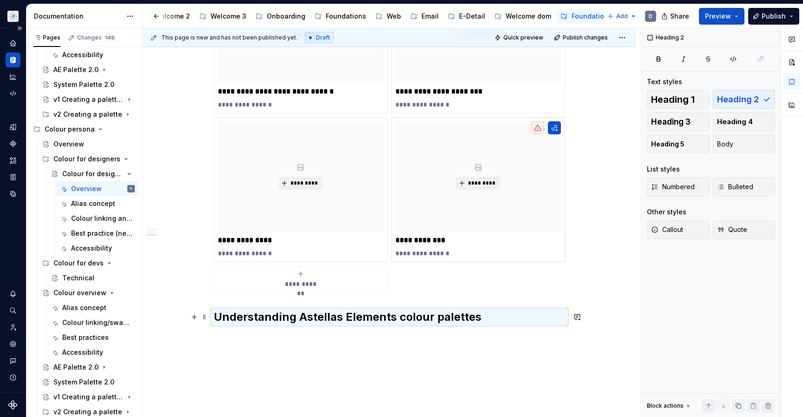
scroll to position [418, 0]
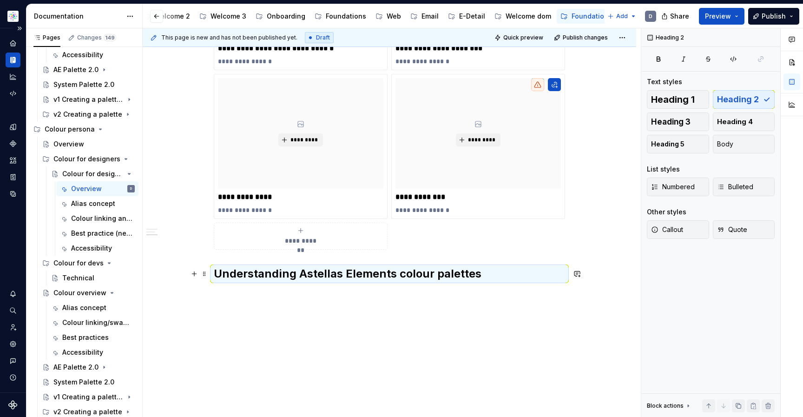
click at [485, 275] on h2 "Understanding Astellas Elements colour palettes" at bounding box center [389, 273] width 351 height 15
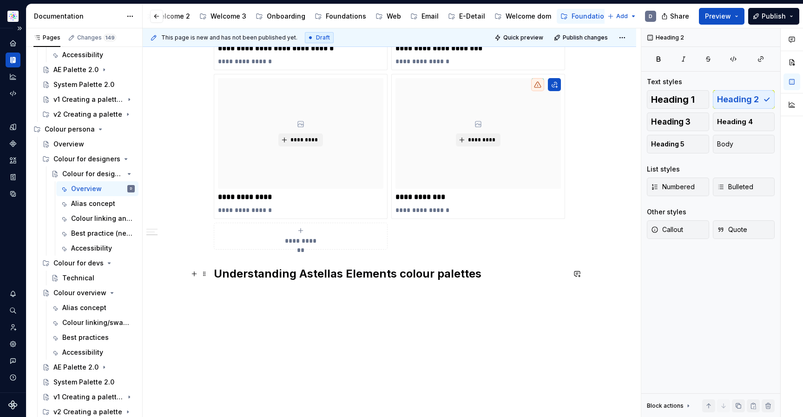
click at [489, 275] on h2 "Understanding Astellas Elements colour palettes" at bounding box center [389, 273] width 351 height 15
click at [677, 125] on span "Heading 3" at bounding box center [670, 121] width 39 height 9
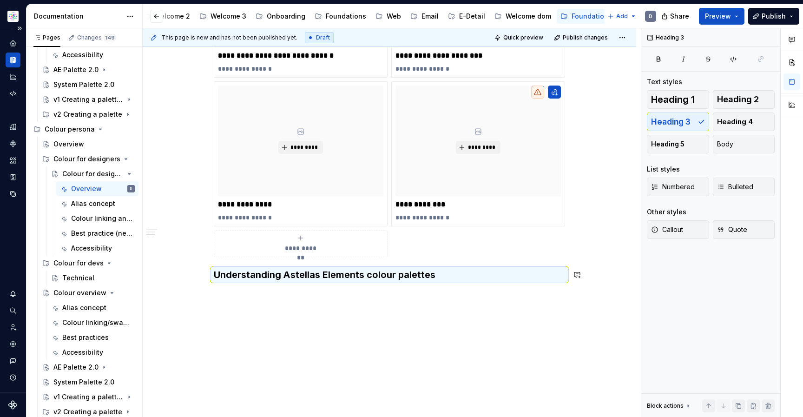
click at [473, 309] on div "**********" at bounding box center [389, 84] width 493 height 666
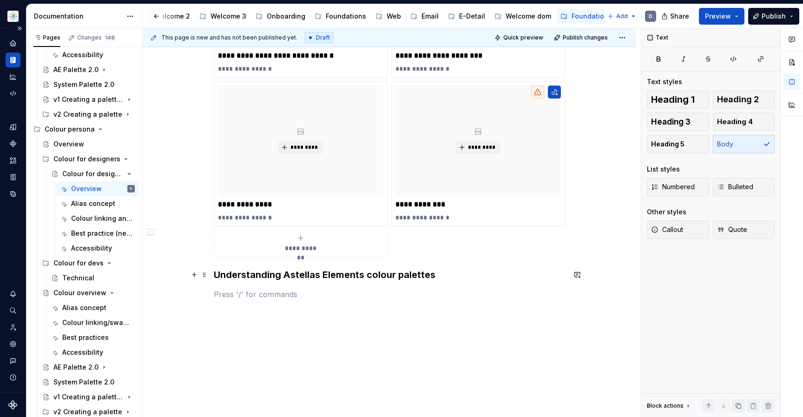
click at [349, 275] on h3 "Understanding Astellas Elements colour palettes" at bounding box center [389, 274] width 351 height 13
click at [445, 307] on div "**********" at bounding box center [389, 41] width 351 height 537
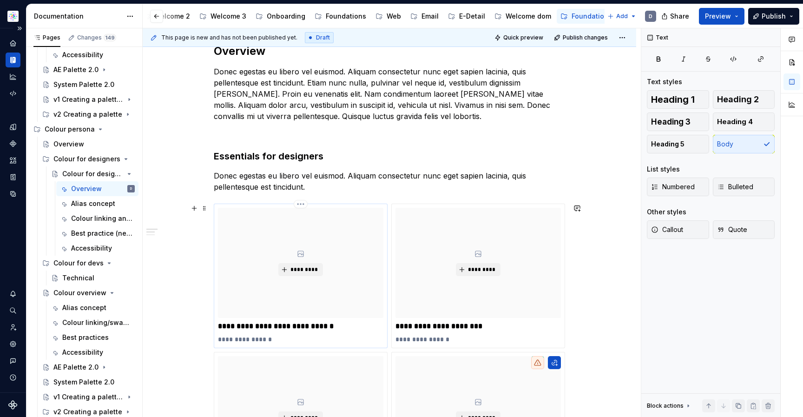
scroll to position [31, 0]
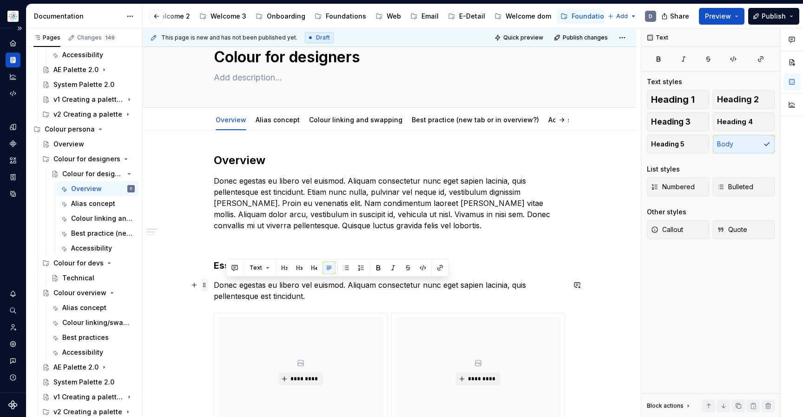
drag, startPoint x: 320, startPoint y: 299, endPoint x: 207, endPoint y: 280, distance: 114.1
click at [214, 280] on div "**********" at bounding box center [389, 421] width 351 height 537
click at [232, 292] on p "Donec egestas eu libero vel euismod. Aliquam consectetur nunc eget sapien lacin…" at bounding box center [389, 290] width 351 height 22
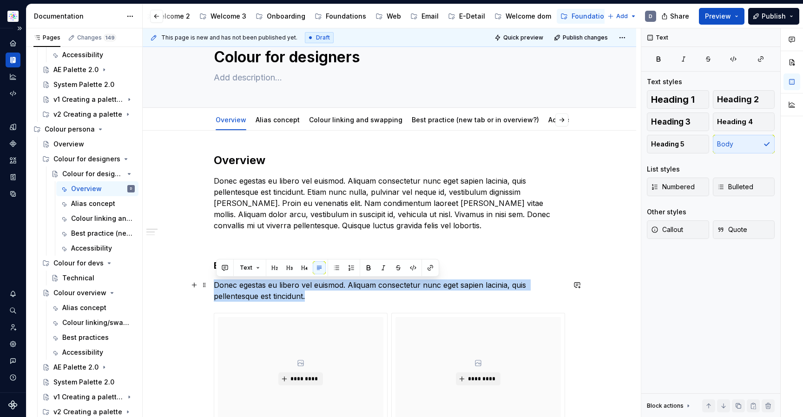
drag, startPoint x: 309, startPoint y: 295, endPoint x: 217, endPoint y: 284, distance: 92.2
click at [217, 284] on p "Donec egestas eu libero vel euismod. Aliquam consectetur nunc eget sapien lacin…" at bounding box center [389, 290] width 351 height 22
copy p "Donec egestas eu libero vel euismod. Aliquam consectetur nunc eget sapien lacin…"
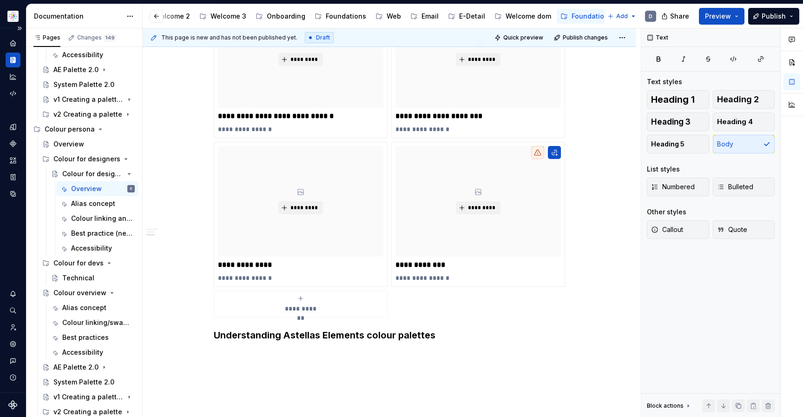
scroll to position [366, 0]
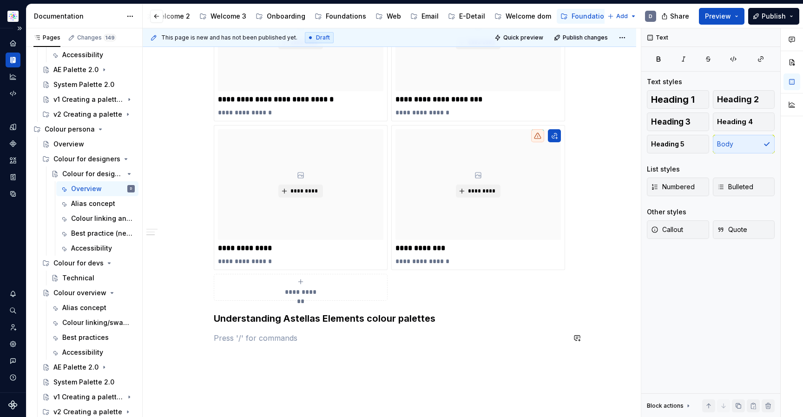
click at [269, 326] on div "**********" at bounding box center [389, 80] width 351 height 526
click at [218, 317] on h3 "Understanding Astellas Elements colour palettes" at bounding box center [389, 318] width 351 height 13
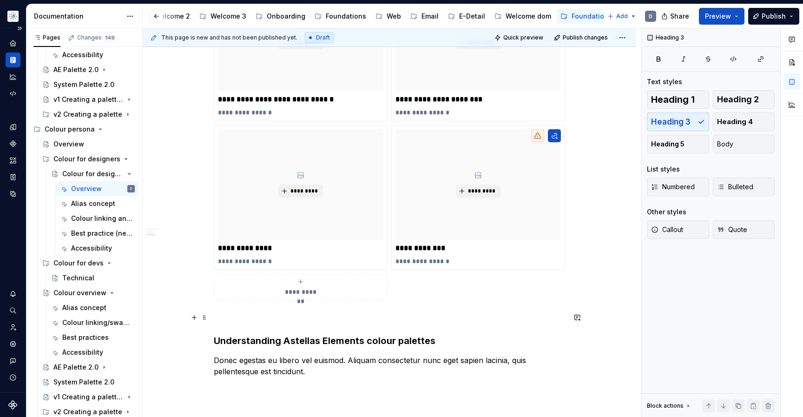
click at [246, 320] on p at bounding box center [389, 317] width 351 height 11
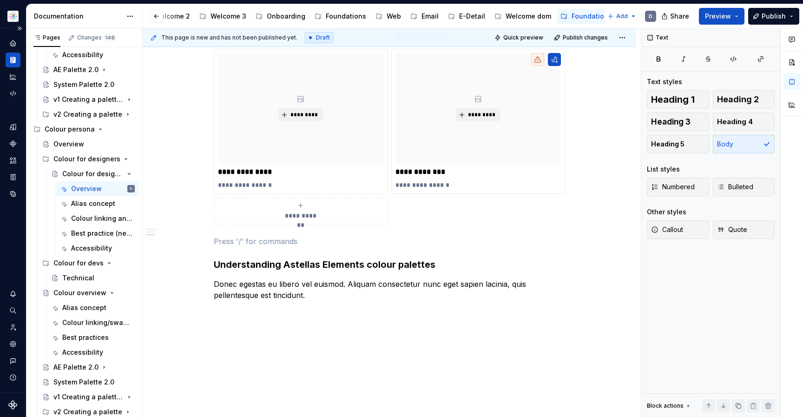
scroll to position [462, 0]
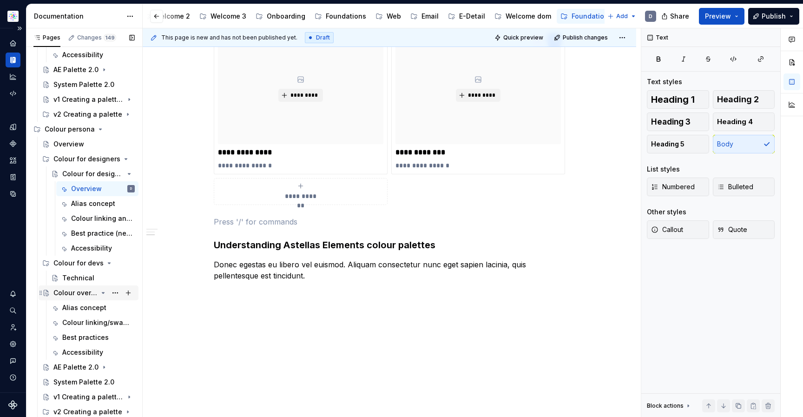
click at [67, 290] on div "Colour overview" at bounding box center [75, 292] width 44 height 9
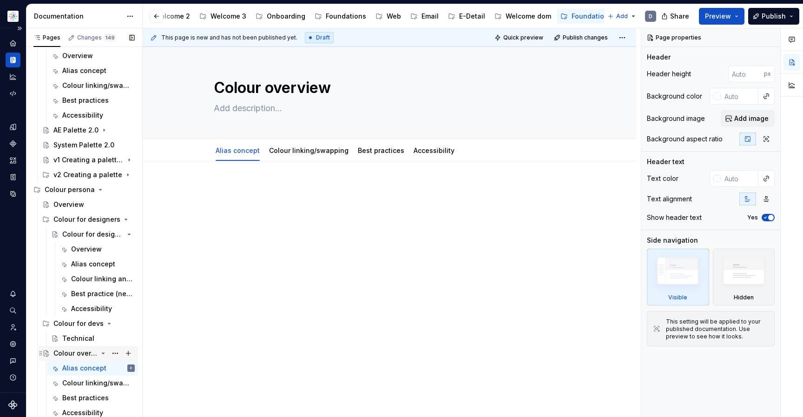
scroll to position [95, 0]
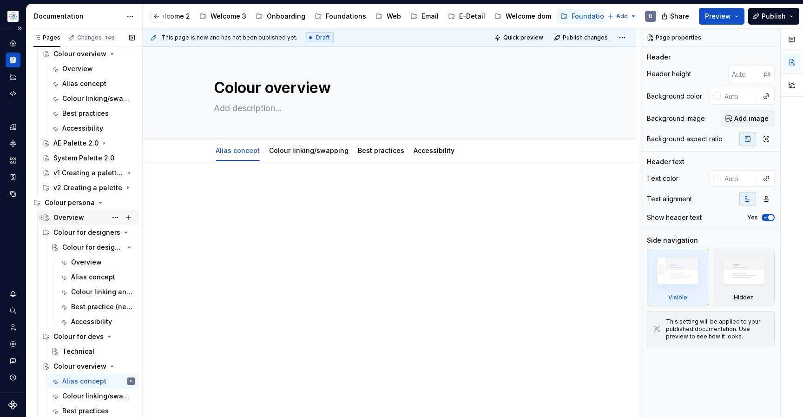
click at [77, 217] on div "Overview" at bounding box center [68, 217] width 31 height 9
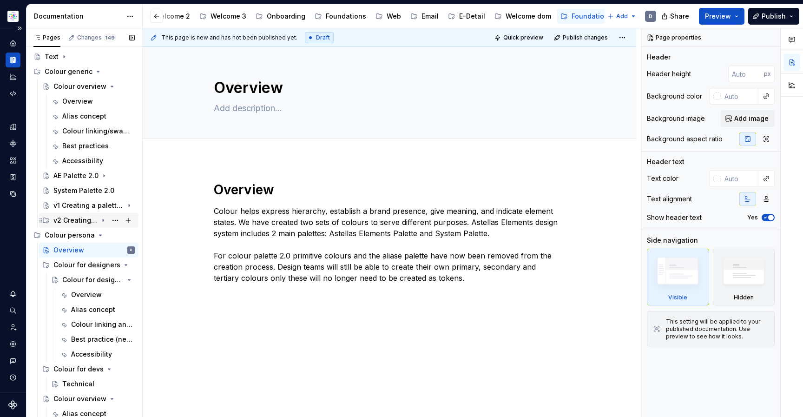
scroll to position [66, 0]
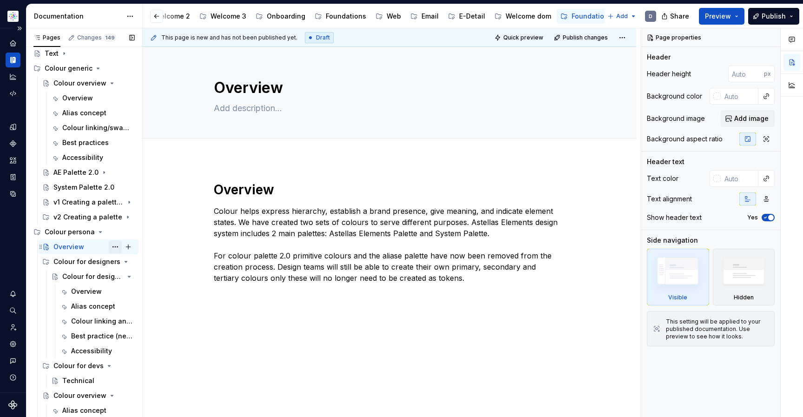
click at [113, 245] on button "Page tree" at bounding box center [115, 246] width 13 height 13
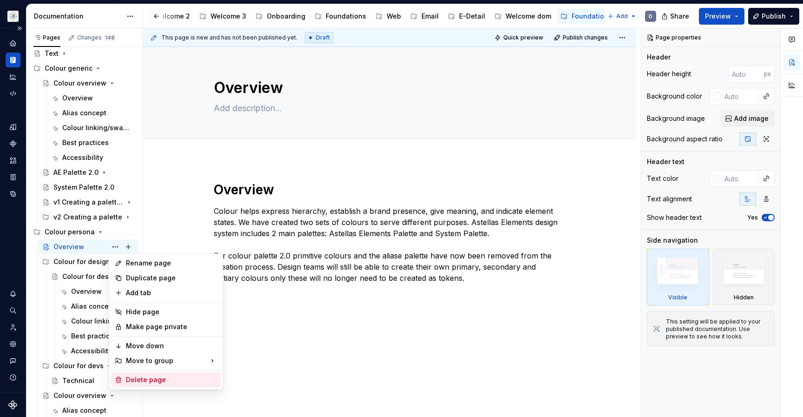
click at [176, 381] on div "Delete page" at bounding box center [171, 379] width 91 height 9
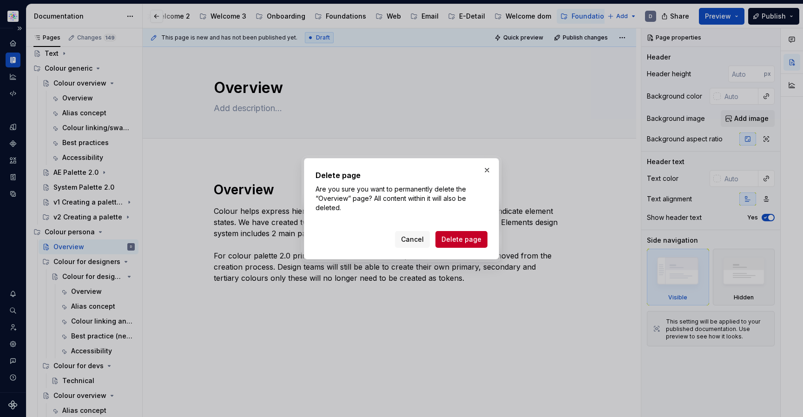
drag, startPoint x: 468, startPoint y: 238, endPoint x: 458, endPoint y: 238, distance: 9.8
click at [467, 238] on span "Delete page" at bounding box center [461, 239] width 40 height 9
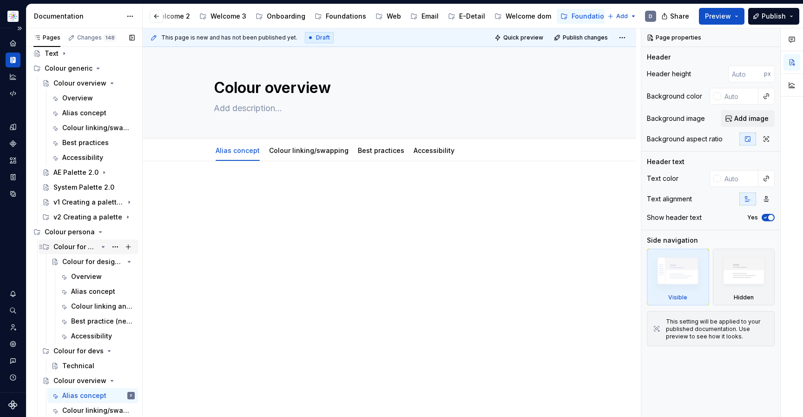
click at [71, 248] on div "Colour for designers" at bounding box center [75, 246] width 44 height 9
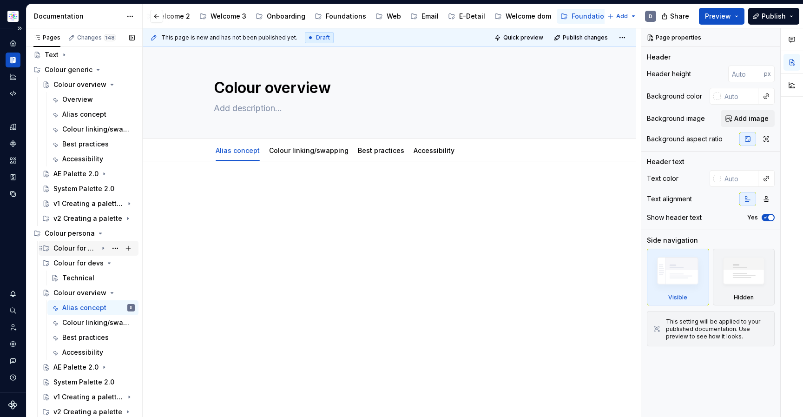
click at [78, 248] on div "Colour for designers" at bounding box center [75, 247] width 44 height 9
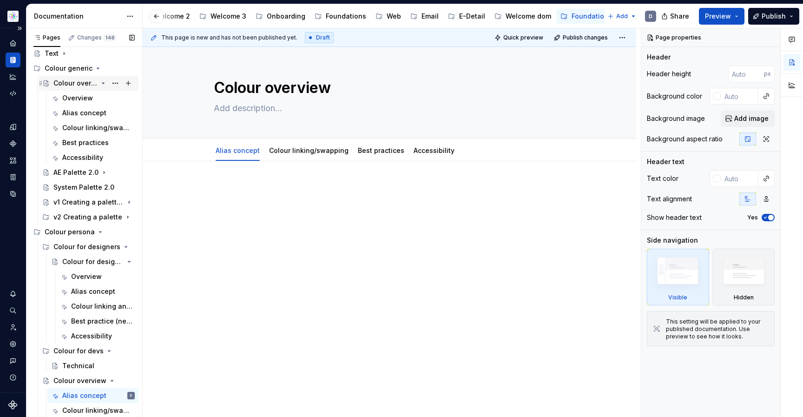
click at [66, 82] on div "Colour overview" at bounding box center [75, 82] width 44 height 9
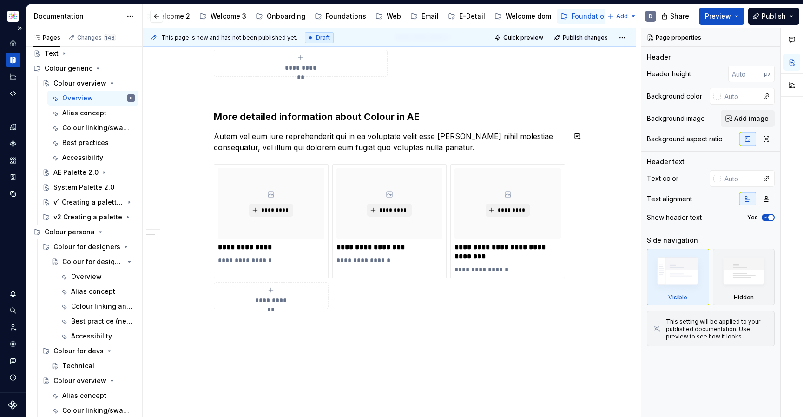
scroll to position [609, 0]
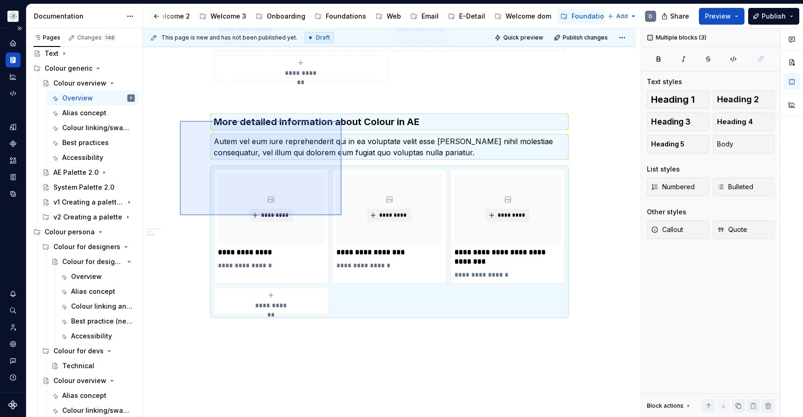
drag, startPoint x: 180, startPoint y: 121, endPoint x: 341, endPoint y: 215, distance: 187.1
click at [341, 215] on div "**********" at bounding box center [392, 222] width 498 height 389
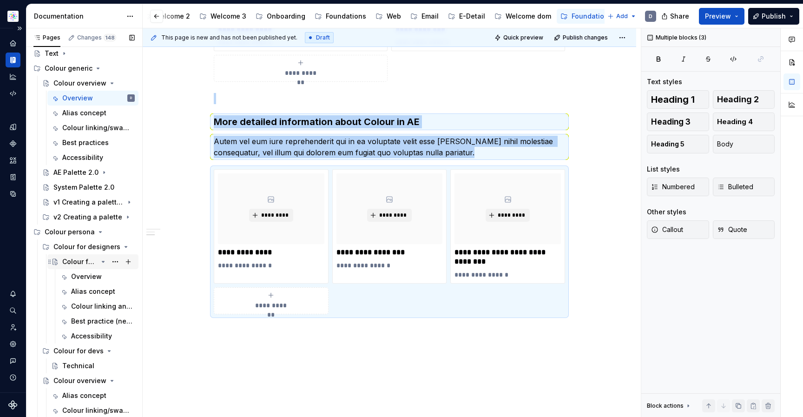
click at [86, 265] on div "Colour for designers" at bounding box center [79, 261] width 35 height 9
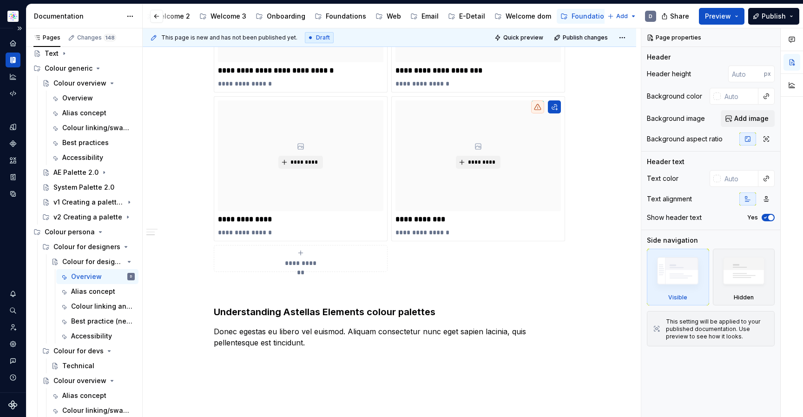
scroll to position [462, 0]
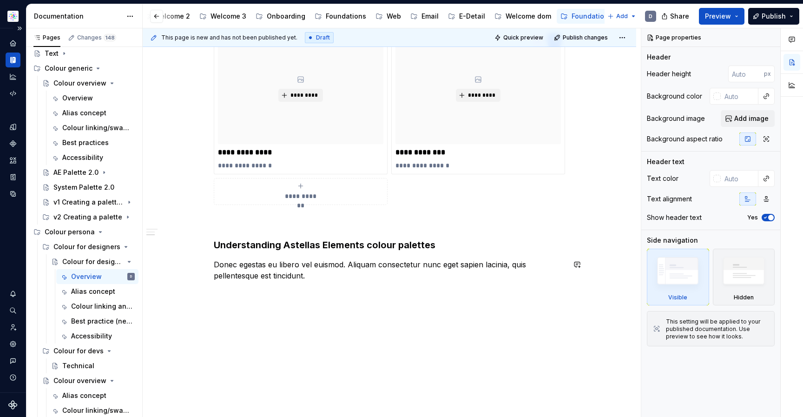
click at [334, 320] on div "**********" at bounding box center [389, 58] width 493 height 718
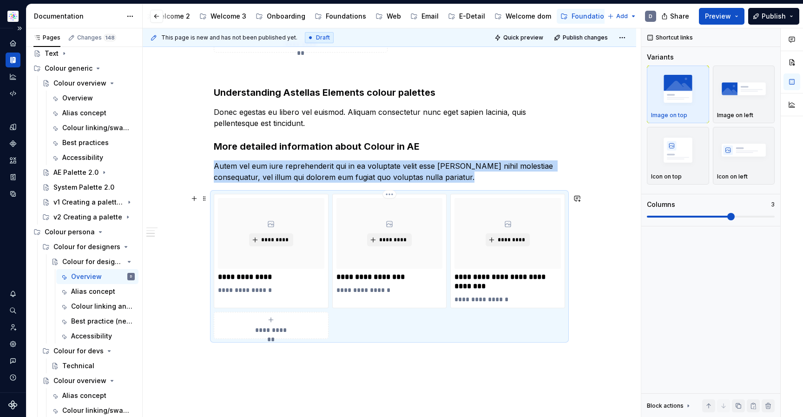
scroll to position [628, 0]
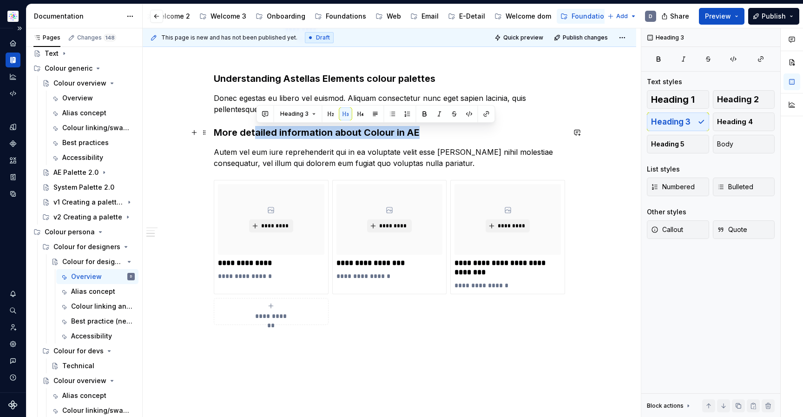
drag, startPoint x: 435, startPoint y: 133, endPoint x: 256, endPoint y: 129, distance: 178.9
click at [256, 129] on h3 "More detailed information about Colour in AE" at bounding box center [389, 132] width 351 height 13
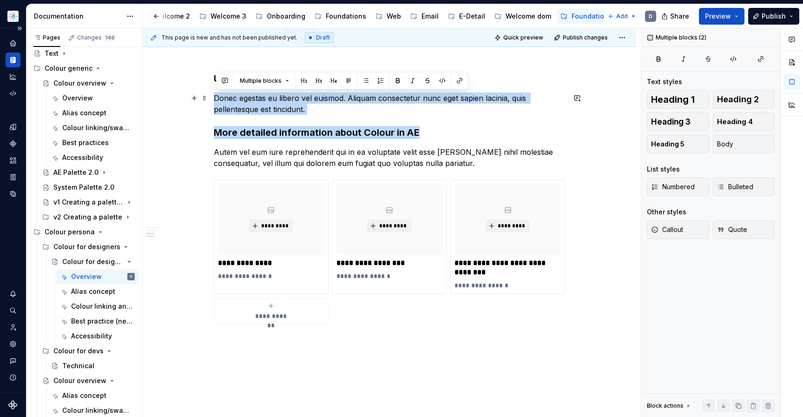
drag, startPoint x: 437, startPoint y: 136, endPoint x: 218, endPoint y: 98, distance: 221.9
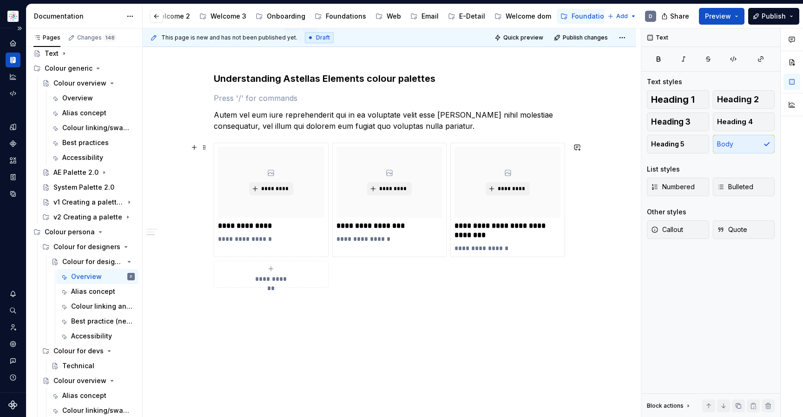
scroll to position [618, 0]
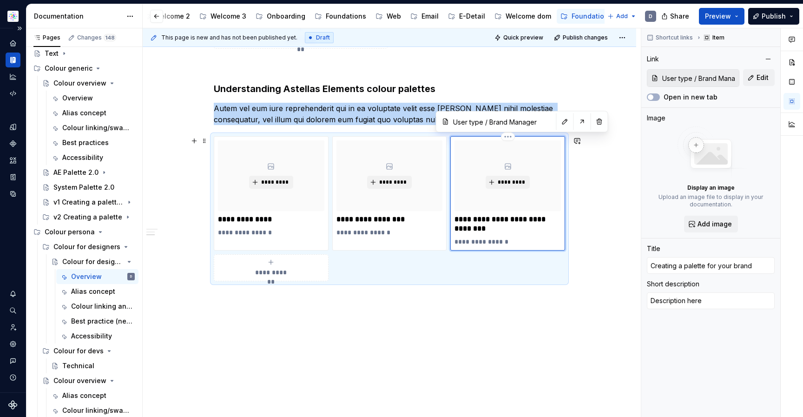
click at [530, 150] on div "*********" at bounding box center [507, 175] width 106 height 71
click at [593, 123] on button "button" at bounding box center [599, 121] width 13 height 13
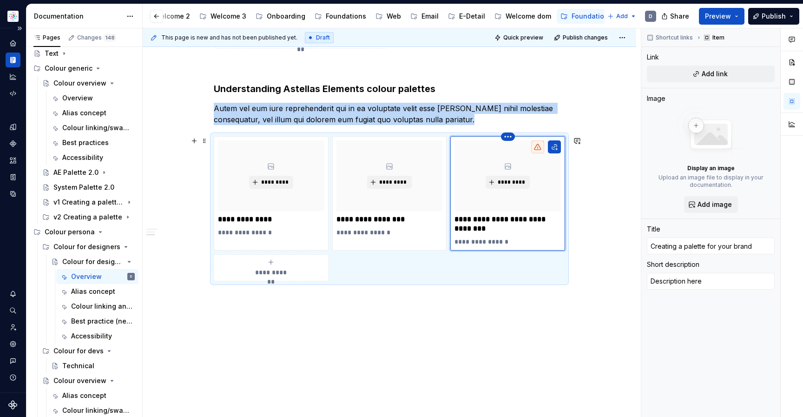
type textarea "*"
click at [509, 137] on html "SN Structure test D Dataset Astellas Elements Documentation Accessibility guide…" at bounding box center [401, 208] width 803 height 417
drag, startPoint x: 544, startPoint y: 155, endPoint x: 547, endPoint y: 167, distance: 12.5
click at [544, 155] on div "Delete item" at bounding box center [550, 152] width 60 height 9
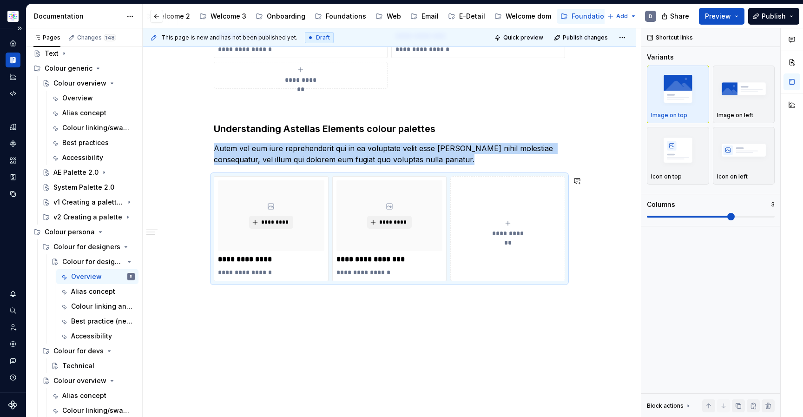
drag, startPoint x: 548, startPoint y: 324, endPoint x: 530, endPoint y: 258, distance: 67.9
click at [548, 324] on div "**********" at bounding box center [389, 0] width 493 height 834
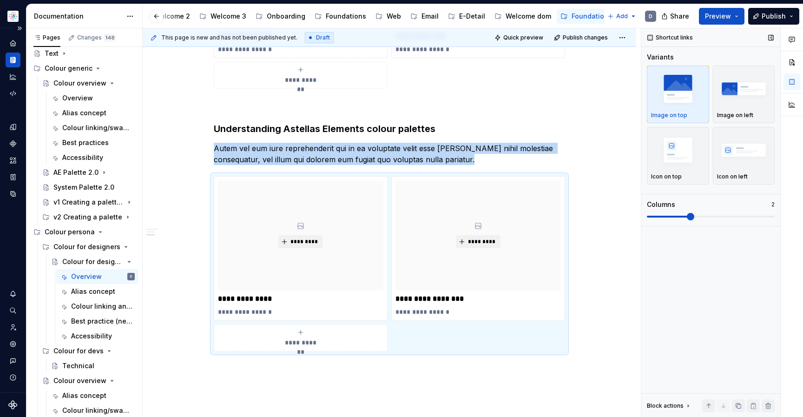
click at [710, 218] on span at bounding box center [710, 216] width 128 height 7
click at [606, 307] on div "**********" at bounding box center [389, 35] width 493 height 904
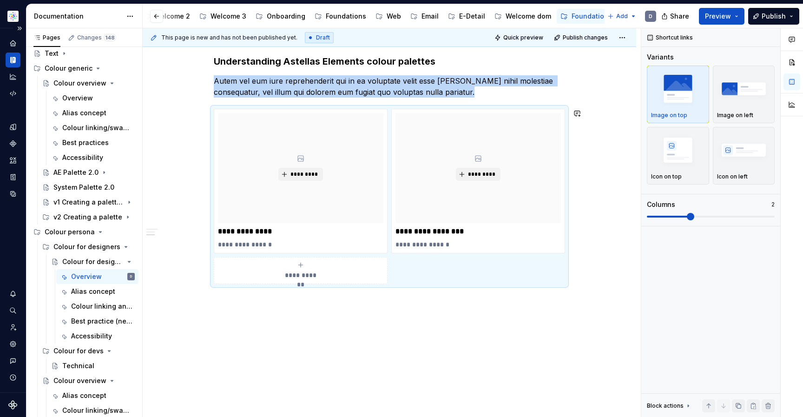
scroll to position [648, 0]
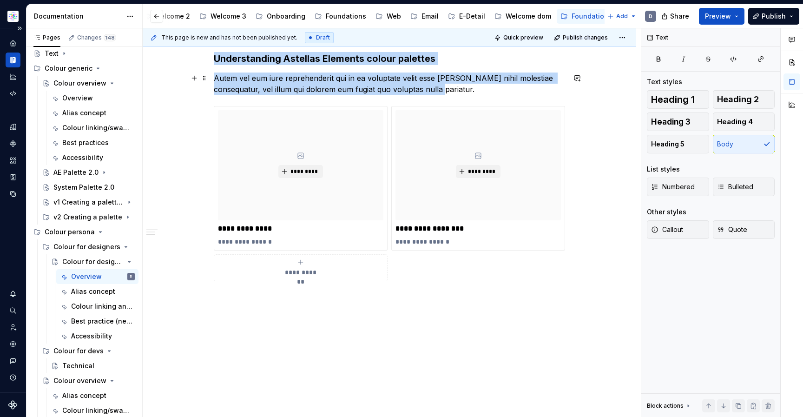
scroll to position [494, 0]
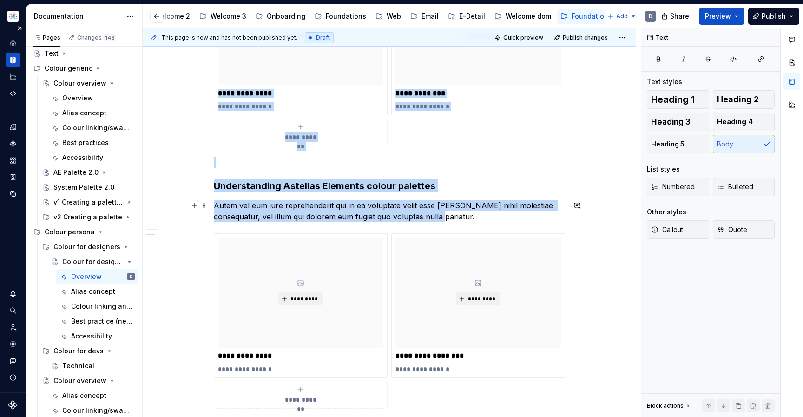
drag, startPoint x: 431, startPoint y: 87, endPoint x: 215, endPoint y: 53, distance: 218.6
click at [231, 56] on div "**********" at bounding box center [389, 46] width 351 height 768
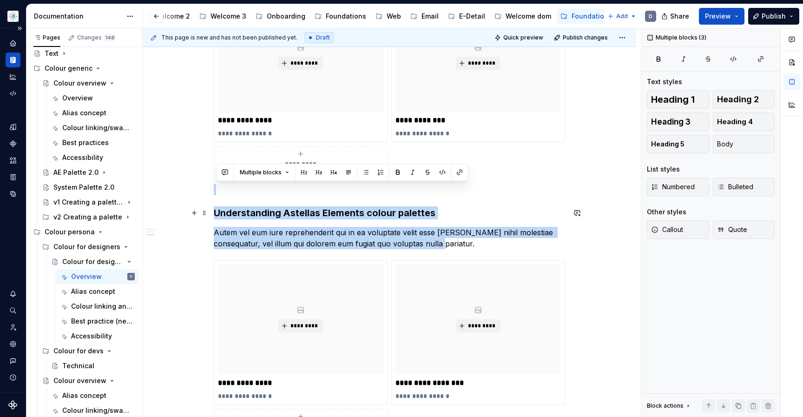
click at [216, 209] on h3 "Understanding Astellas Elements colour palettes" at bounding box center [389, 212] width 351 height 13
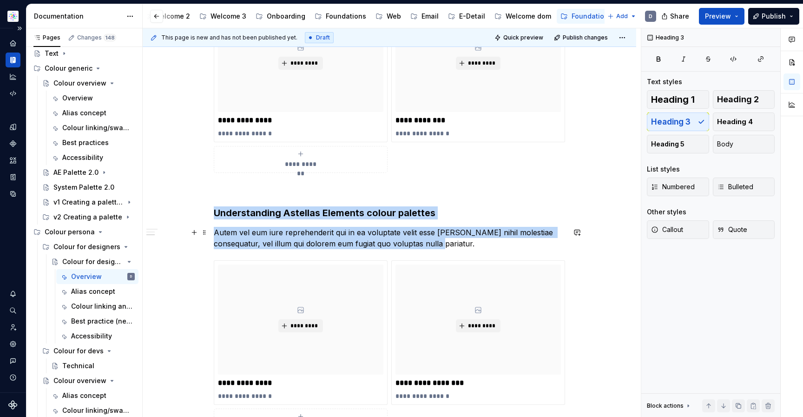
click at [429, 244] on p "Autem vel eum iure reprehenderit qui in ea voluptate velit esse [PERSON_NAME] n…" at bounding box center [389, 238] width 351 height 22
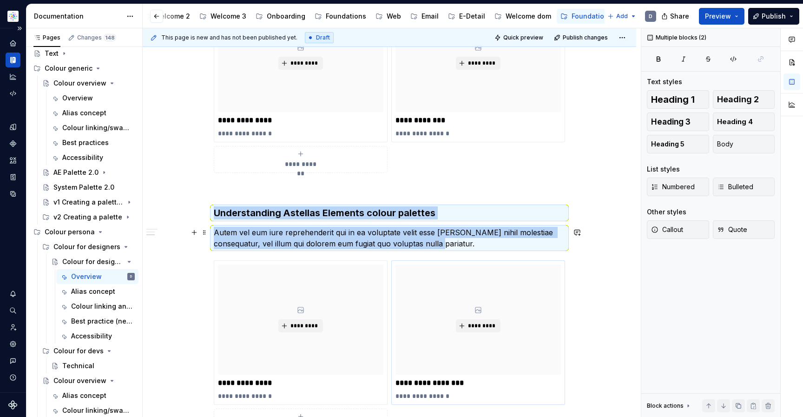
copy div "Understanding Astellas Elements colour palettes Autem vel eum iure reprehenderi…"
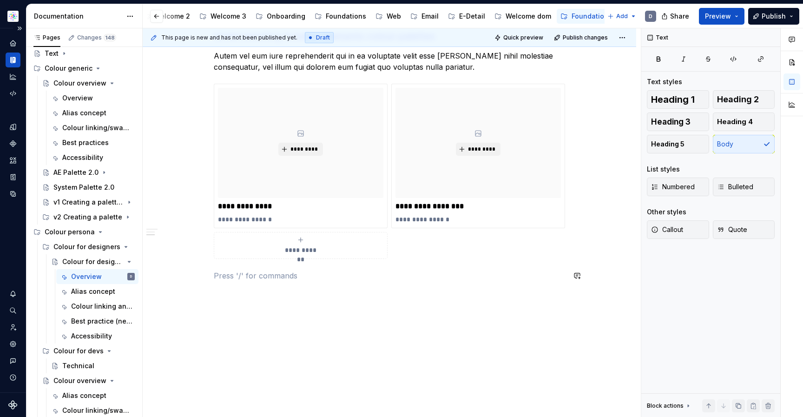
scroll to position [669, 0]
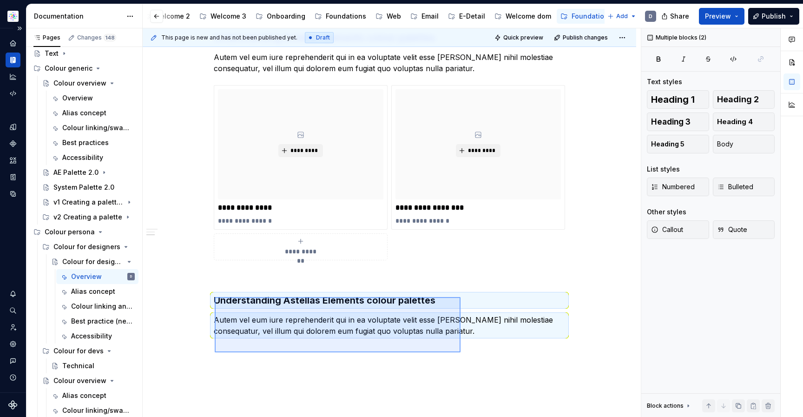
drag, startPoint x: 215, startPoint y: 297, endPoint x: 463, endPoint y: 351, distance: 254.8
click at [463, 352] on div "**********" at bounding box center [392, 222] width 498 height 389
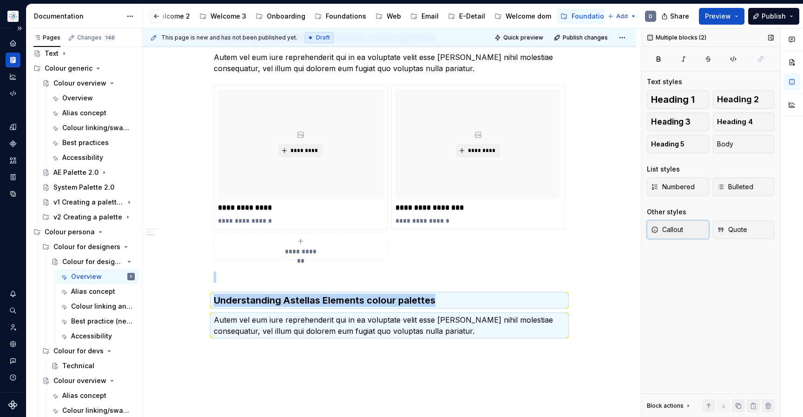
click at [682, 230] on span "Callout" at bounding box center [667, 229] width 32 height 9
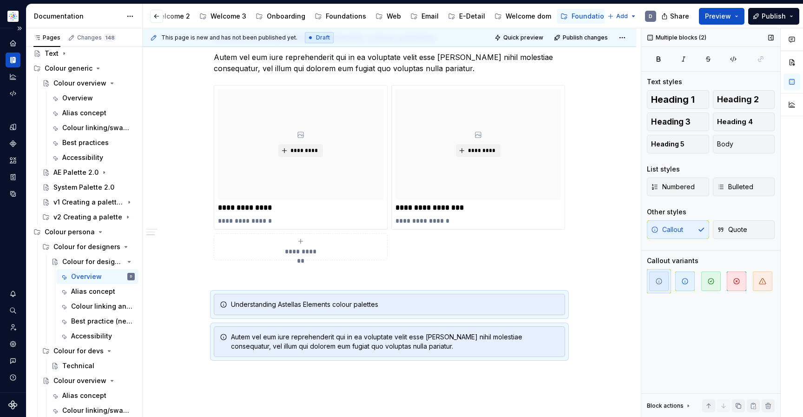
click at [682, 230] on div "Callout Quote" at bounding box center [710, 229] width 128 height 19
click at [737, 229] on span "Quote" at bounding box center [732, 229] width 30 height 9
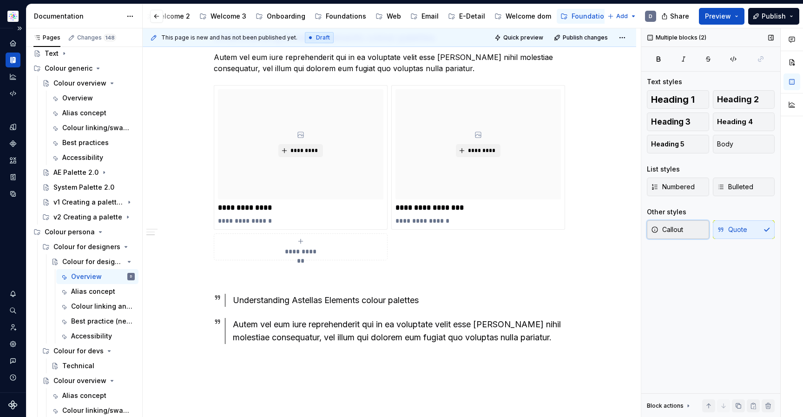
click at [683, 227] on button "Callout" at bounding box center [677, 229] width 62 height 19
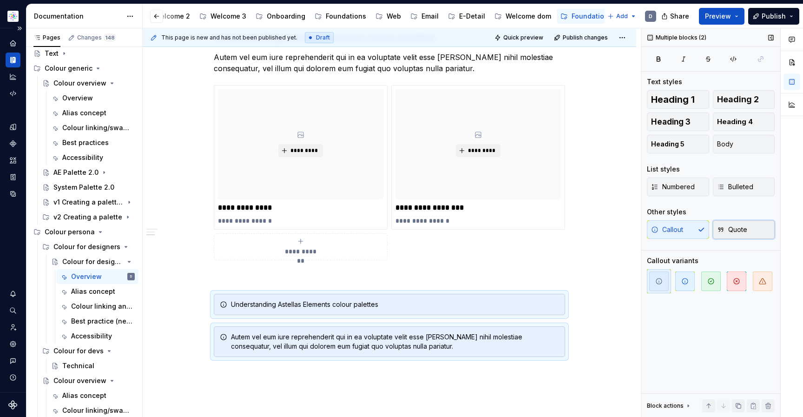
click at [725, 226] on span "Quote" at bounding box center [732, 229] width 30 height 9
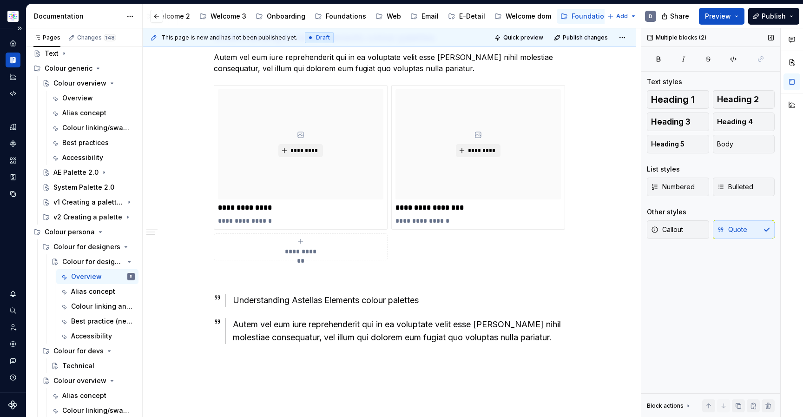
click at [725, 226] on div "Callout Quote" at bounding box center [710, 229] width 128 height 19
click at [731, 104] on span "Heading 2" at bounding box center [738, 99] width 42 height 9
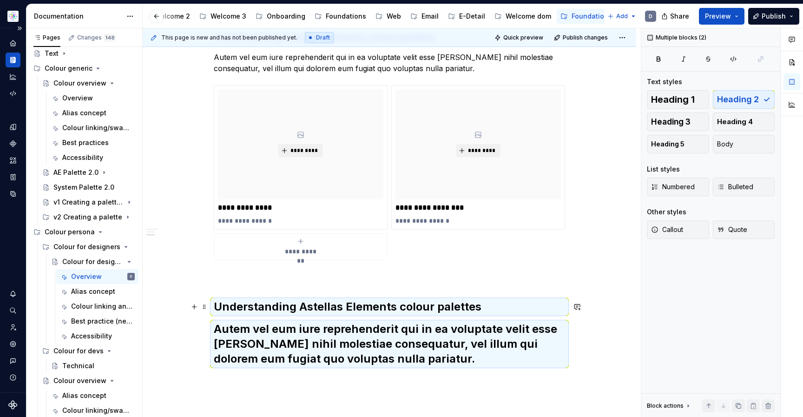
click at [523, 306] on h2 "Understanding Astellas Elements colour palettes" at bounding box center [389, 306] width 351 height 15
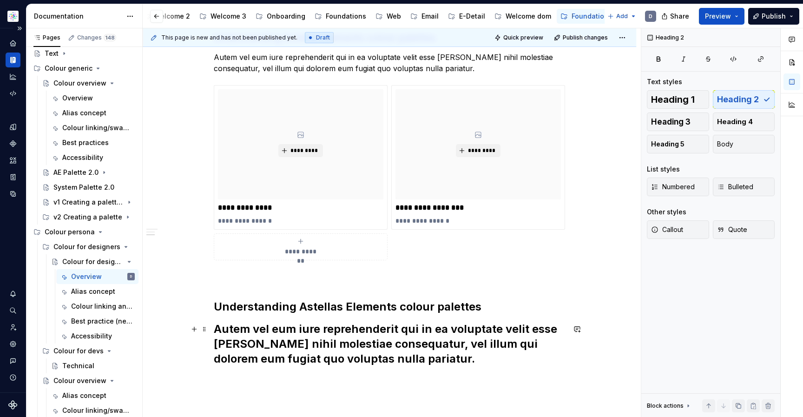
click at [512, 348] on h2 "Autem vel eum iure reprehenderit qui in ea voluptate velit esse [PERSON_NAME] n…" at bounding box center [389, 343] width 351 height 45
click at [724, 139] on span "Body" at bounding box center [725, 143] width 16 height 9
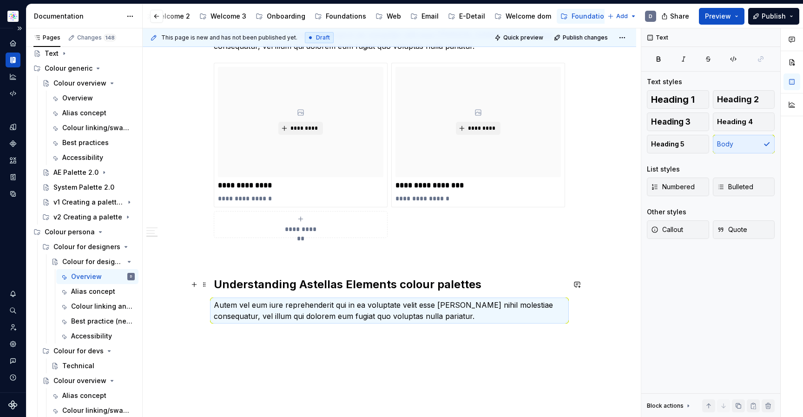
scroll to position [699, 0]
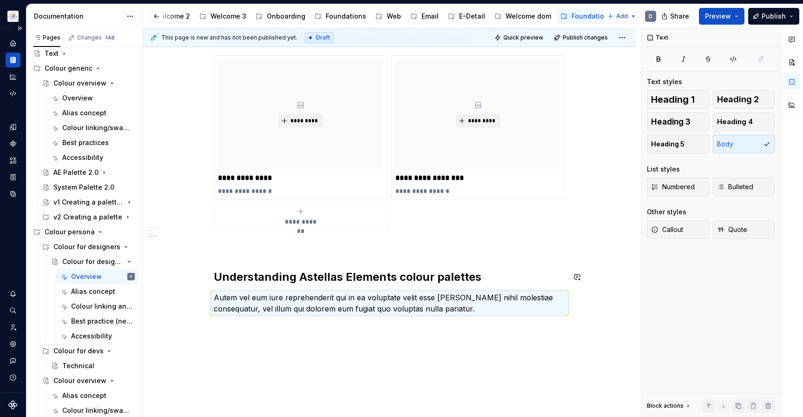
click at [351, 252] on p at bounding box center [389, 247] width 351 height 11
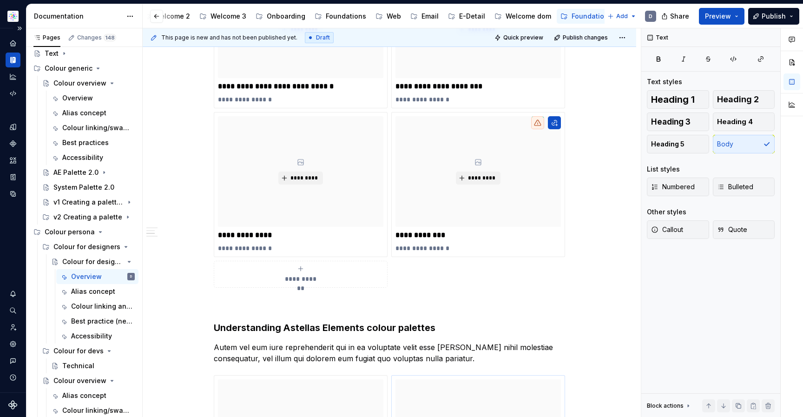
scroll to position [373, 0]
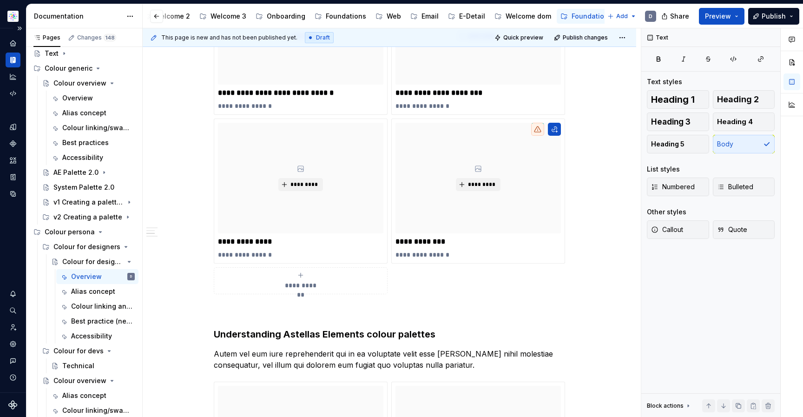
click at [326, 305] on p at bounding box center [389, 310] width 351 height 11
click at [201, 311] on button "button" at bounding box center [194, 310] width 13 height 13
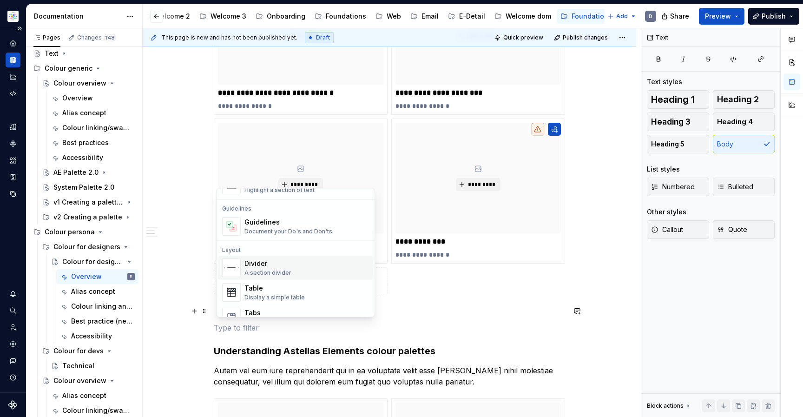
scroll to position [253, 0]
click at [294, 271] on div "Divider A section divider" at bounding box center [306, 266] width 124 height 19
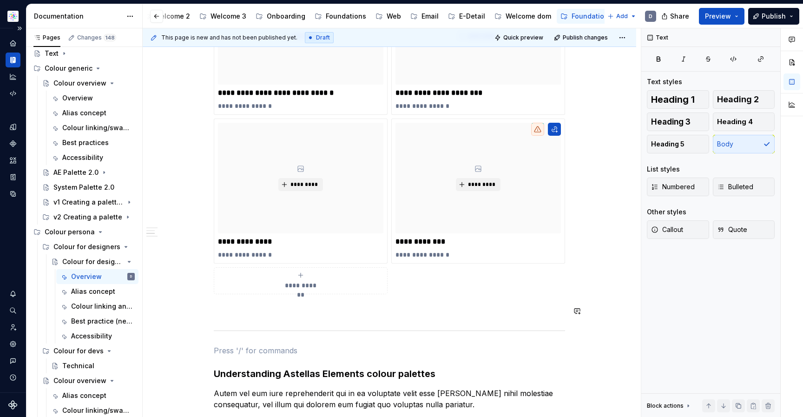
scroll to position [376, 0]
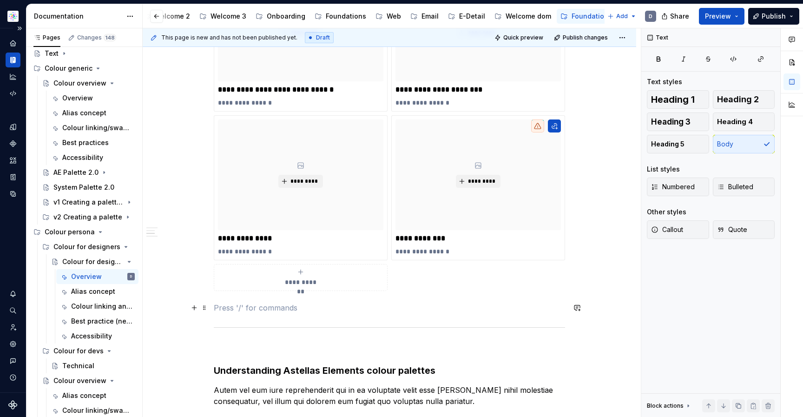
click at [329, 303] on p at bounding box center [389, 307] width 351 height 11
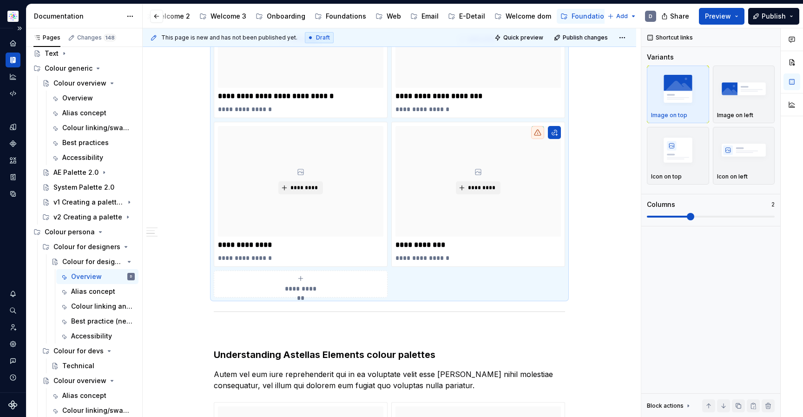
scroll to position [372, 0]
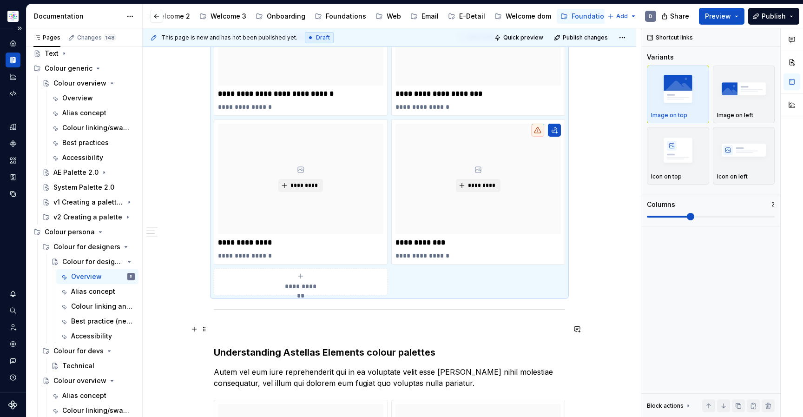
click at [289, 331] on p at bounding box center [389, 328] width 351 height 11
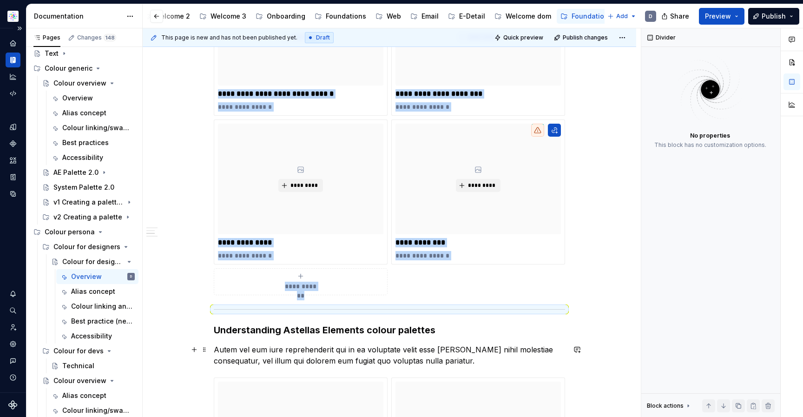
scroll to position [431, 0]
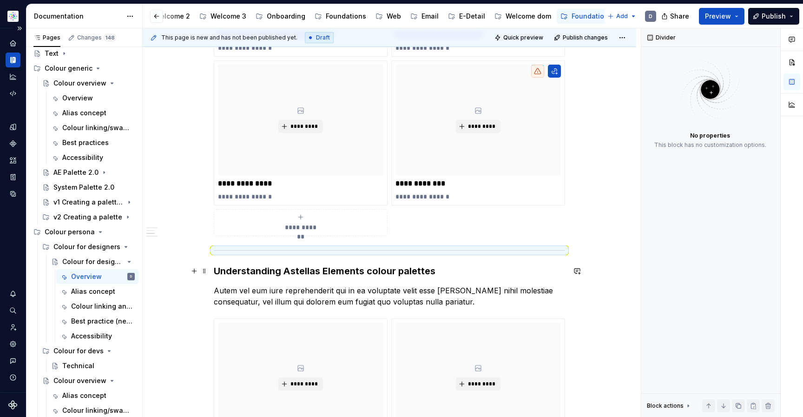
click at [217, 271] on h3 "Understanding Astellas Elements colour palettes" at bounding box center [389, 270] width 351 height 13
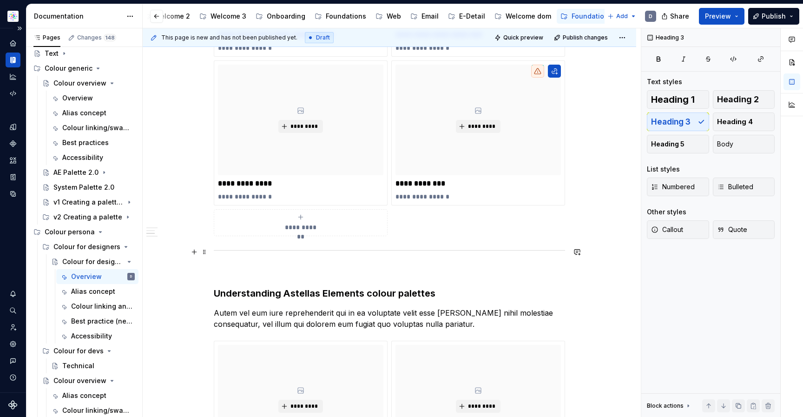
click at [214, 249] on div "**********" at bounding box center [389, 232] width 493 height 1005
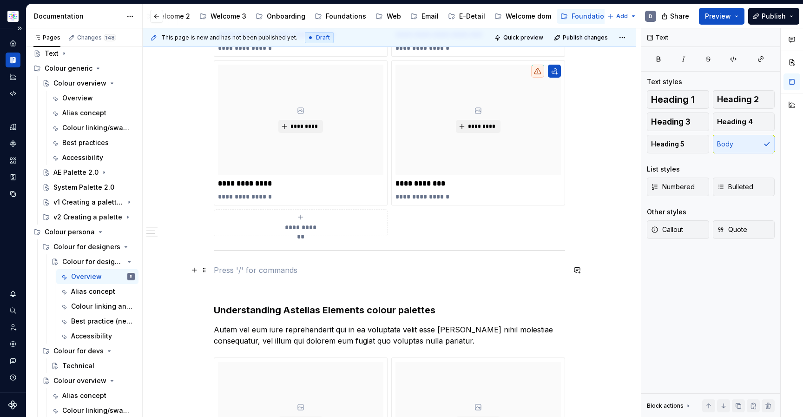
drag, startPoint x: 249, startPoint y: 249, endPoint x: 247, endPoint y: 269, distance: 19.6
click at [247, 268] on div "**********" at bounding box center [389, 183] width 351 height 863
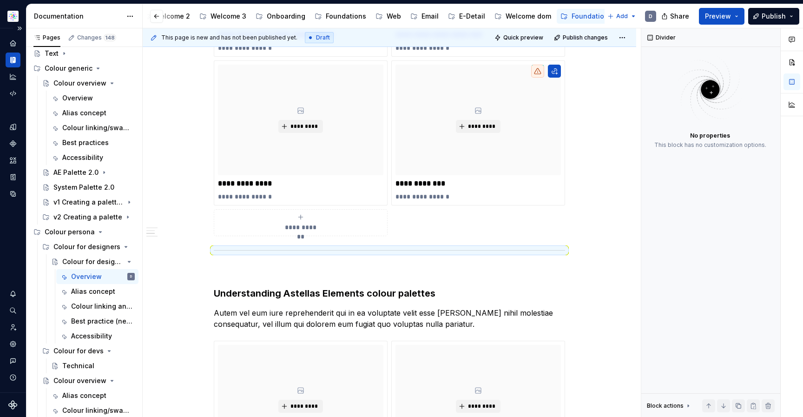
click at [575, 196] on div "**********" at bounding box center [389, 232] width 493 height 1005
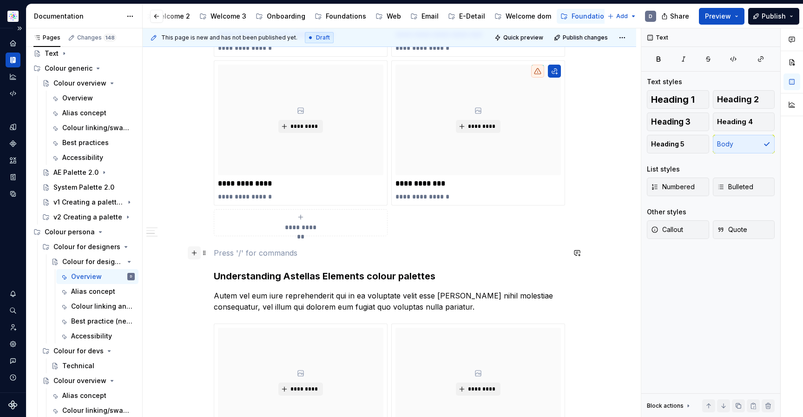
click at [191, 253] on button "button" at bounding box center [194, 252] width 13 height 13
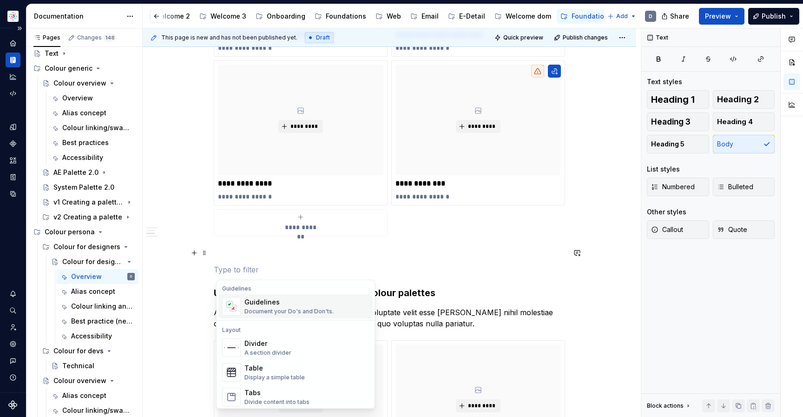
scroll to position [266, 0]
click at [259, 345] on div "Divider" at bounding box center [267, 341] width 47 height 9
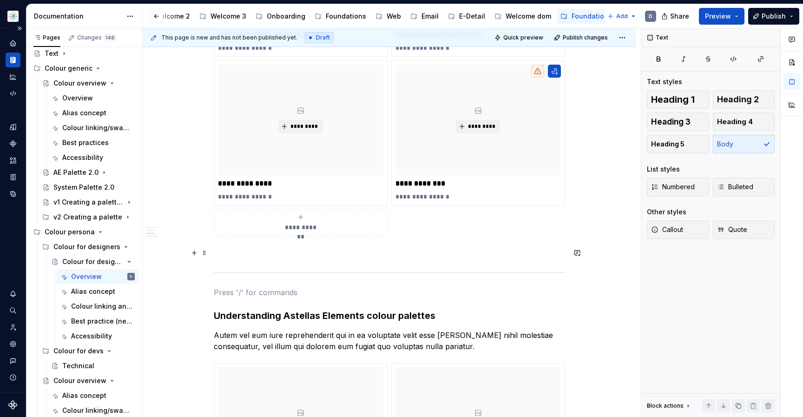
click at [270, 255] on p at bounding box center [389, 252] width 351 height 11
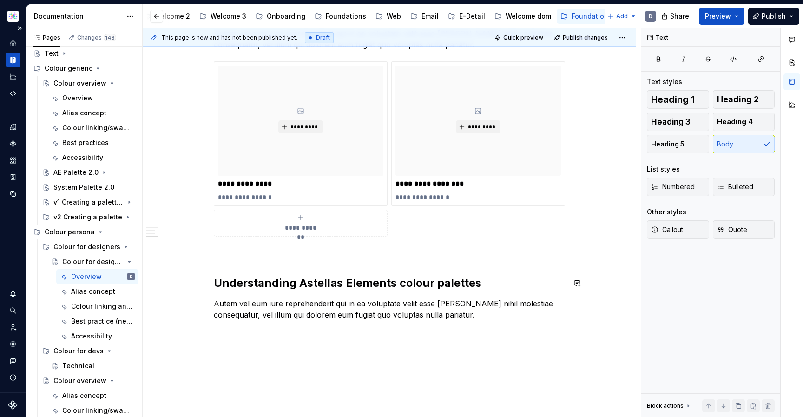
scroll to position [767, 0]
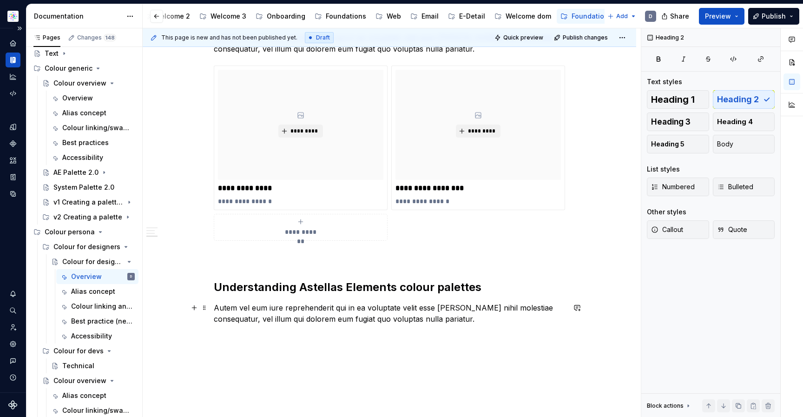
scroll to position [742, 0]
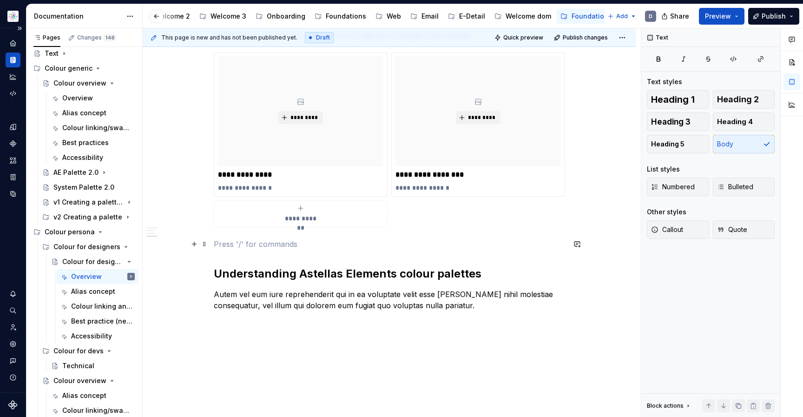
click at [260, 246] on p at bounding box center [389, 243] width 351 height 11
click at [198, 247] on button "button" at bounding box center [194, 243] width 13 height 13
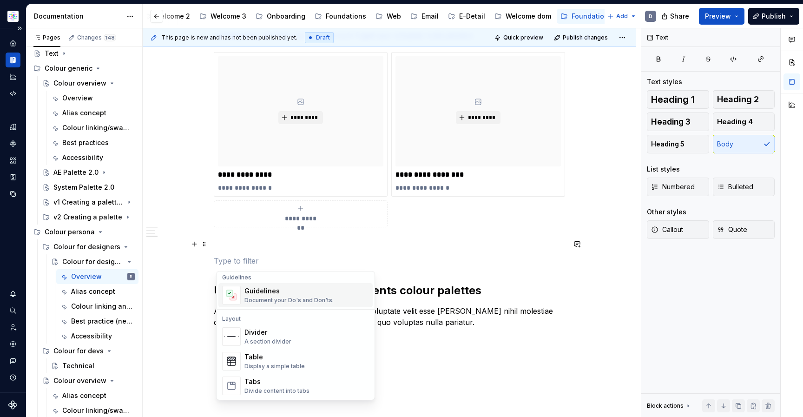
scroll to position [274, 0]
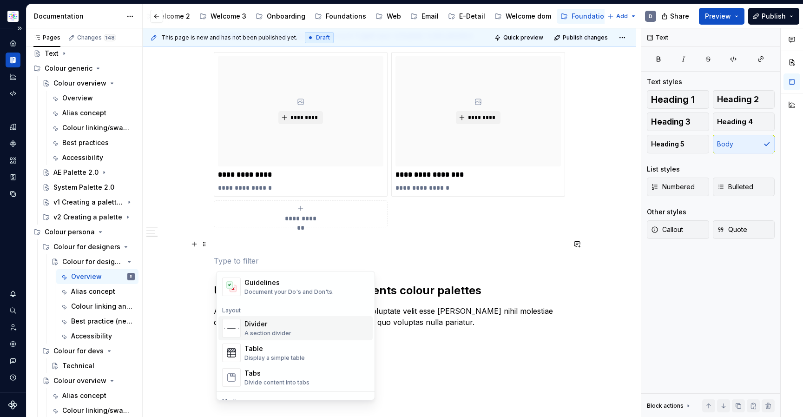
click at [287, 333] on div "A section divider" at bounding box center [267, 332] width 47 height 7
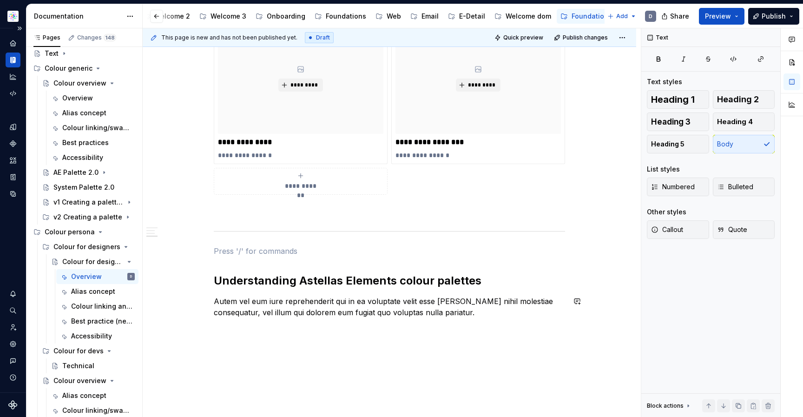
scroll to position [778, 0]
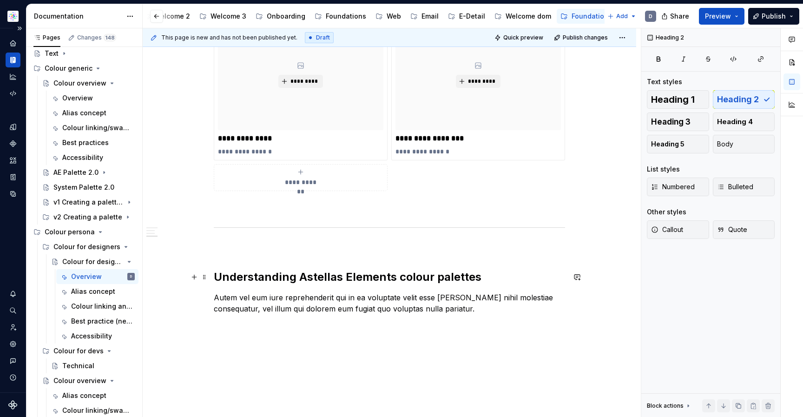
click at [342, 281] on h2 "Understanding Astellas Elements colour palettes" at bounding box center [389, 276] width 351 height 15
click at [396, 281] on h2 "FAQs and troubleshooting (Peristent element across" at bounding box center [389, 276] width 351 height 15
click at [520, 279] on h2 "FAQs and troubleshooting (Persistent element across" at bounding box center [389, 276] width 351 height 15
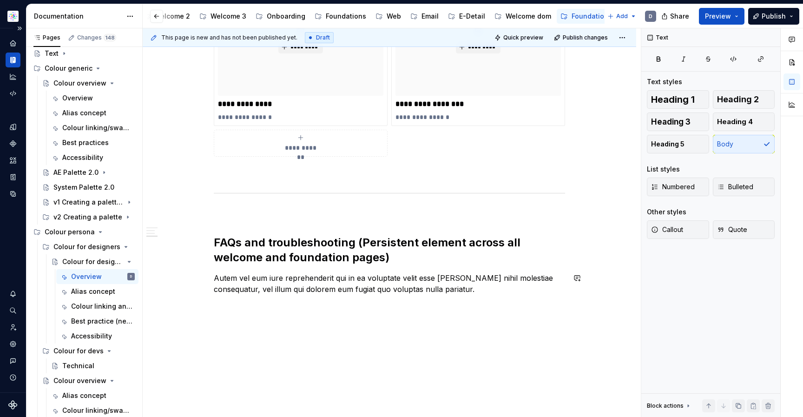
scroll to position [815, 0]
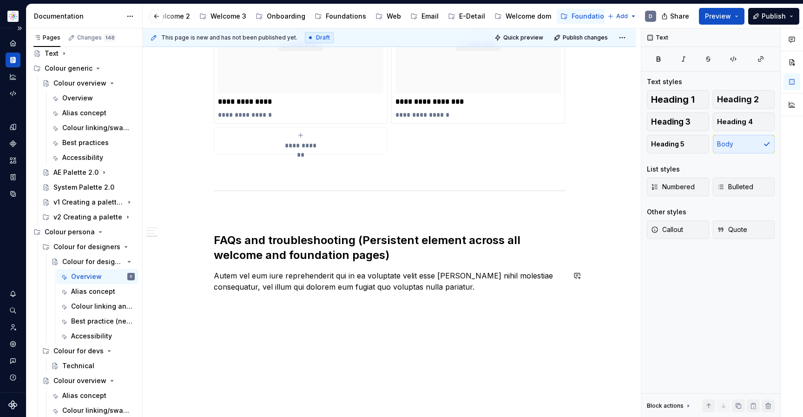
click at [197, 306] on button "button" at bounding box center [194, 303] width 13 height 13
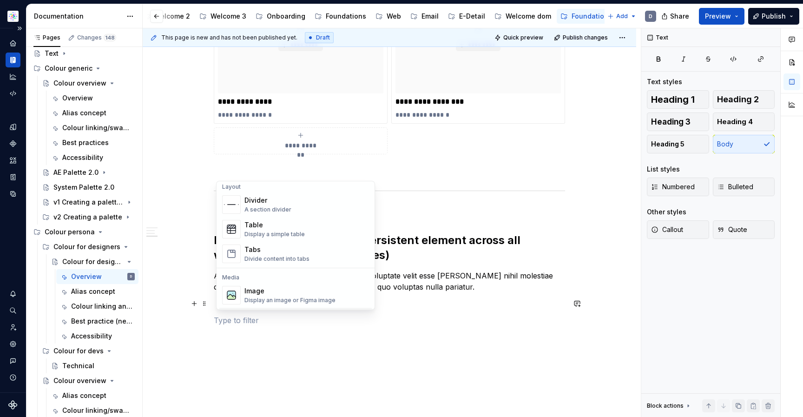
scroll to position [309, 0]
click at [296, 259] on div "Divide content into tabs" at bounding box center [276, 257] width 65 height 7
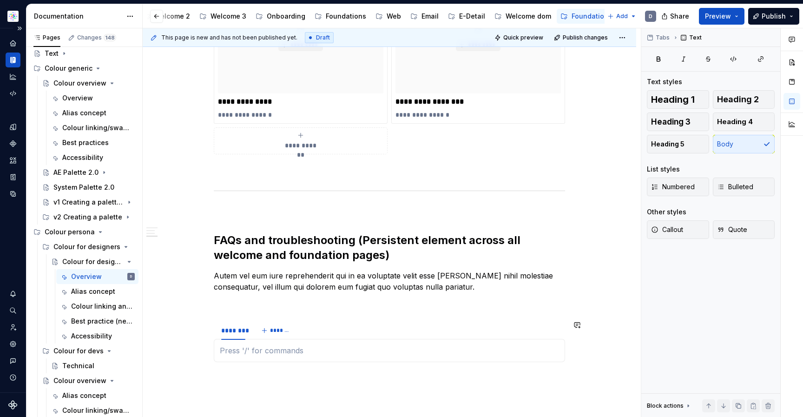
click at [214, 350] on section "******** *******" at bounding box center [389, 341] width 351 height 42
click at [195, 304] on button "button" at bounding box center [194, 303] width 13 height 13
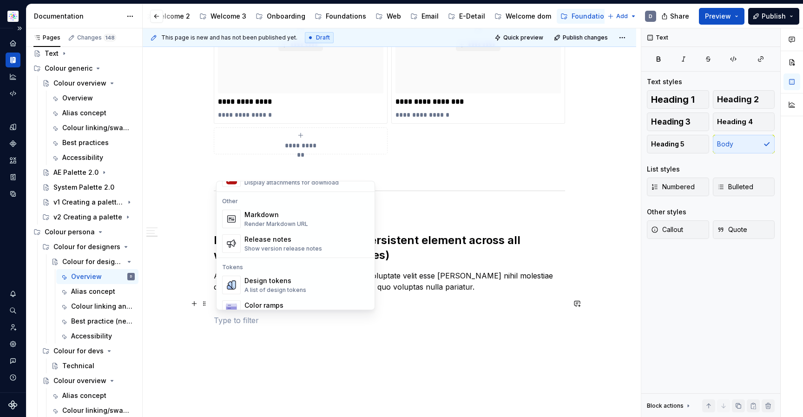
scroll to position [496, 0]
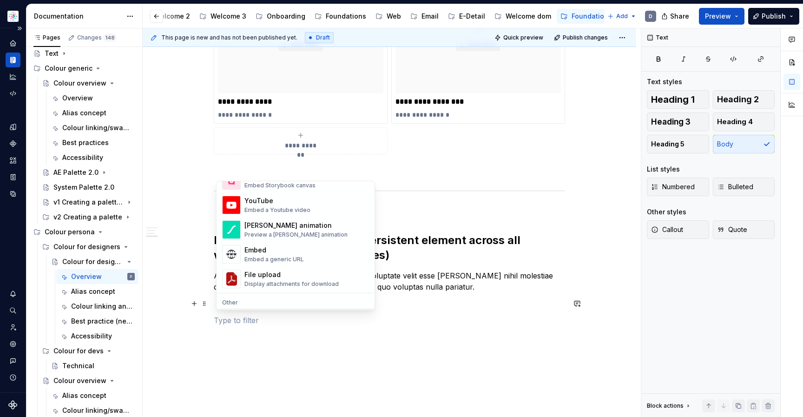
click at [411, 323] on p at bounding box center [389, 319] width 351 height 11
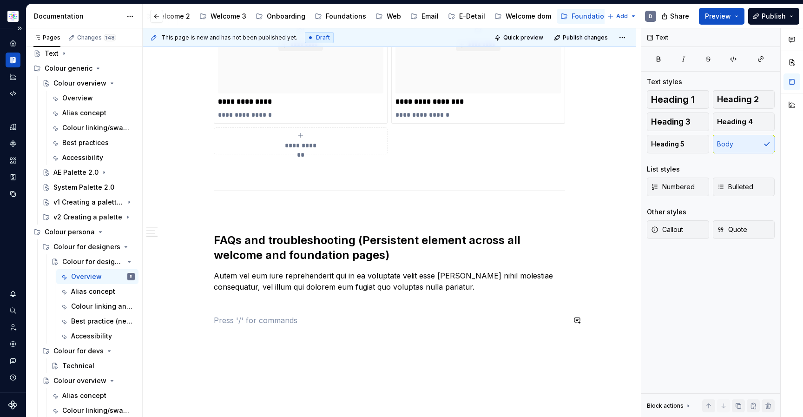
click at [358, 306] on p at bounding box center [389, 303] width 351 height 11
click at [224, 18] on div "Welcome 2" at bounding box center [231, 16] width 36 height 9
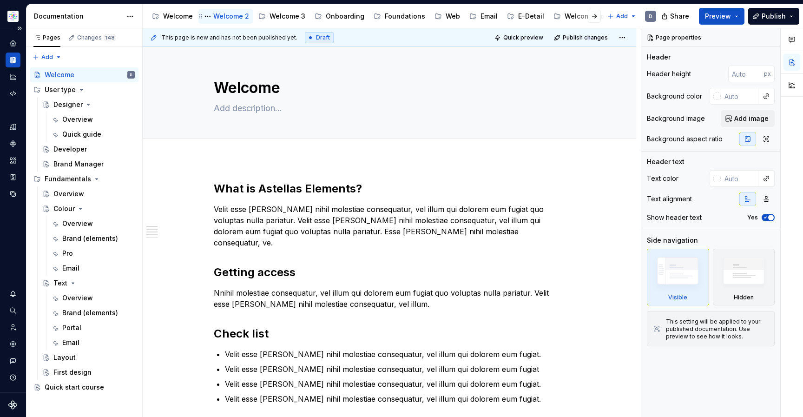
click at [224, 18] on div "Welcome 2" at bounding box center [231, 16] width 36 height 9
click at [65, 207] on div "Colour" at bounding box center [63, 208] width 21 height 9
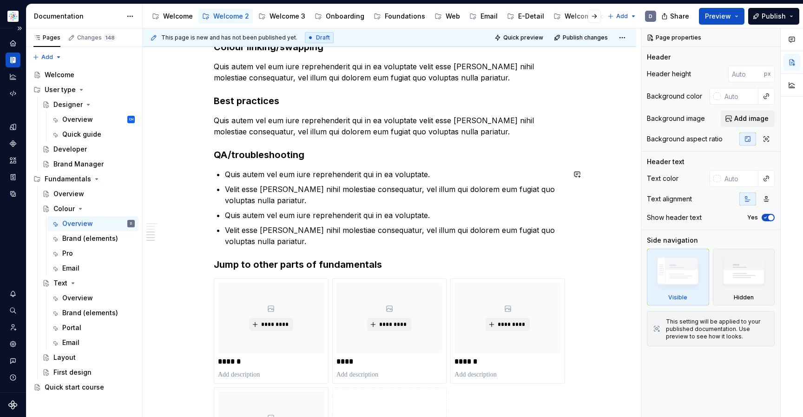
scroll to position [297, 0]
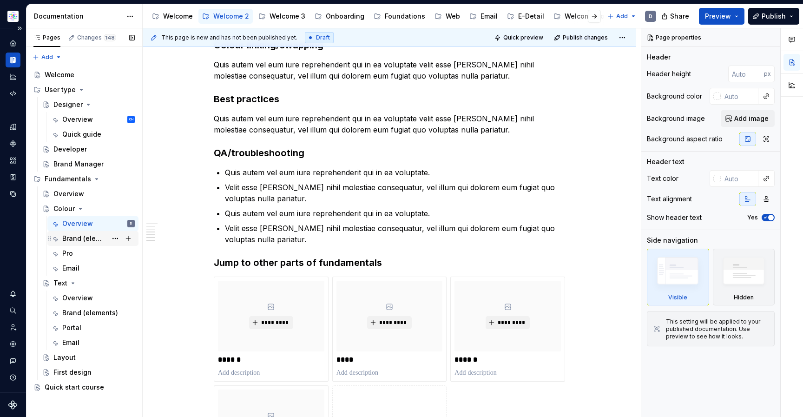
click at [77, 243] on div "Brand (elements)" at bounding box center [98, 238] width 72 height 13
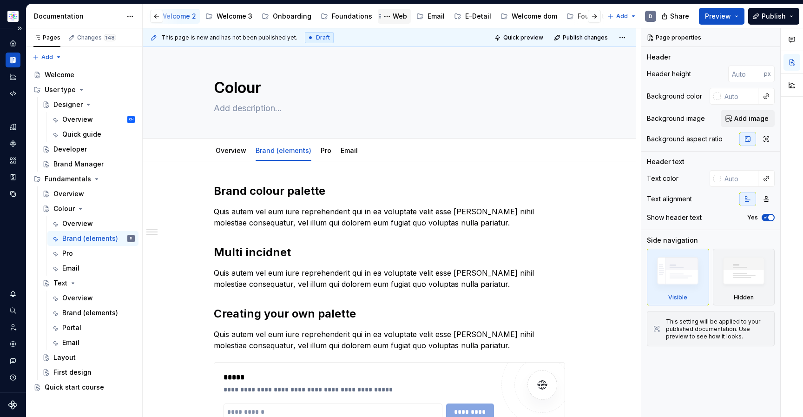
scroll to position [0, 72]
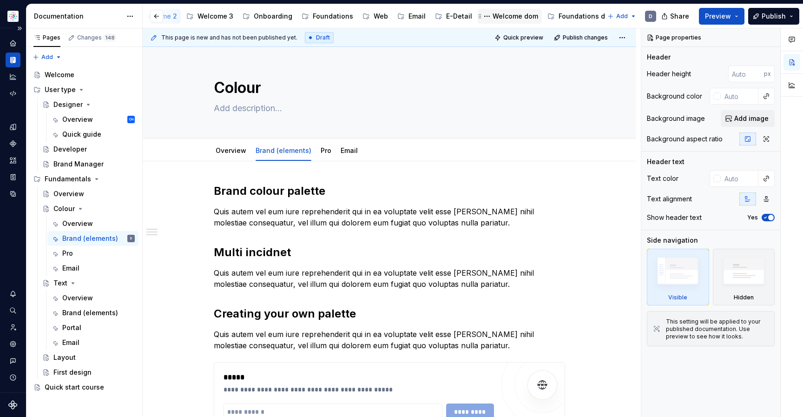
click at [498, 18] on div "Welcome dom" at bounding box center [515, 16] width 46 height 9
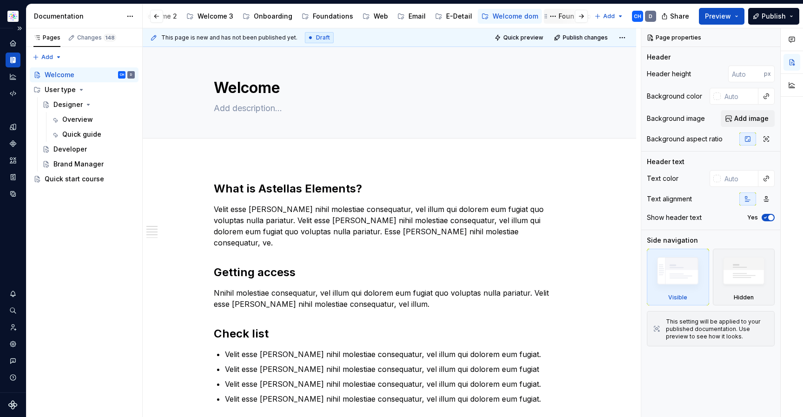
scroll to position [0, 85]
click at [62, 93] on div "User type" at bounding box center [60, 89] width 31 height 9
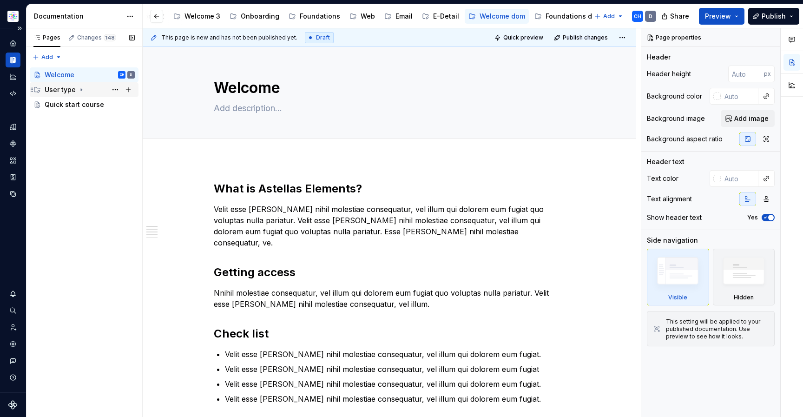
click at [62, 92] on div "User type" at bounding box center [60, 89] width 31 height 9
click at [78, 106] on div "Designer" at bounding box center [67, 104] width 29 height 9
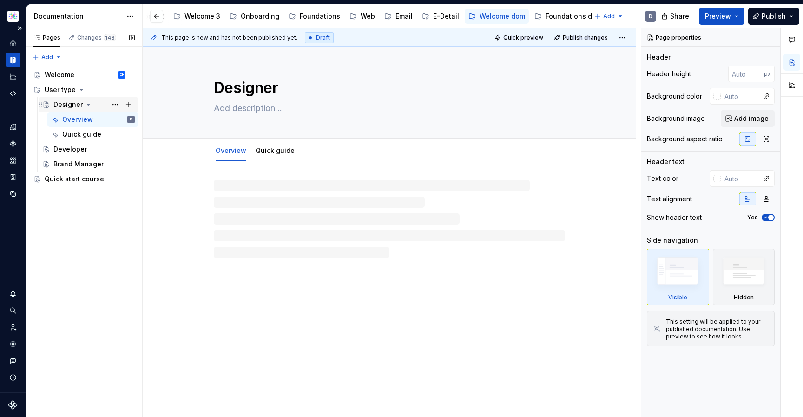
click at [78, 106] on div "Designer" at bounding box center [67, 104] width 29 height 9
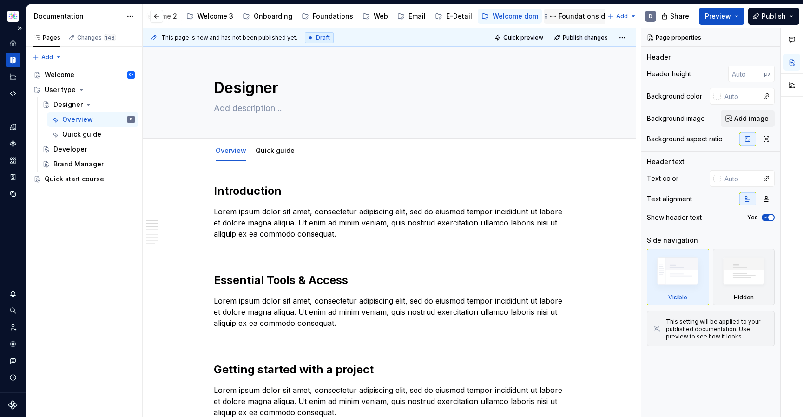
click at [562, 15] on div "Foundations dom" at bounding box center [586, 16] width 56 height 9
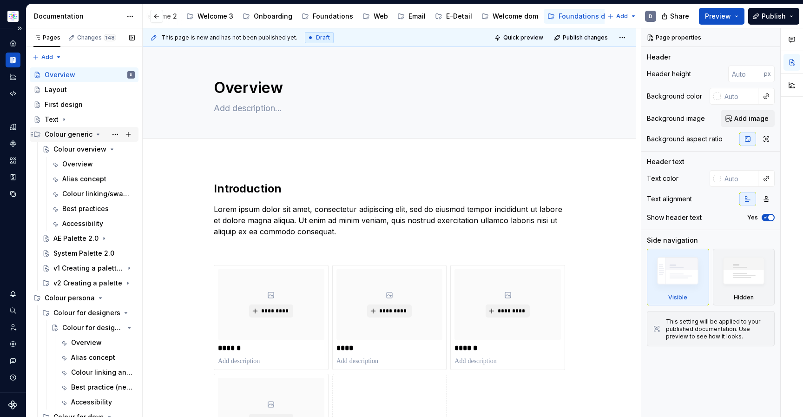
click at [80, 137] on div "Colour generic" at bounding box center [69, 134] width 48 height 9
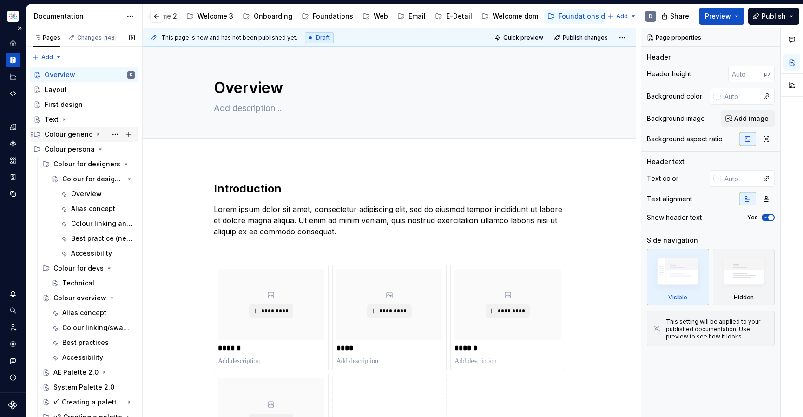
click at [80, 137] on div "Colour generic" at bounding box center [69, 134] width 48 height 9
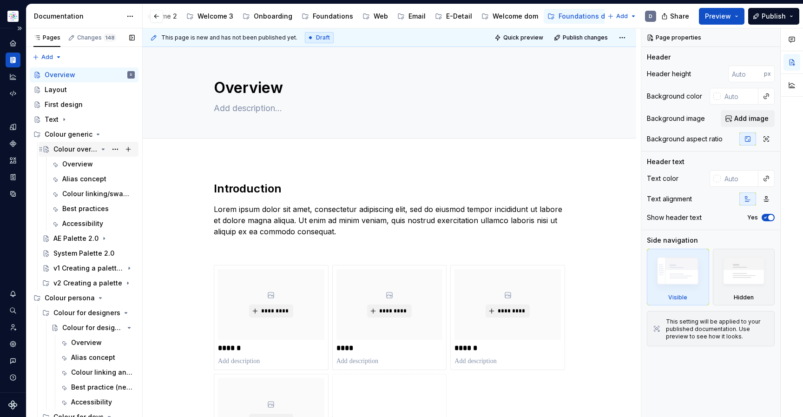
click at [80, 145] on div "Colour overview" at bounding box center [75, 148] width 44 height 9
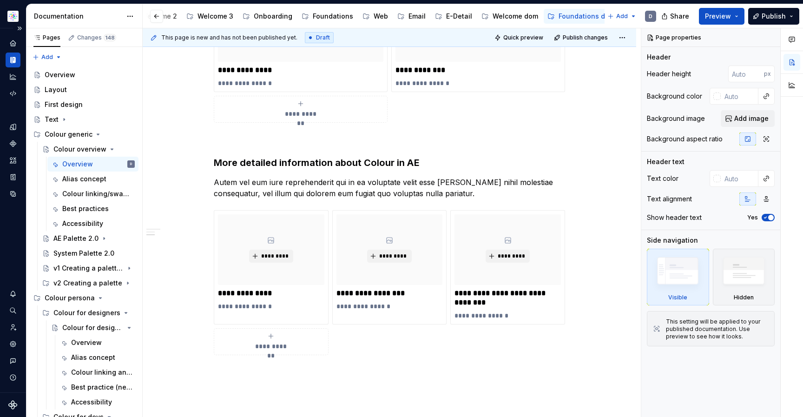
scroll to position [642, 0]
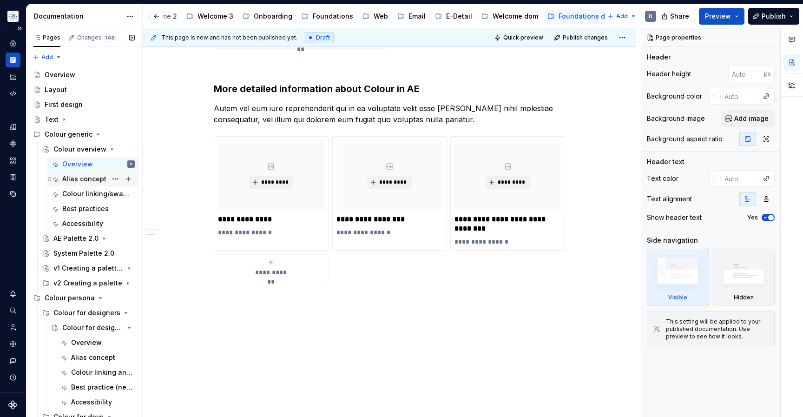
click at [69, 179] on div "Alias concept" at bounding box center [84, 178] width 44 height 9
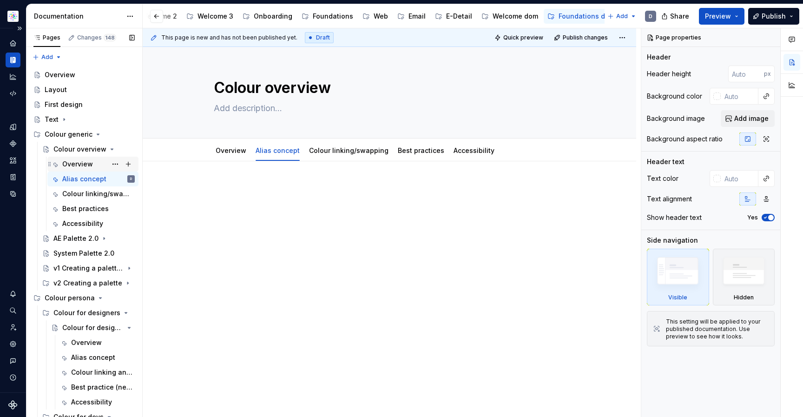
click at [78, 168] on div "Overview" at bounding box center [98, 163] width 72 height 13
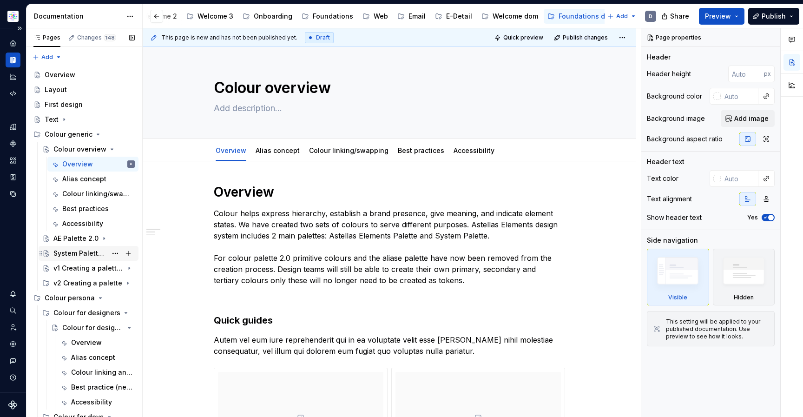
click at [75, 255] on div "System Palette 2.0" at bounding box center [79, 252] width 53 height 9
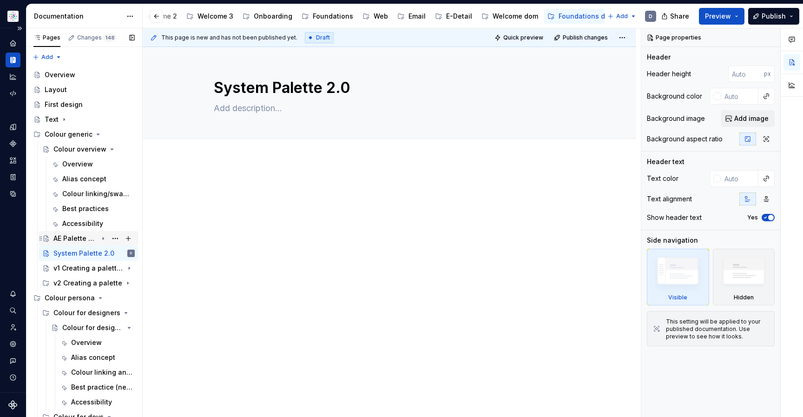
click at [71, 239] on div "AE Palette 2.0" at bounding box center [75, 238] width 44 height 9
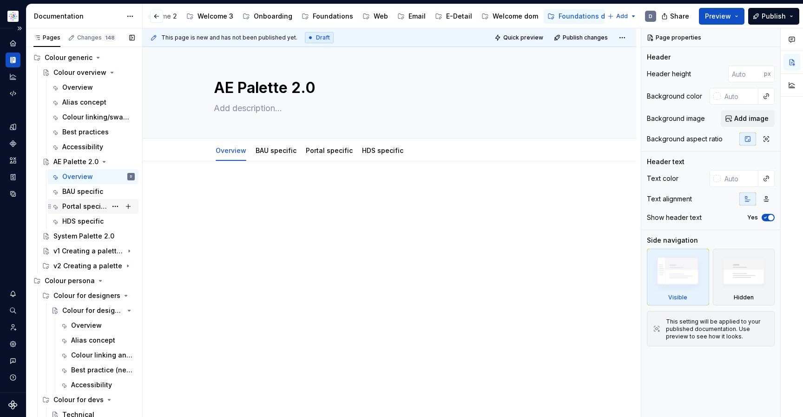
scroll to position [79, 0]
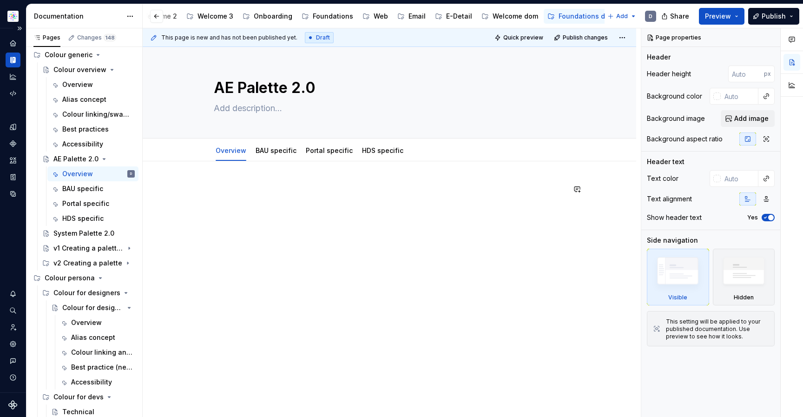
click at [277, 182] on div at bounding box center [389, 258] width 493 height 194
click at [198, 192] on button "button" at bounding box center [194, 189] width 13 height 13
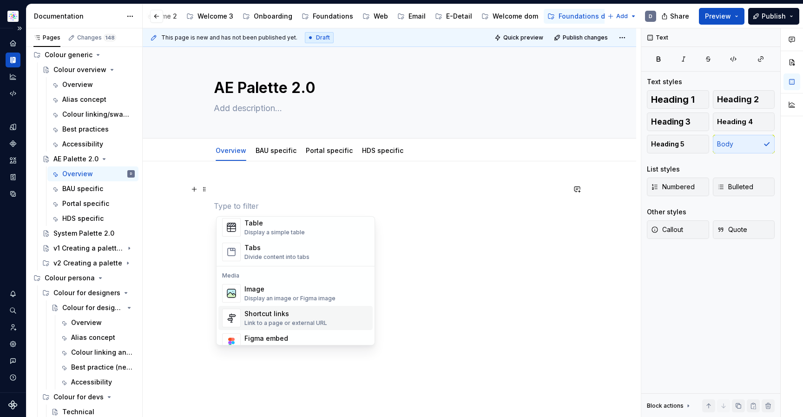
scroll to position [343, 0]
click at [316, 259] on div "Tabs Divide content into tabs" at bounding box center [306, 254] width 124 height 19
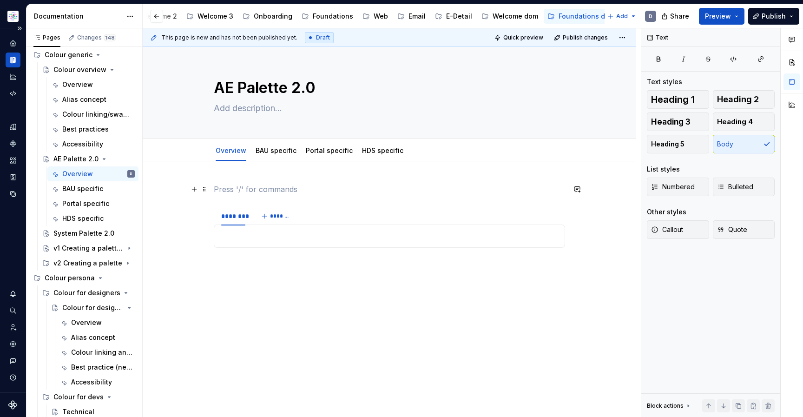
click at [253, 187] on p at bounding box center [389, 188] width 351 height 11
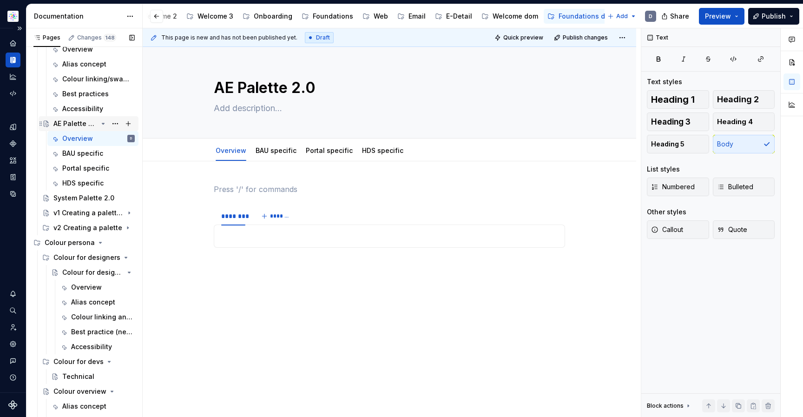
scroll to position [123, 0]
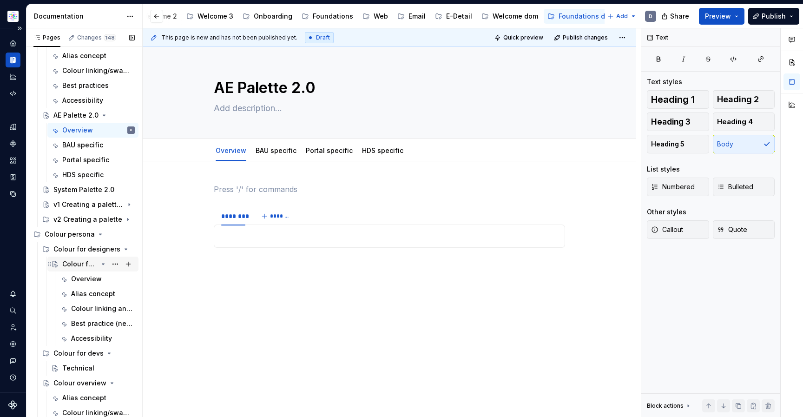
click at [76, 260] on div "Colour for designers" at bounding box center [79, 263] width 35 height 9
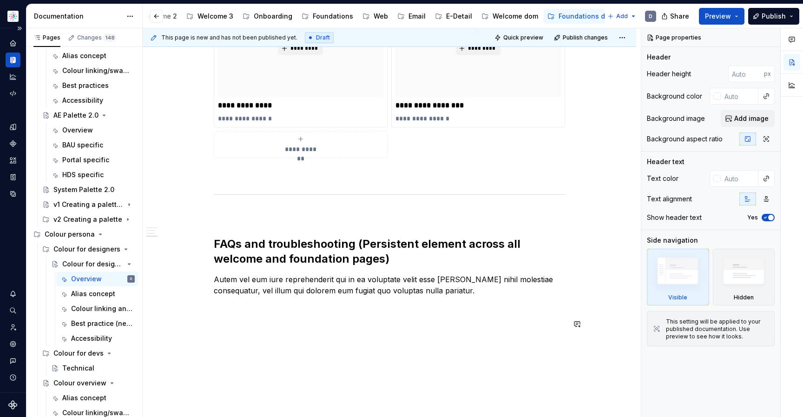
scroll to position [821, 0]
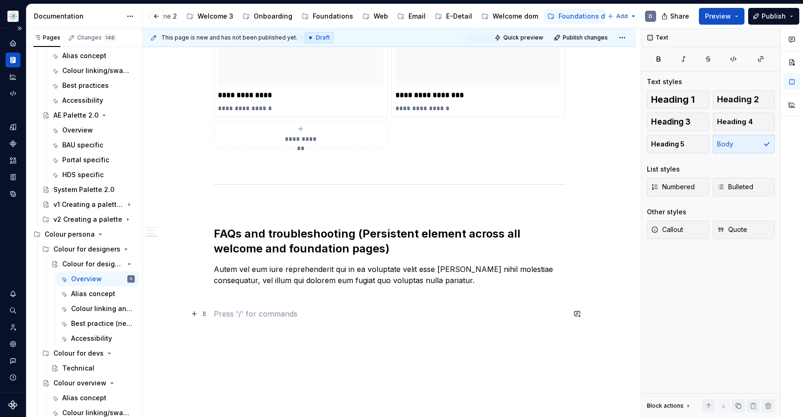
click at [305, 313] on p at bounding box center [389, 313] width 351 height 11
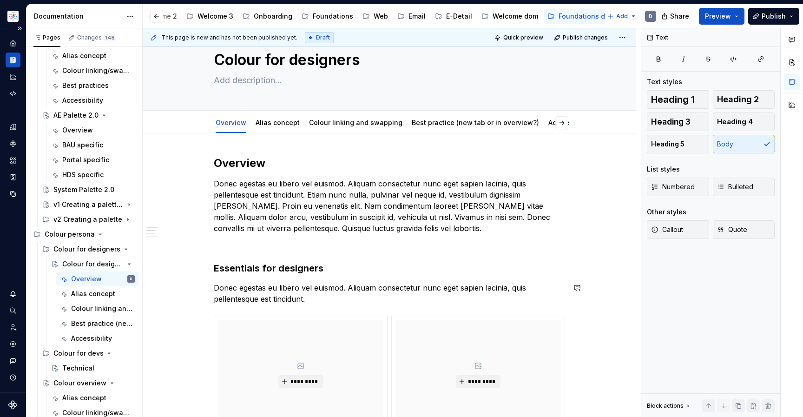
scroll to position [0, 0]
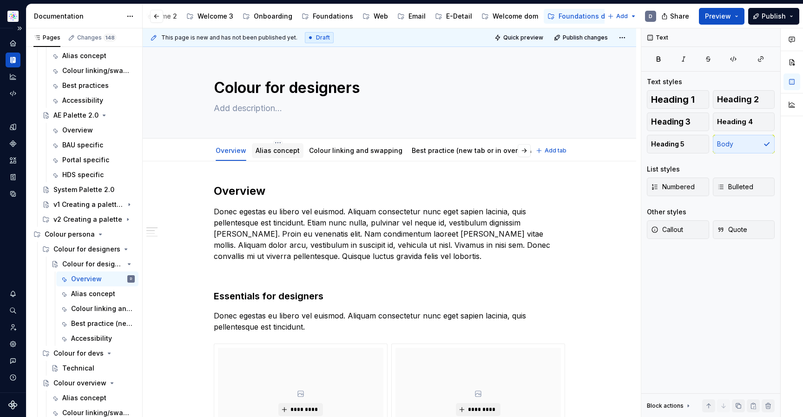
click at [273, 146] on div "Alias concept" at bounding box center [277, 150] width 44 height 9
click at [350, 156] on div "Colour linking and swapping" at bounding box center [355, 150] width 93 height 11
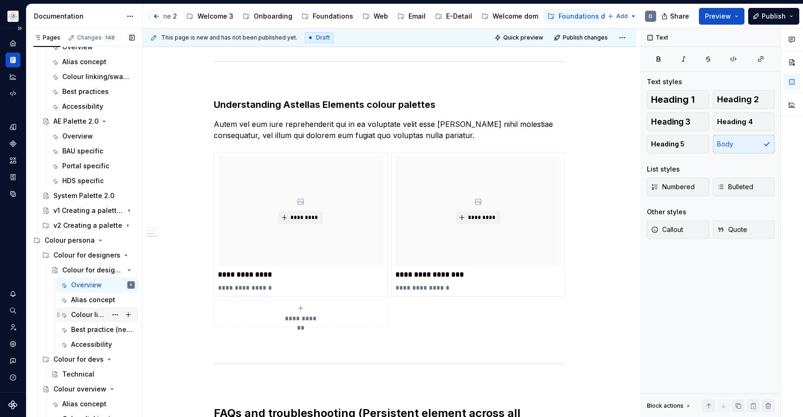
scroll to position [105, 0]
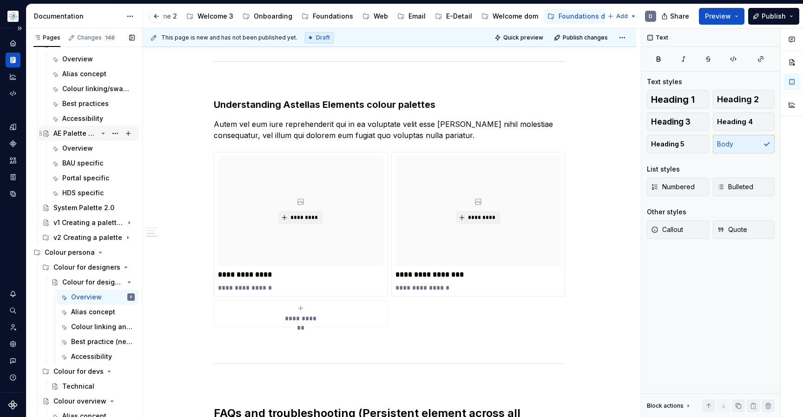
click at [69, 133] on div "AE Palette 2.0" at bounding box center [75, 133] width 44 height 9
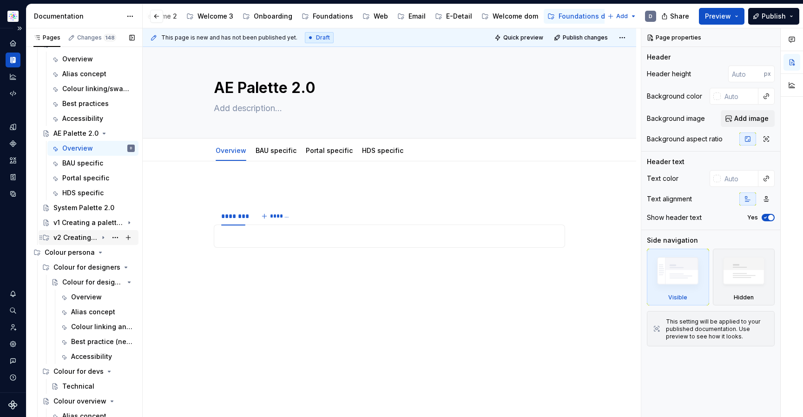
click at [62, 239] on div "v2 Creating a palette" at bounding box center [75, 237] width 44 height 9
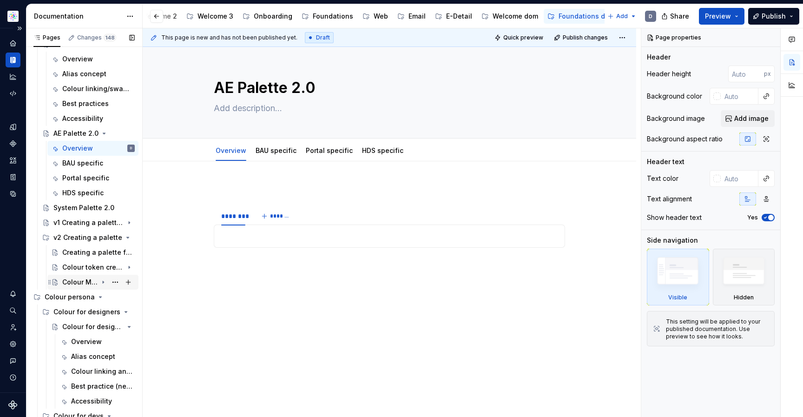
click at [86, 285] on div "Colour Migration from 1.0 to 2.0" at bounding box center [79, 281] width 35 height 9
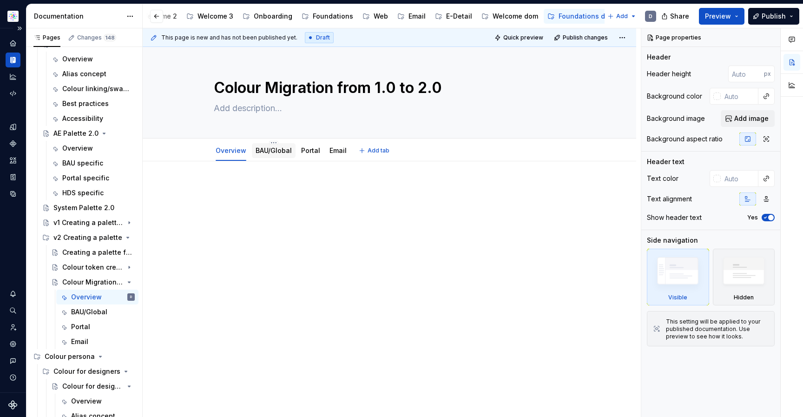
click at [276, 156] on div "BAU/Global" at bounding box center [273, 150] width 36 height 11
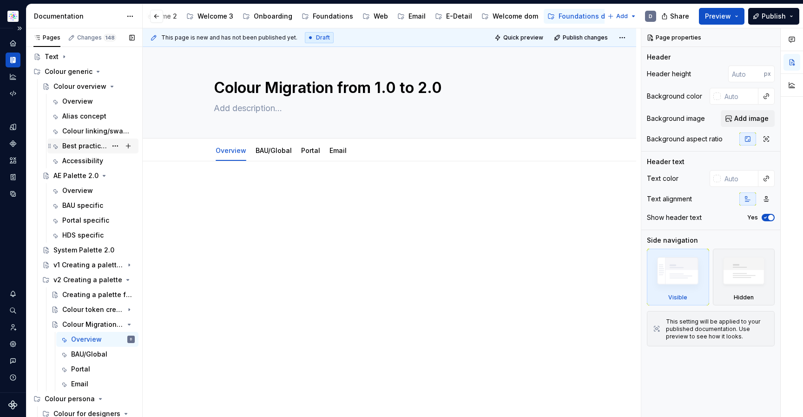
scroll to position [58, 0]
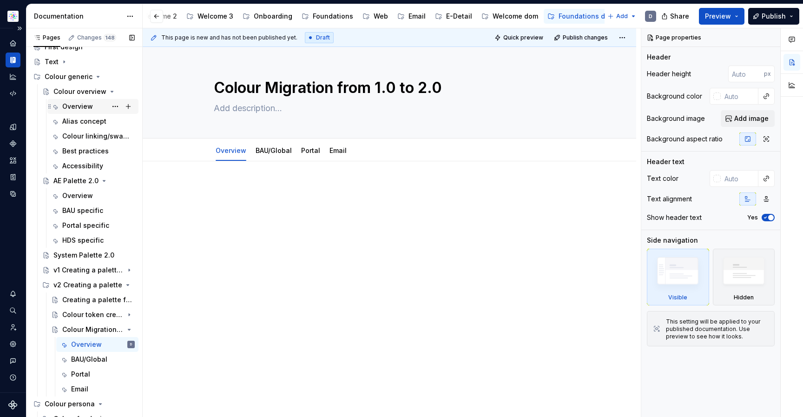
click at [65, 109] on div "Overview" at bounding box center [77, 106] width 31 height 9
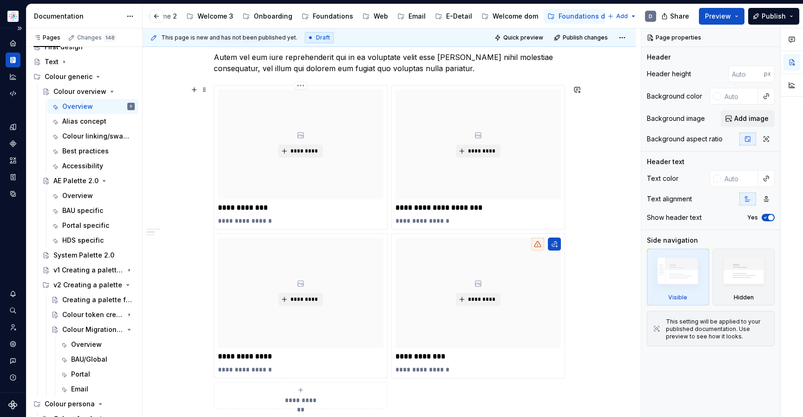
scroll to position [292, 0]
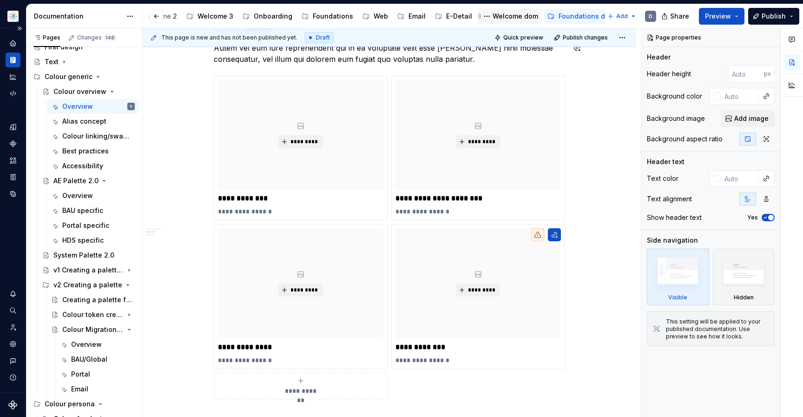
click at [506, 17] on div "Welcome dom" at bounding box center [515, 16] width 46 height 9
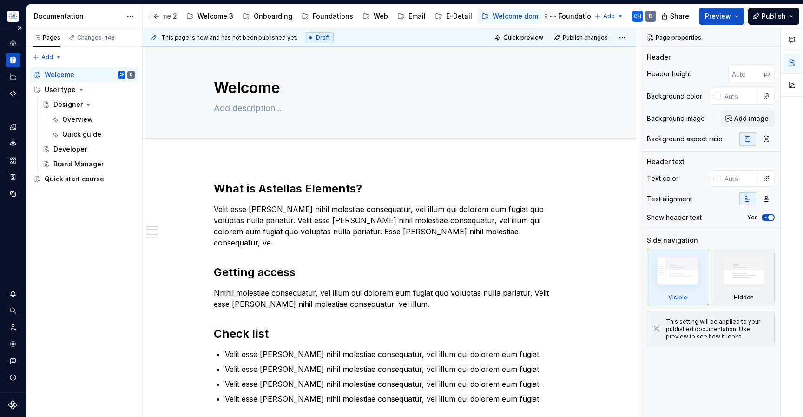
click at [566, 15] on div "Foundations dom" at bounding box center [586, 16] width 56 height 9
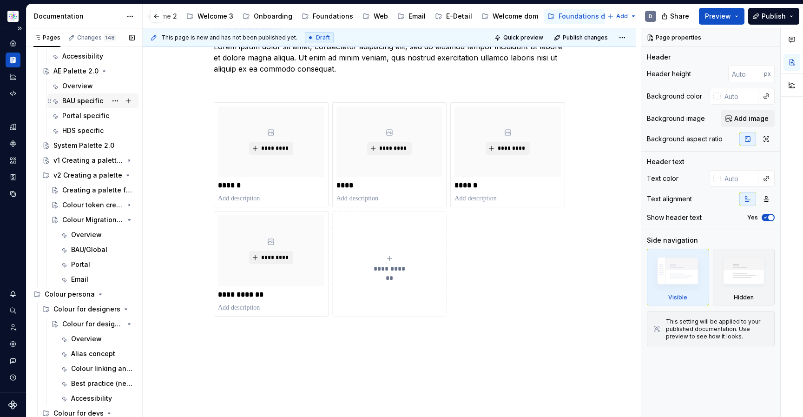
scroll to position [181, 0]
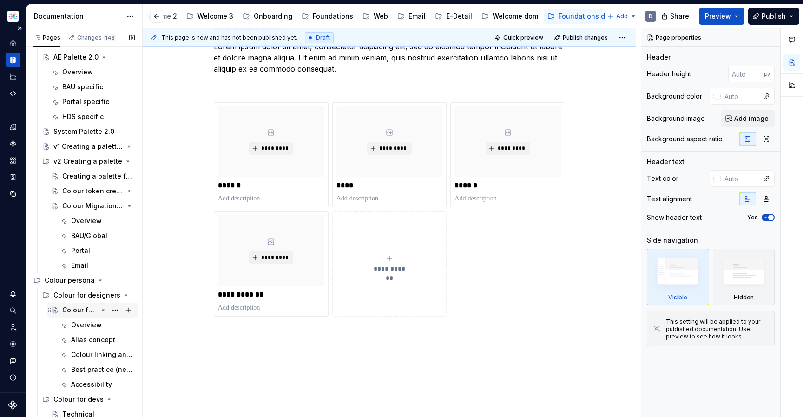
click at [85, 309] on div "Colour for designers" at bounding box center [79, 309] width 35 height 9
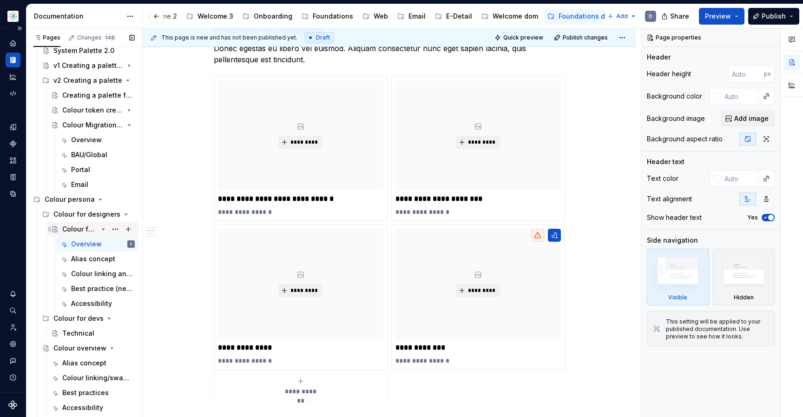
scroll to position [266, 0]
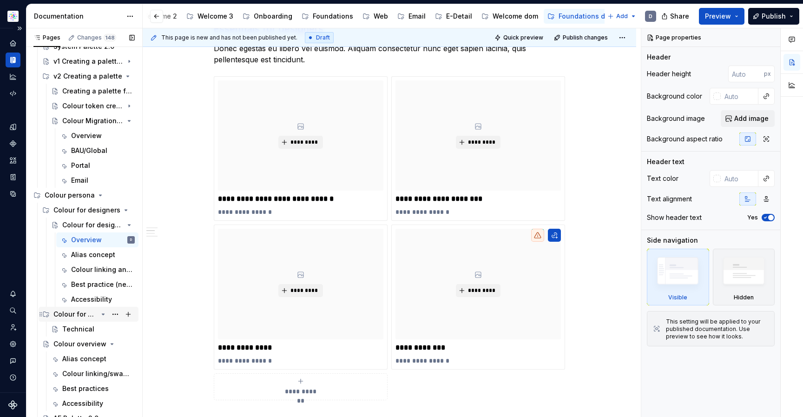
click at [61, 313] on div "Colour for devs" at bounding box center [75, 313] width 44 height 9
click at [69, 313] on div "Colour for devs" at bounding box center [75, 313] width 44 height 9
click at [77, 327] on div "Technical" at bounding box center [78, 328] width 32 height 9
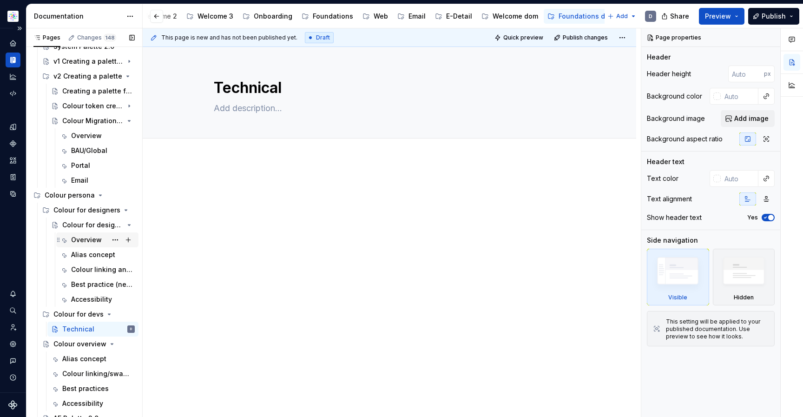
click at [83, 242] on div "Overview" at bounding box center [86, 239] width 31 height 9
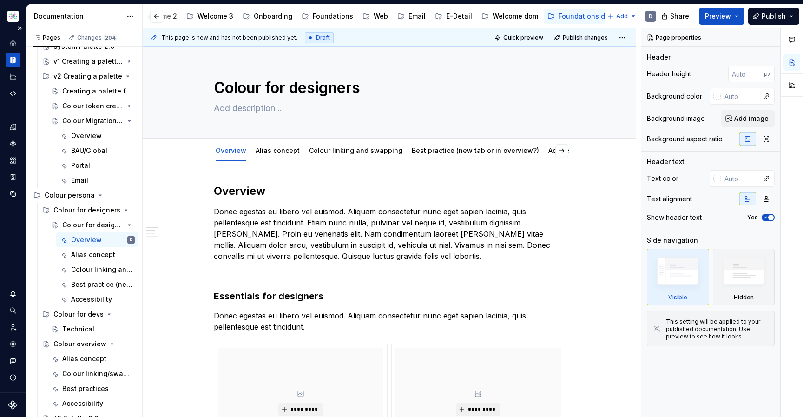
type textarea "*"
